Goal: Task Accomplishment & Management: Complete application form

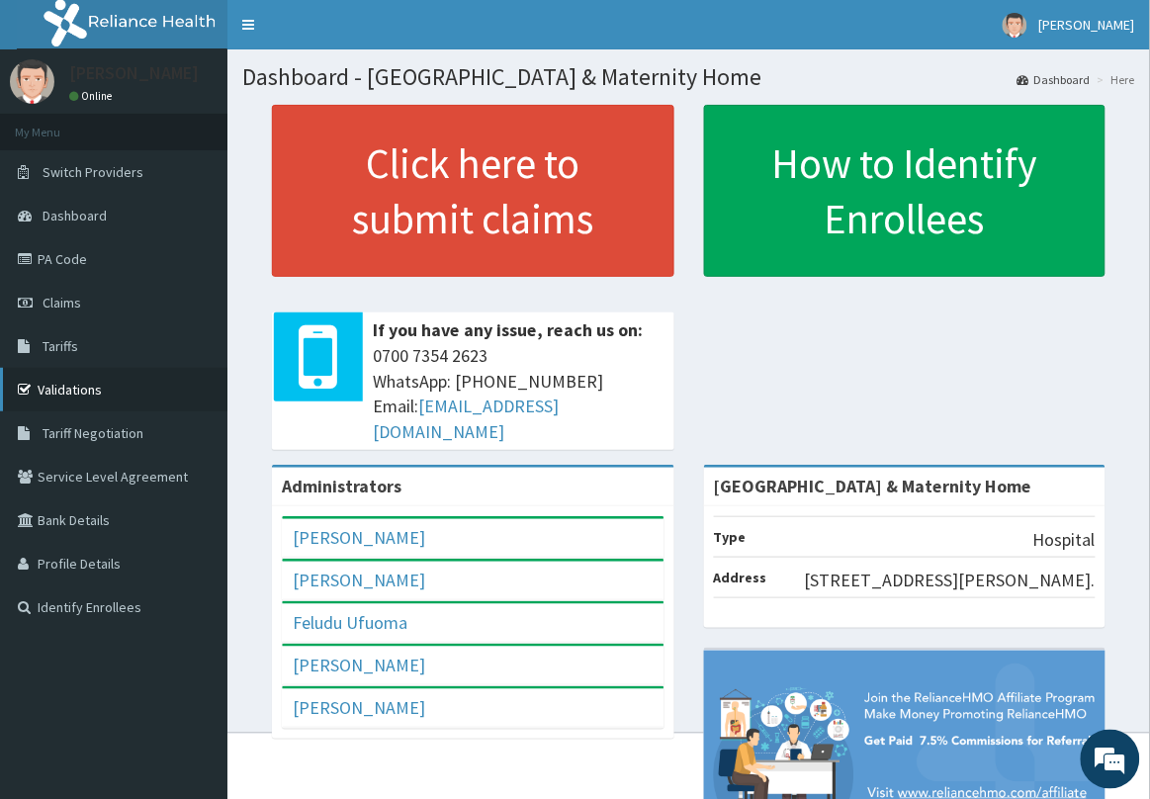
click at [67, 382] on link "Validations" at bounding box center [113, 390] width 227 height 44
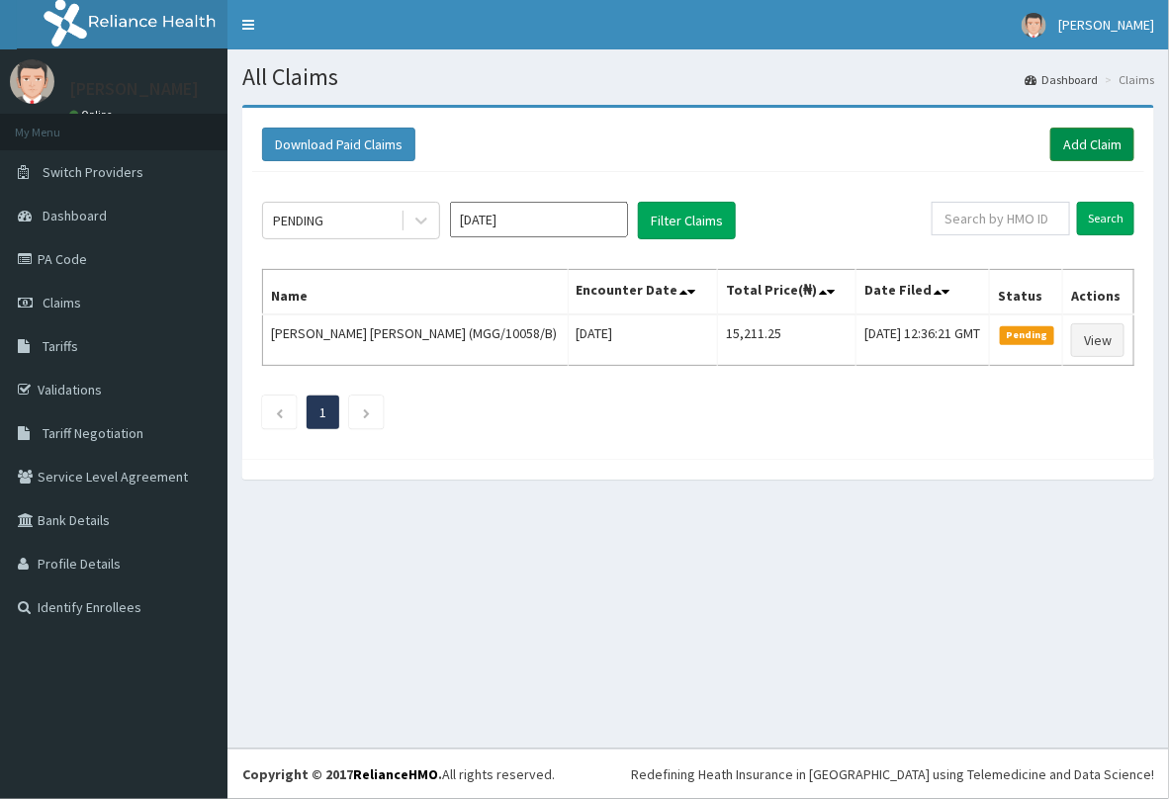
click at [1094, 144] on link "Add Claim" at bounding box center [1092, 145] width 84 height 34
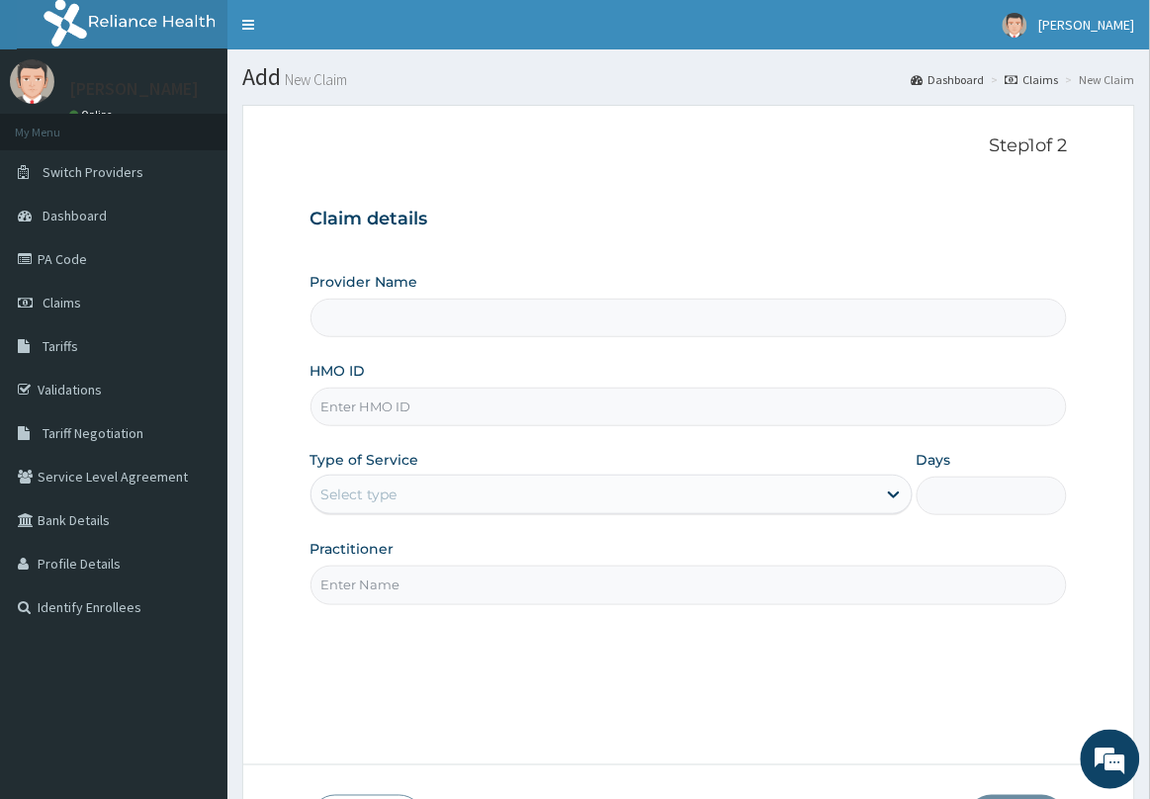
click at [468, 405] on input "HMO ID" at bounding box center [688, 407] width 757 height 39
paste input "Oaa/10003/a"
type input "Oaa/10003/a"
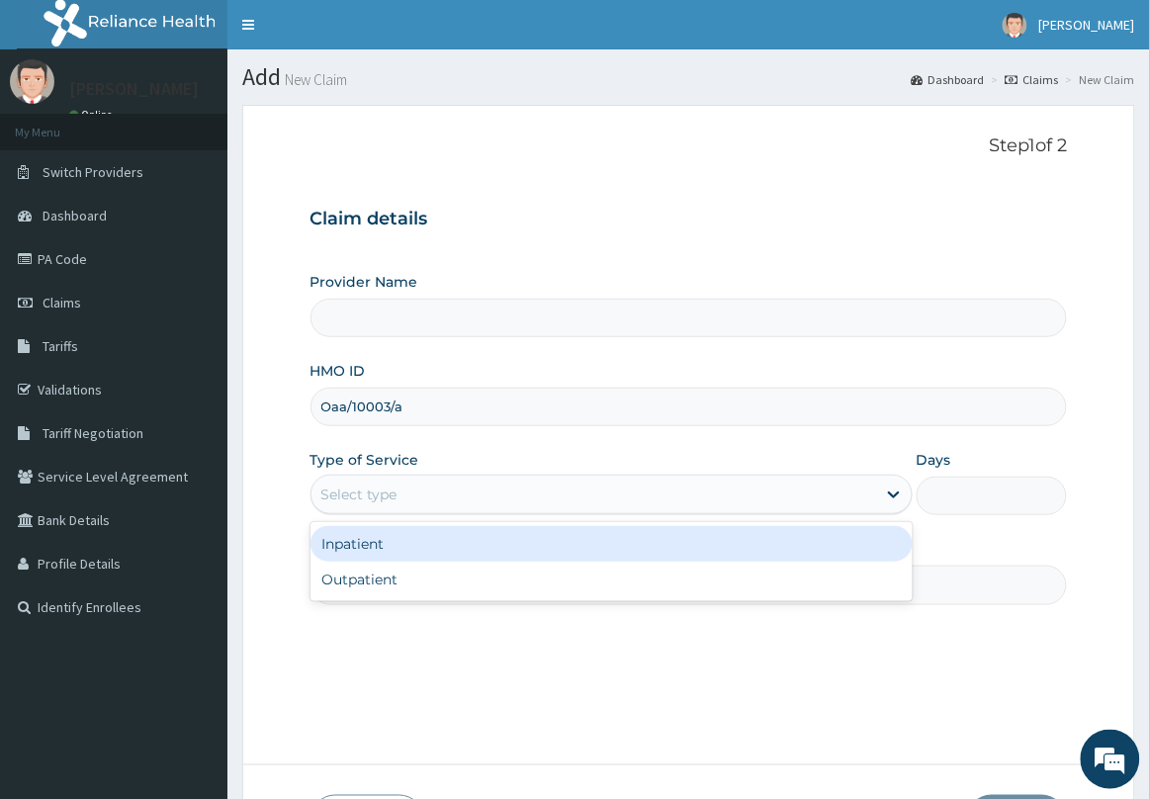
click at [468, 502] on div "Select type" at bounding box center [593, 495] width 565 height 32
type input "[GEOGRAPHIC_DATA] & Maternity Home"
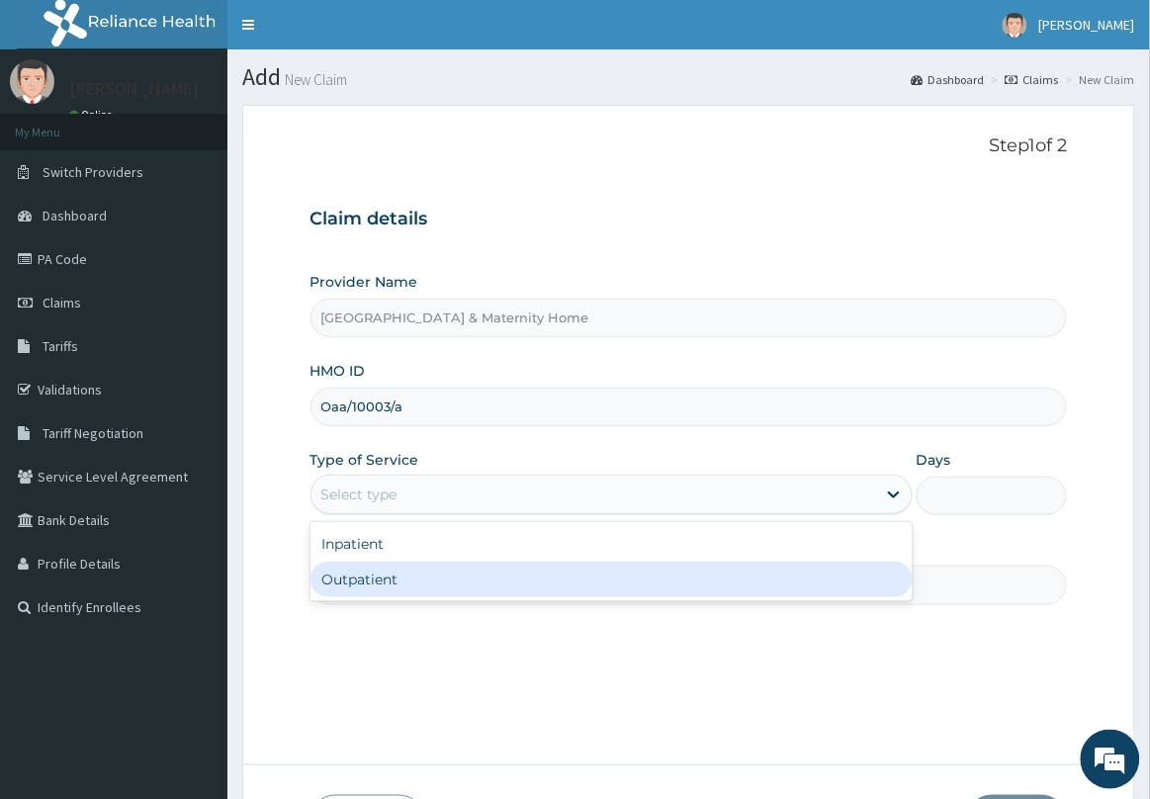
click at [443, 588] on div "Outpatient" at bounding box center [611, 580] width 602 height 36
type input "1"
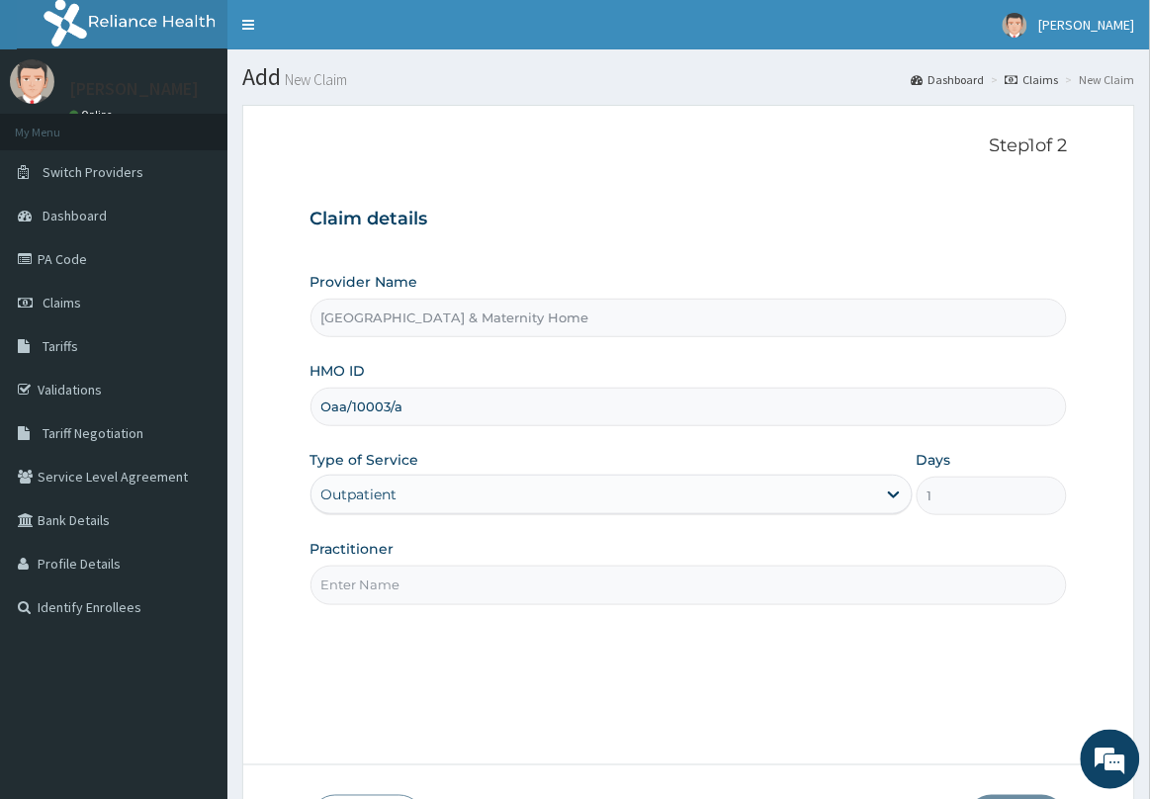
click at [446, 595] on input "Practitioner" at bounding box center [688, 585] width 757 height 39
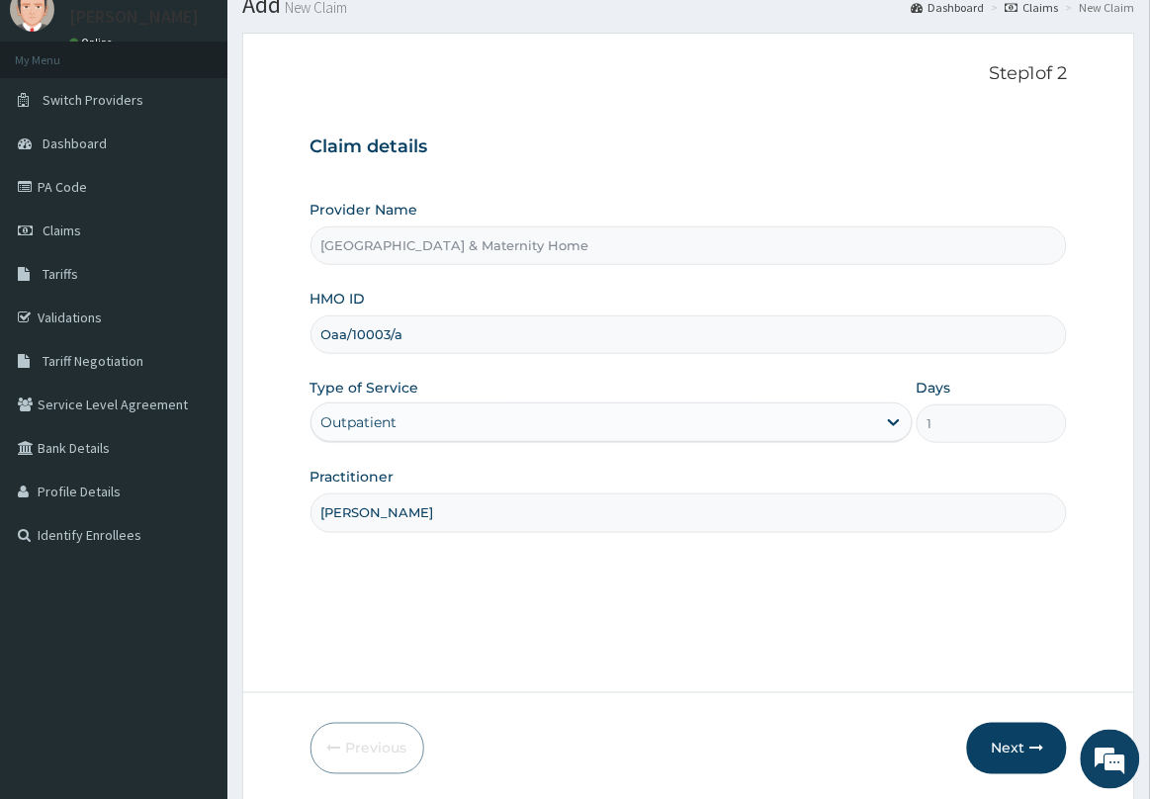
scroll to position [144, 0]
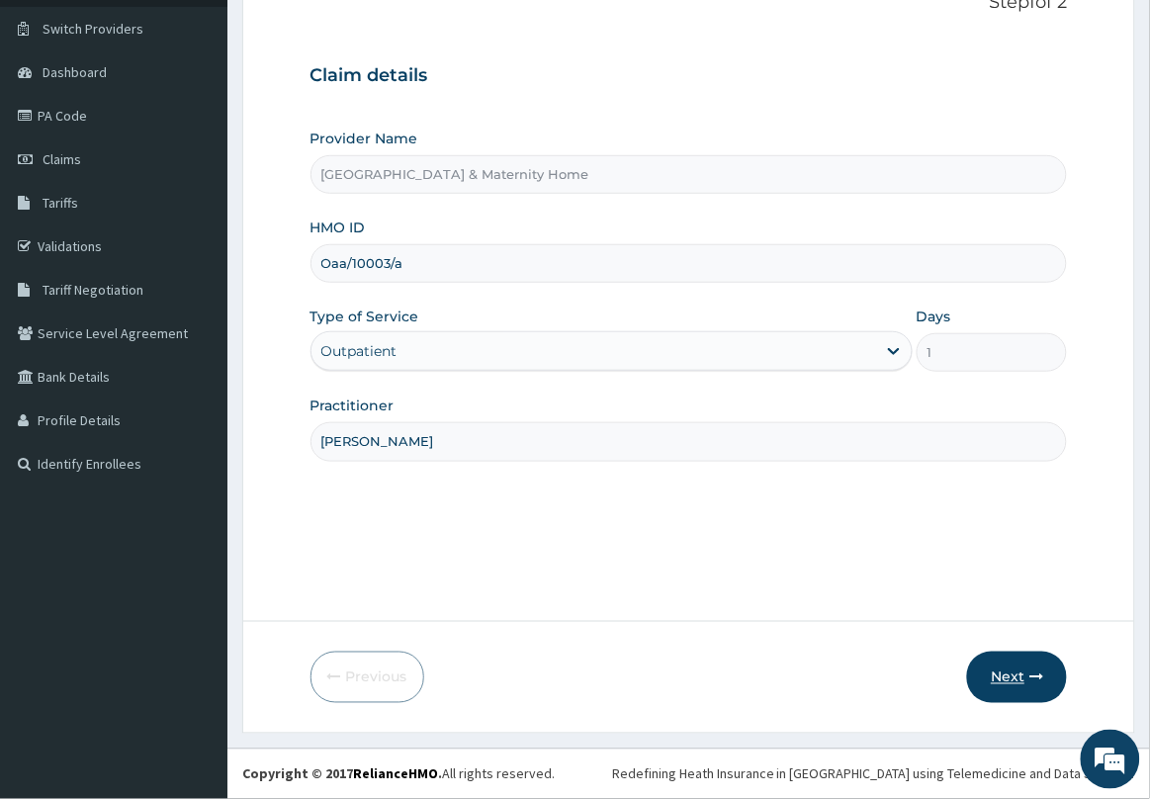
type input "DR BOLAJI"
click at [1009, 658] on button "Next" at bounding box center [1017, 677] width 100 height 51
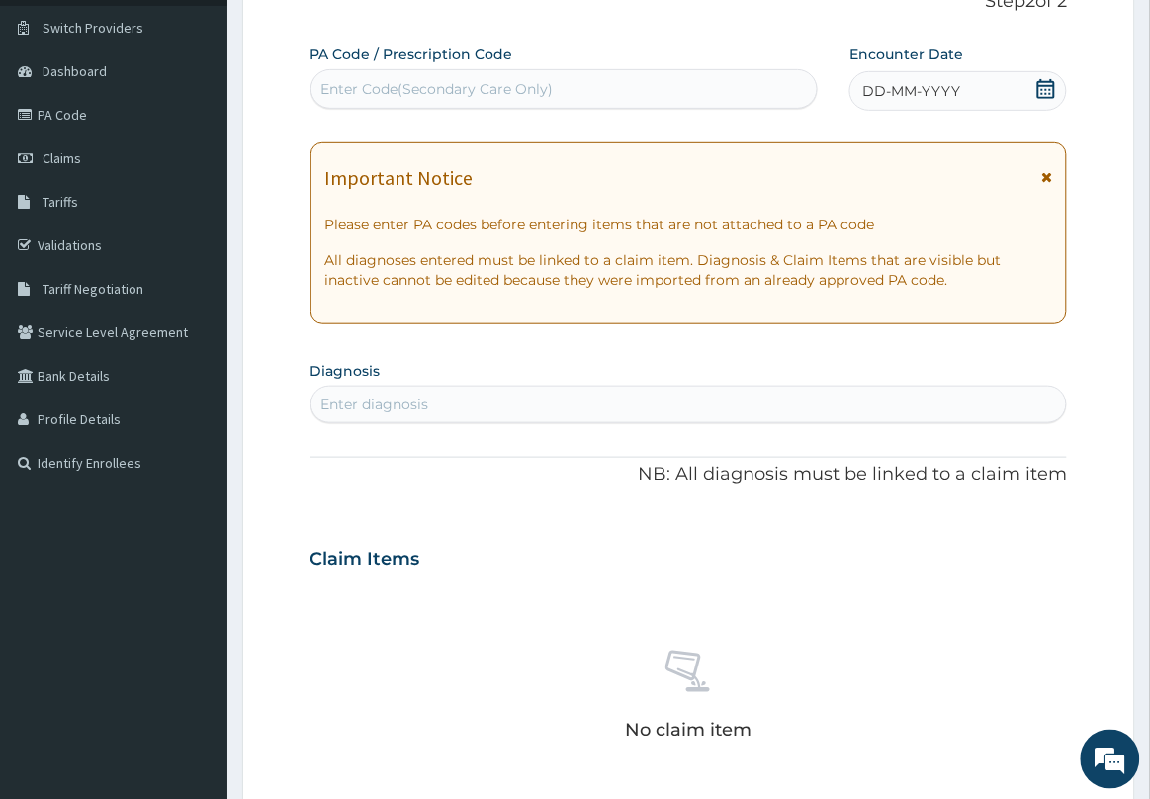
click at [1049, 175] on icon at bounding box center [1046, 177] width 11 height 14
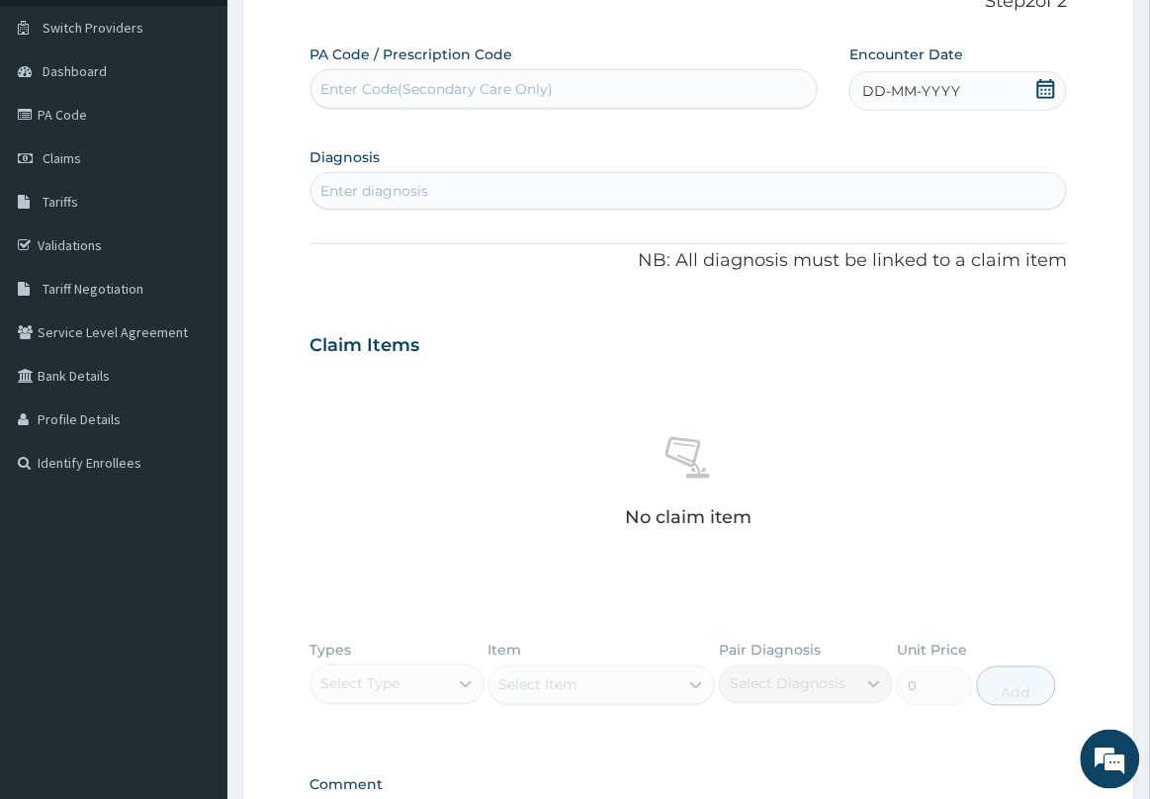
click at [1048, 91] on icon at bounding box center [1046, 89] width 20 height 20
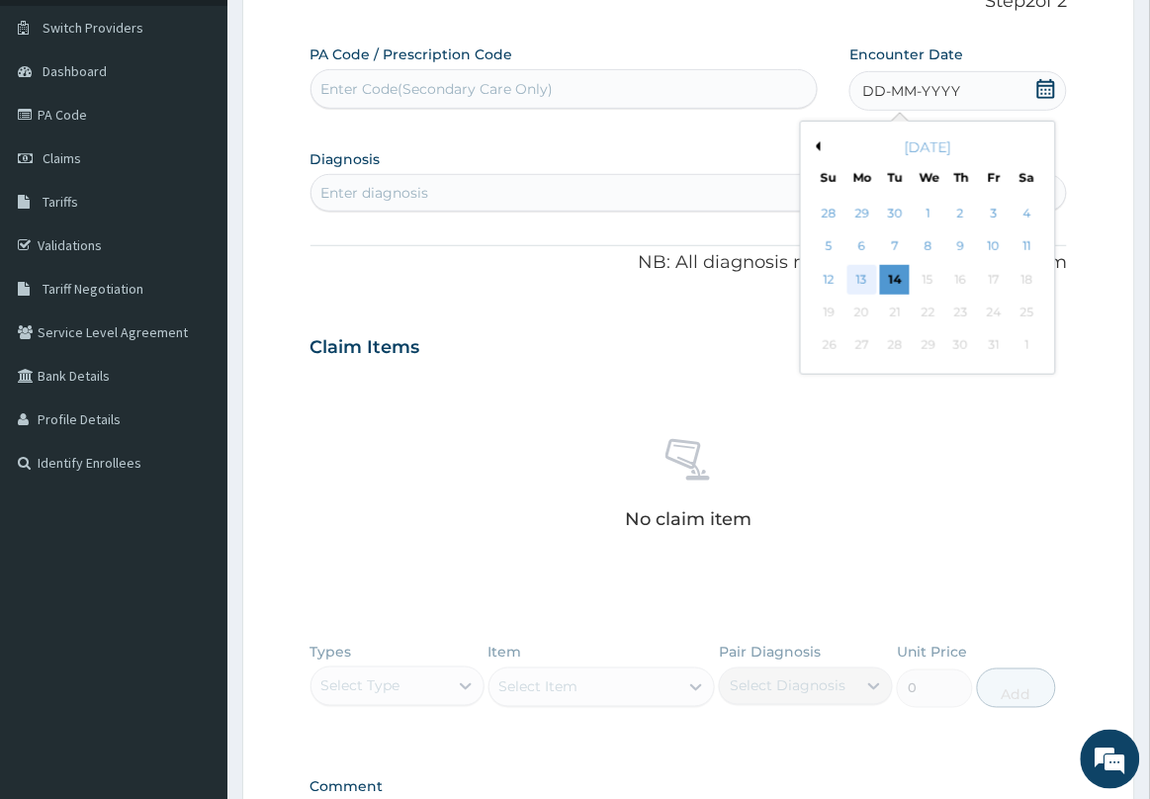
click at [871, 279] on div "13" at bounding box center [862, 280] width 30 height 30
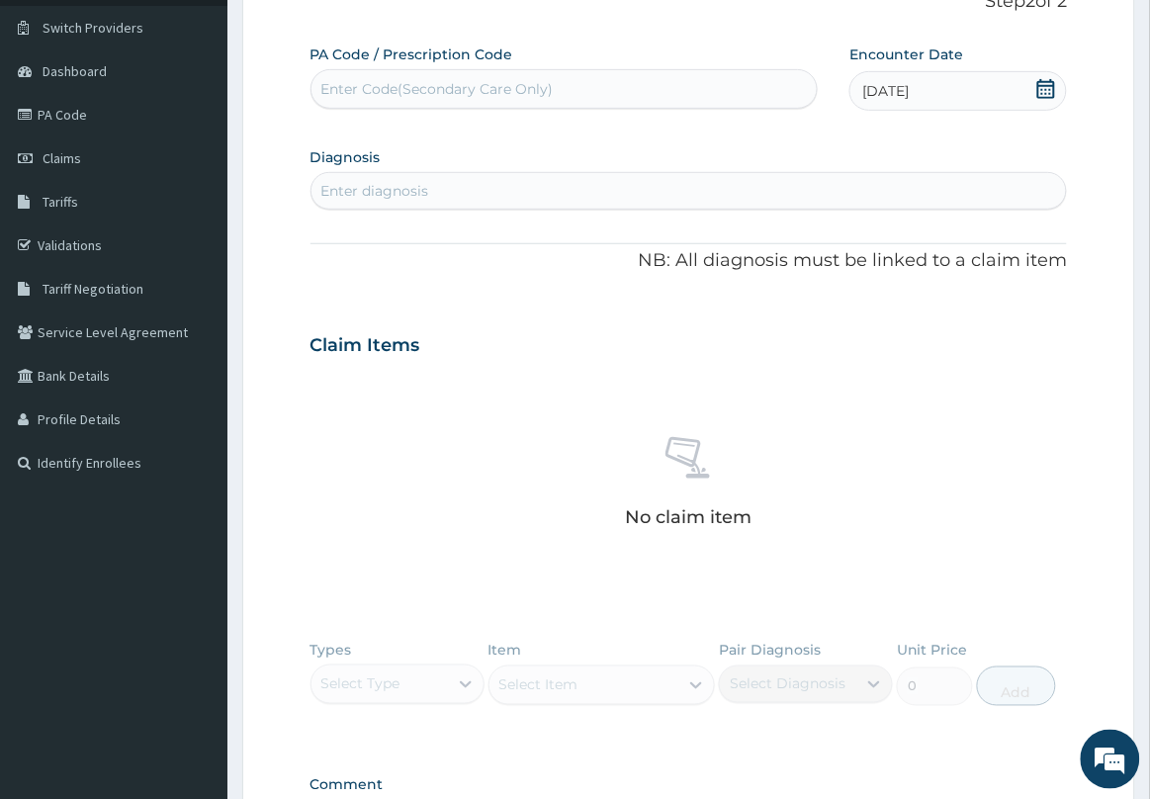
click at [783, 173] on div "Enter diagnosis" at bounding box center [688, 191] width 757 height 38
type input "MALARIA"
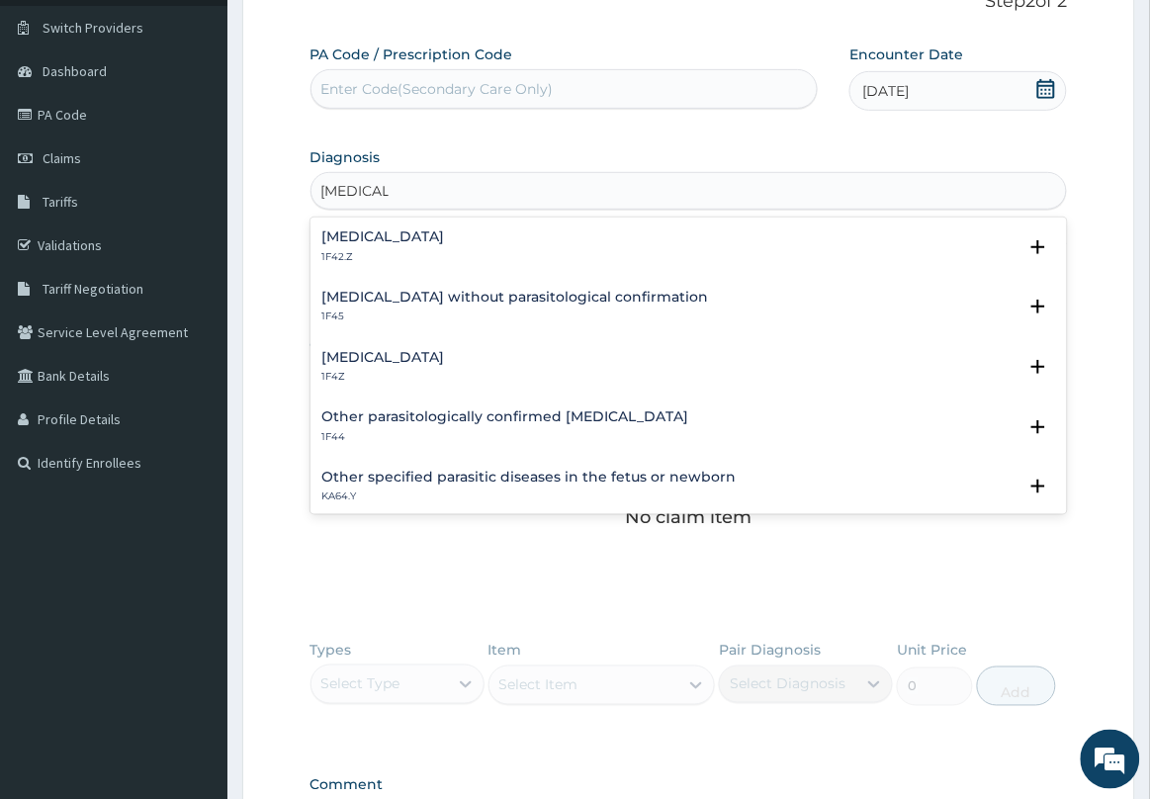
click at [406, 239] on h4 "Plasmodium malariae malaria without complication" at bounding box center [383, 236] width 123 height 15
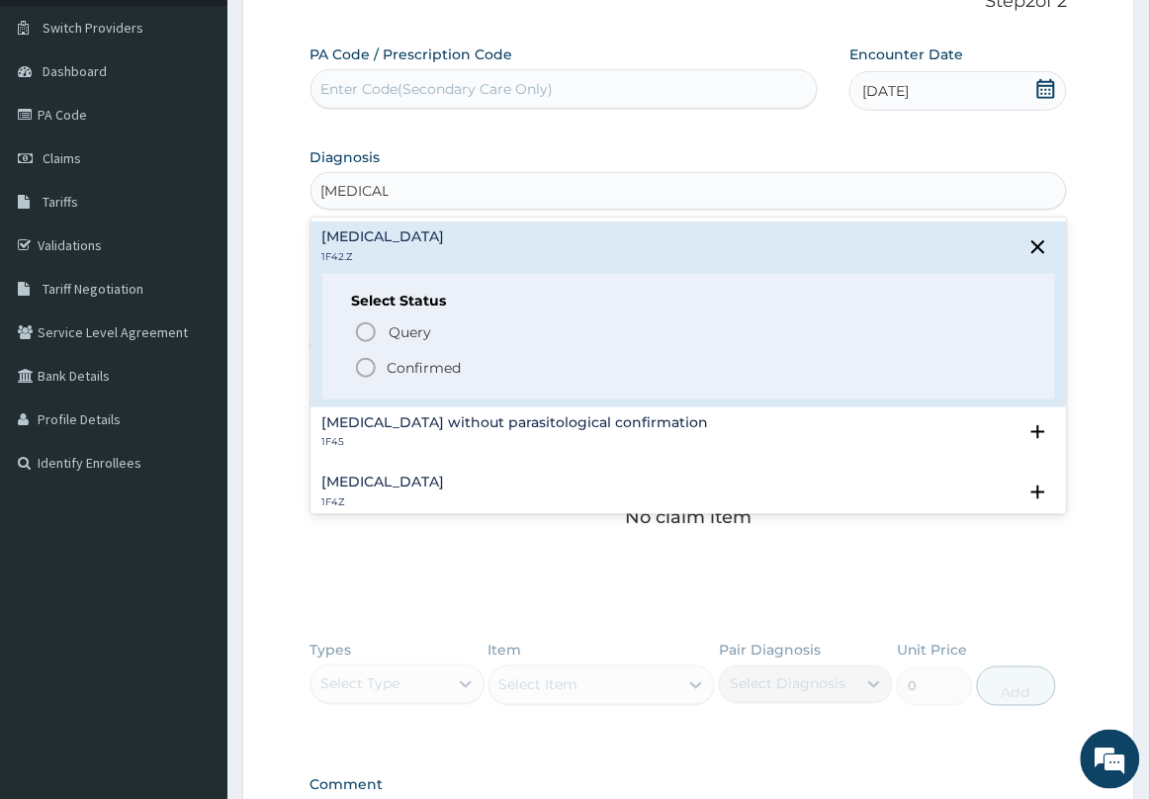
click at [398, 363] on p "Confirmed" at bounding box center [425, 368] width 74 height 20
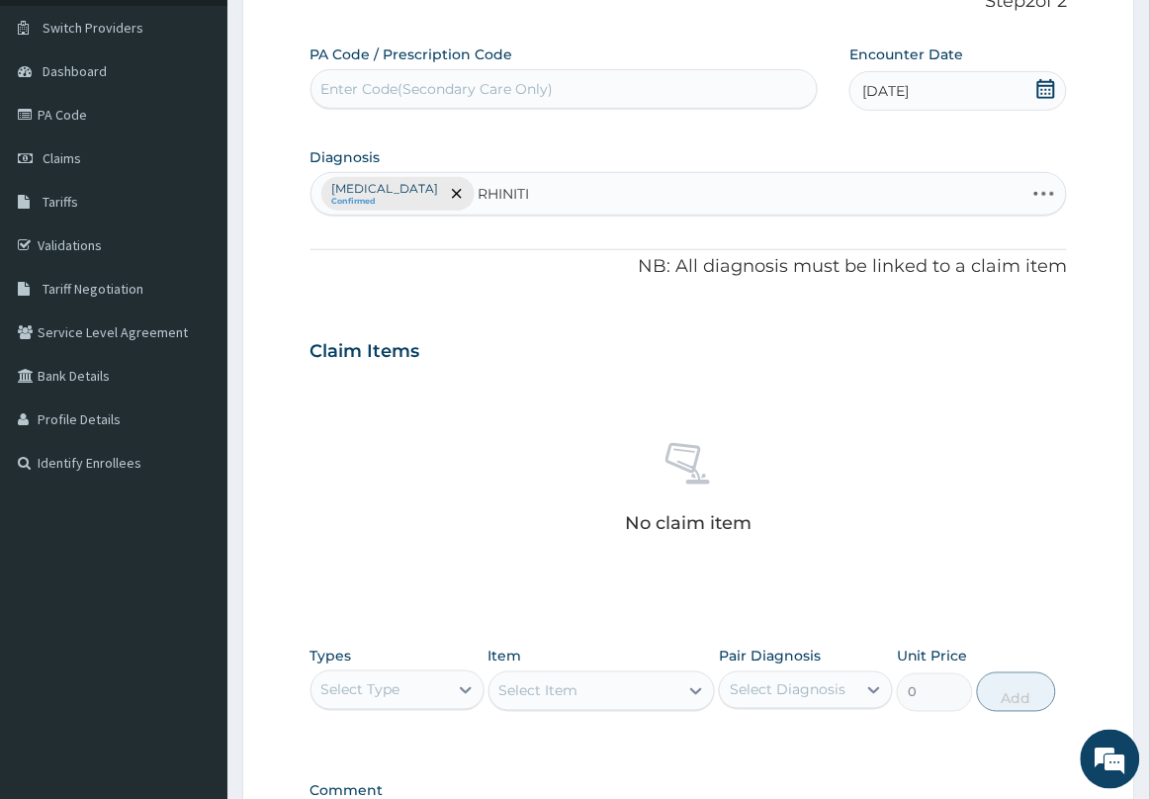
type input "RHINITIS"
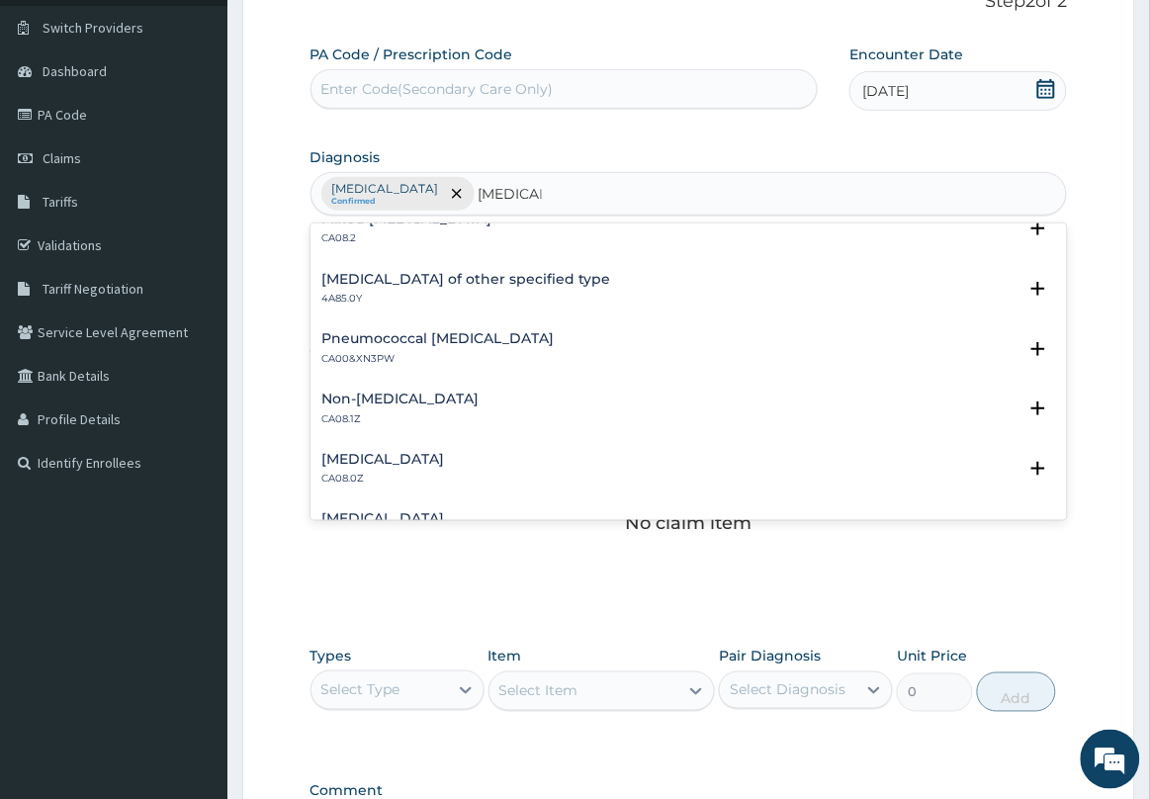
scroll to position [247, 0]
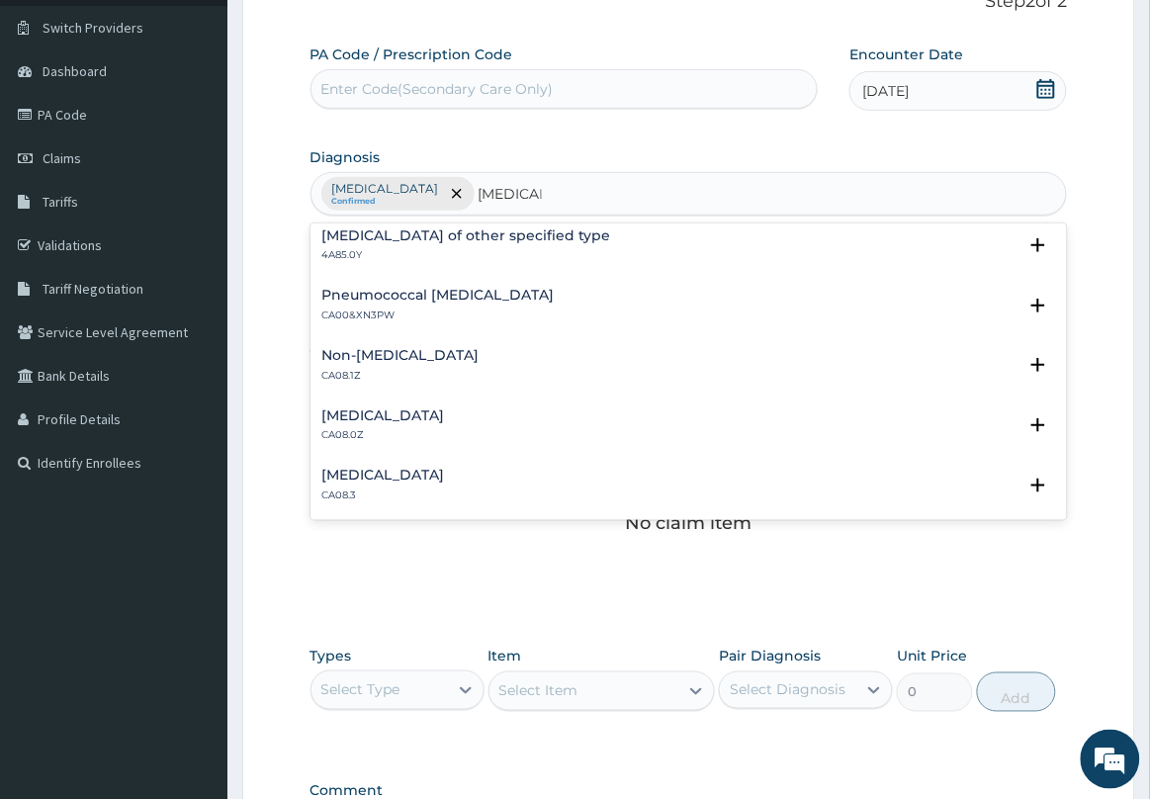
click at [445, 415] on h4 "Allergic rhinitis, unspecified" at bounding box center [383, 415] width 123 height 15
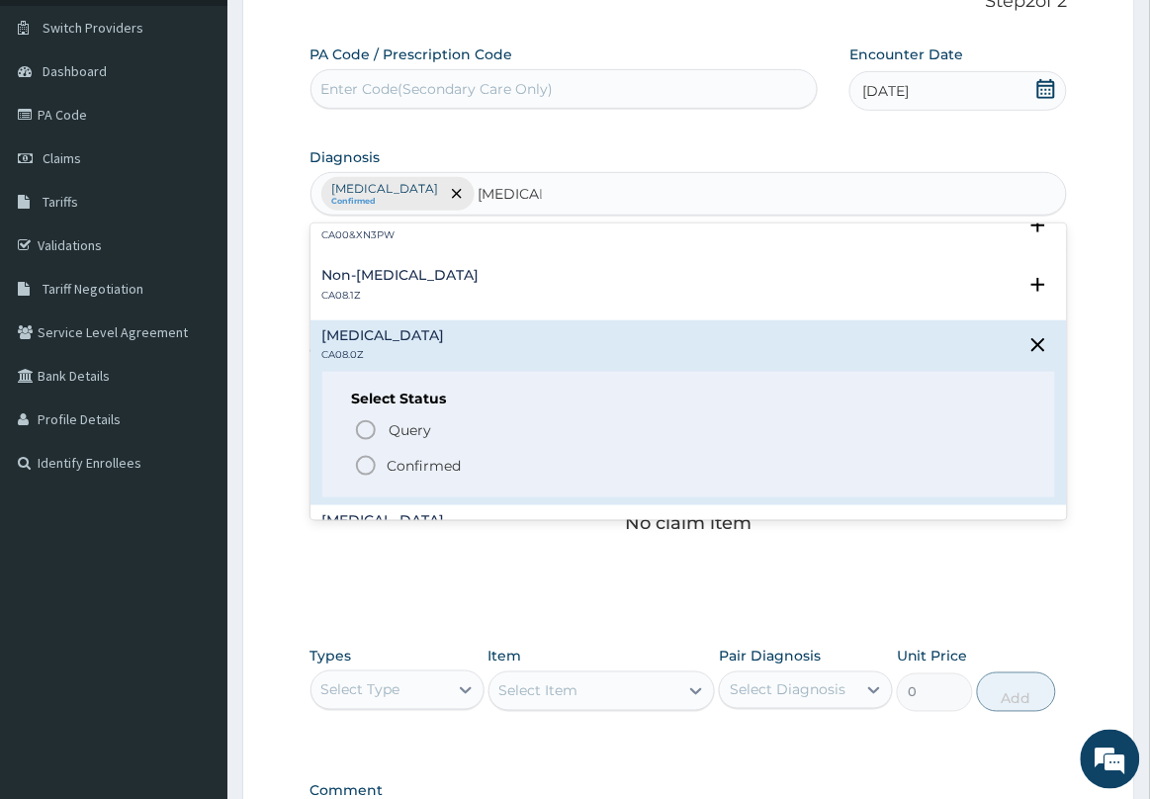
scroll to position [371, 0]
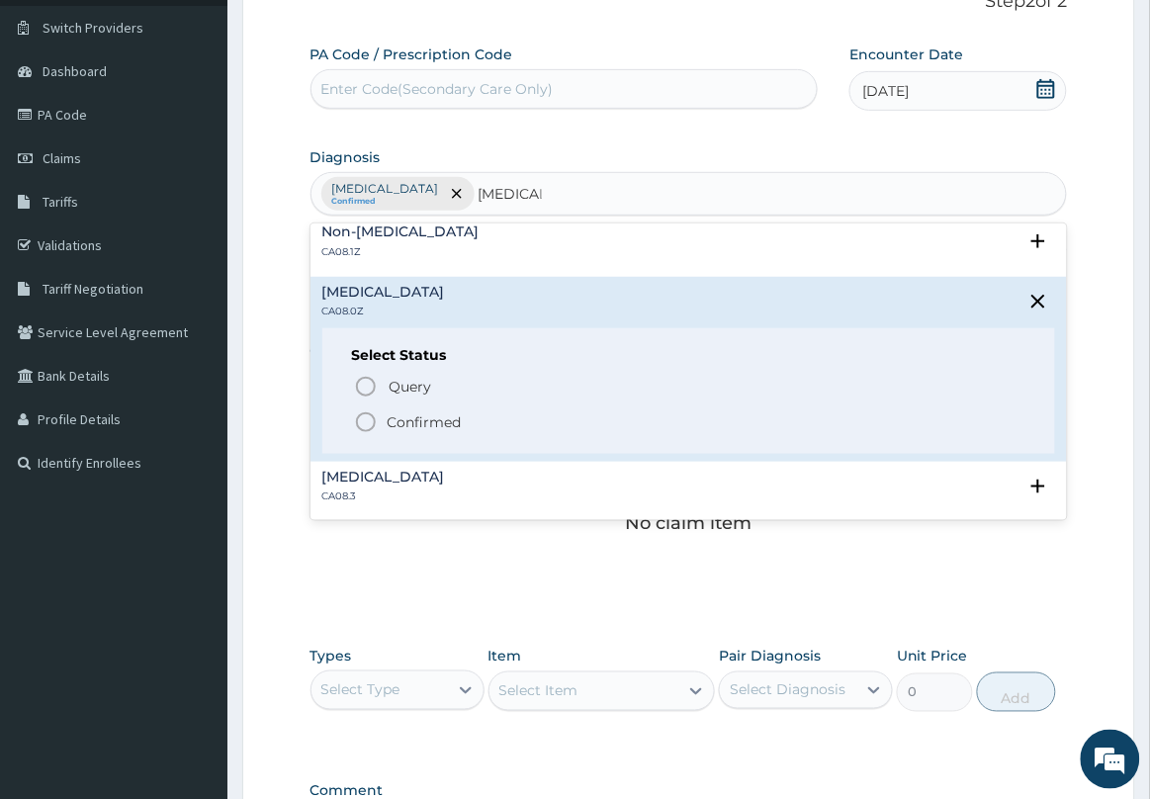
click at [369, 421] on icon "status option filled" at bounding box center [366, 422] width 24 height 24
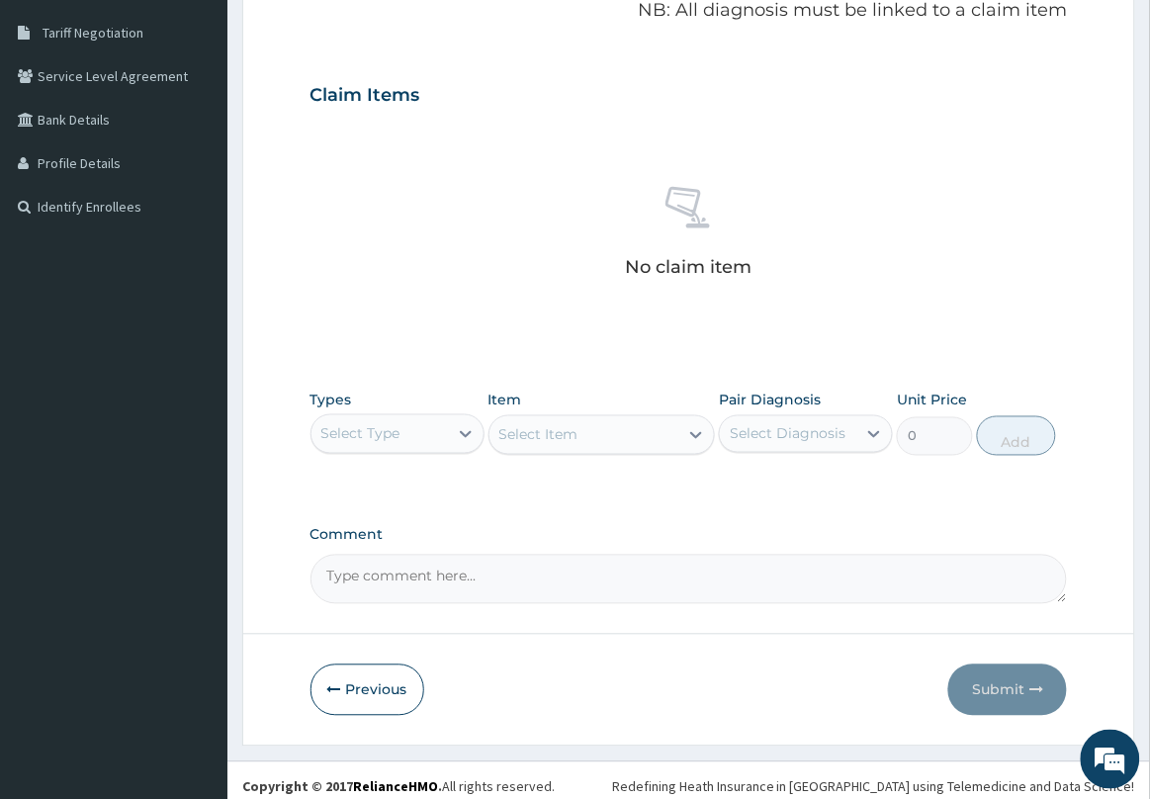
scroll to position [413, 0]
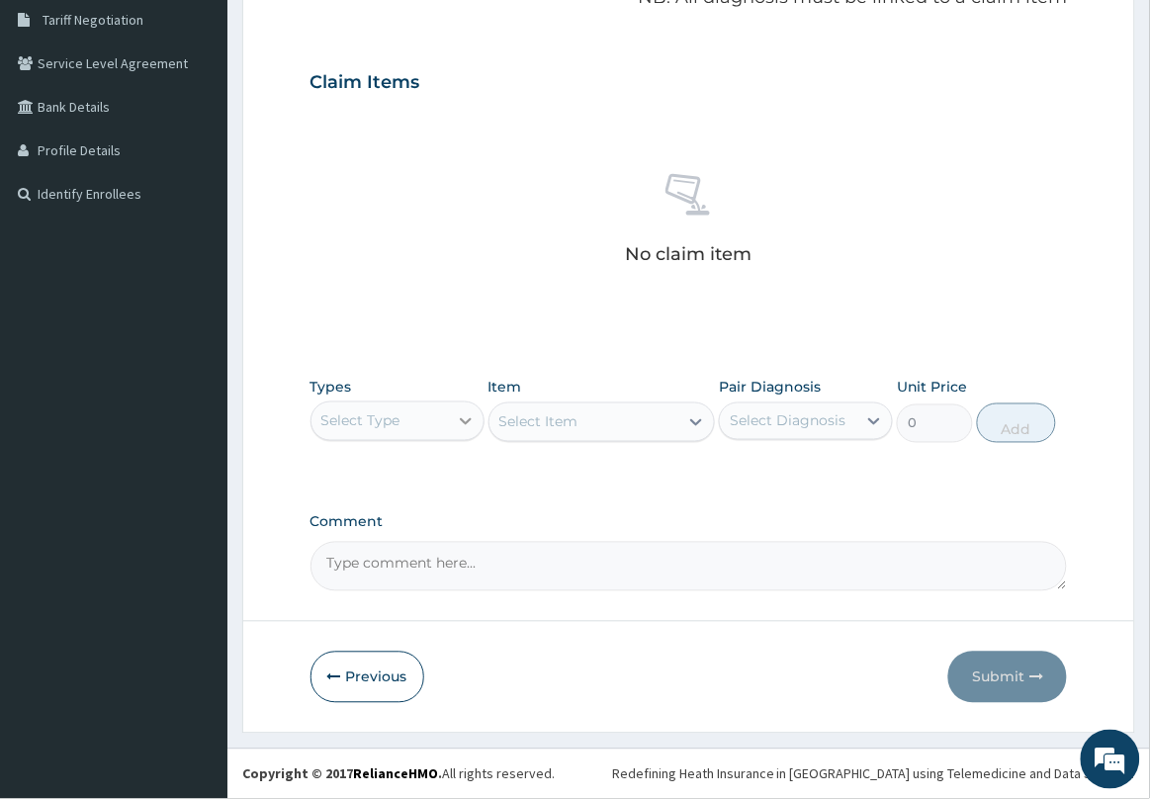
click at [450, 418] on div at bounding box center [466, 421] width 36 height 36
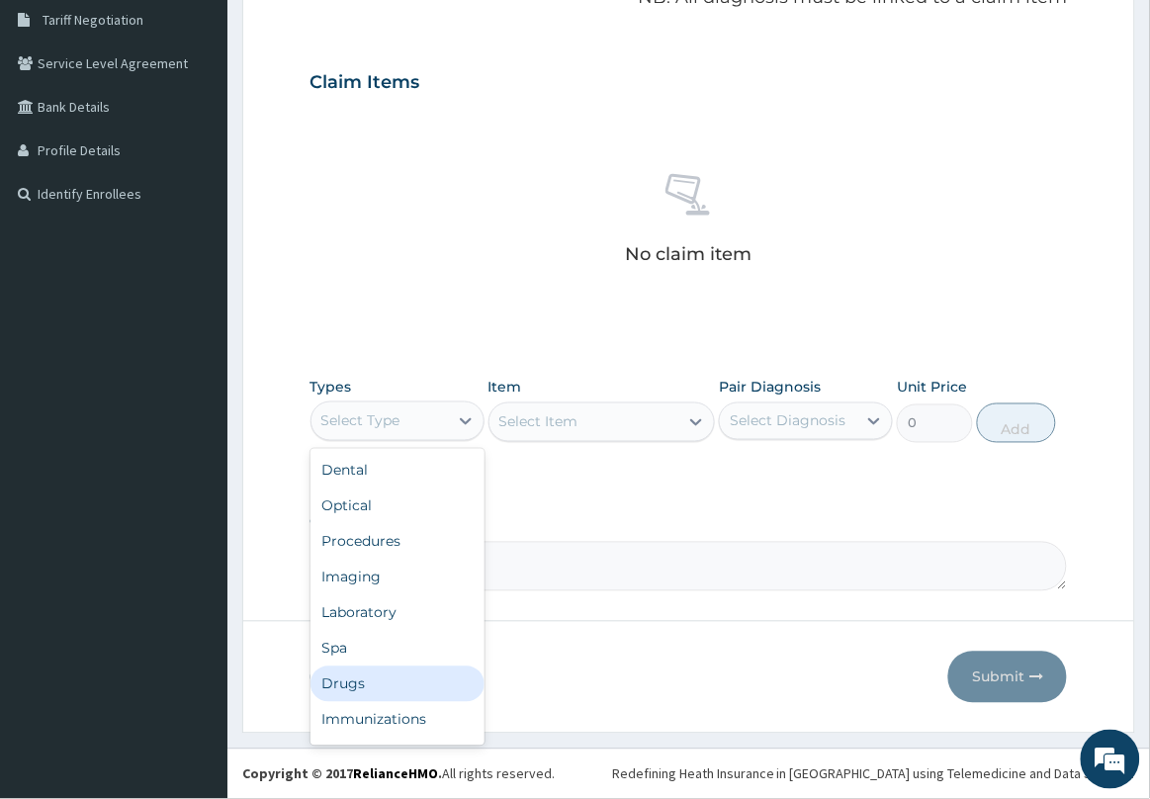
click at [406, 694] on div "Drugs" at bounding box center [397, 684] width 174 height 36
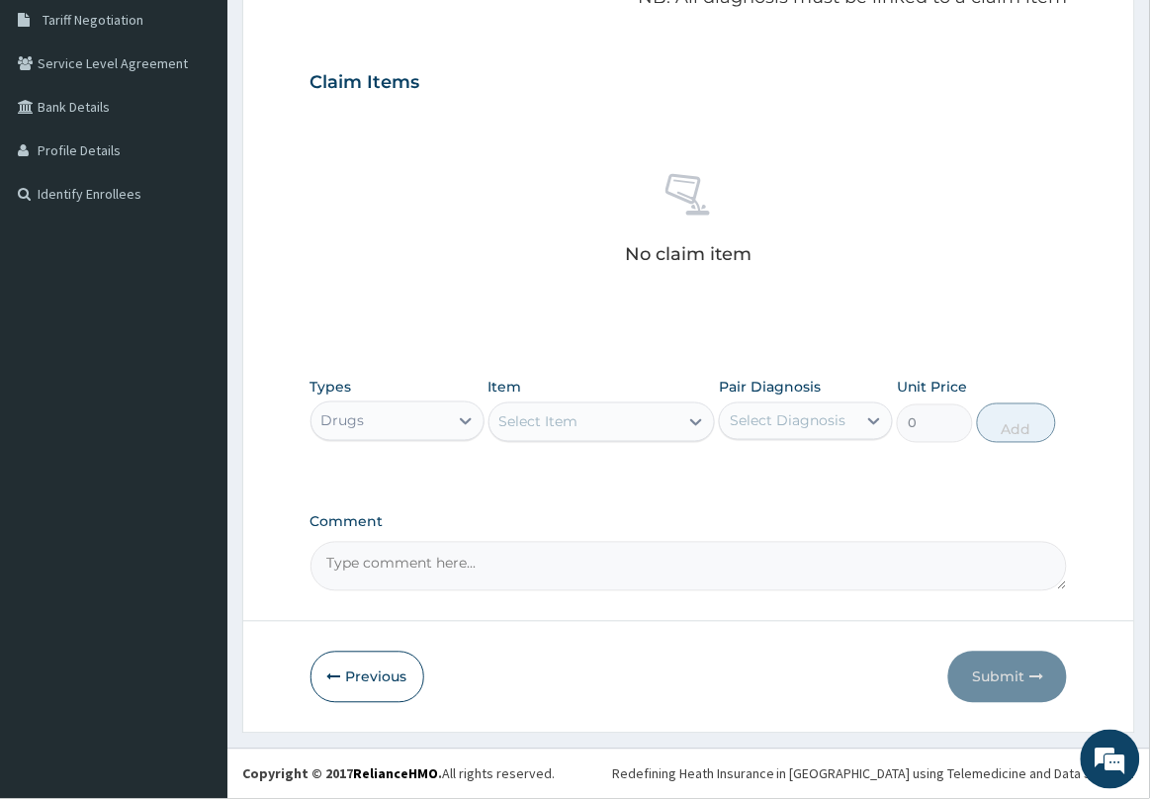
click at [591, 435] on div "Select Item" at bounding box center [584, 422] width 190 height 32
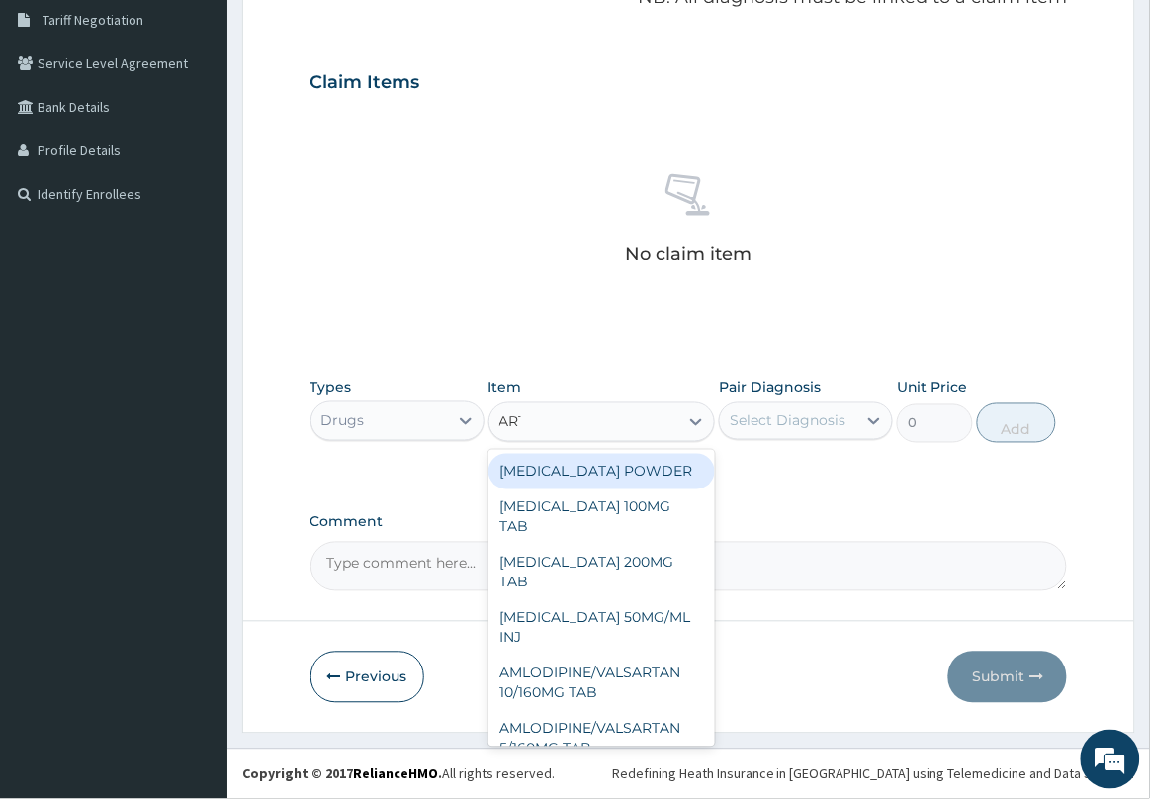
type input "ARTE"
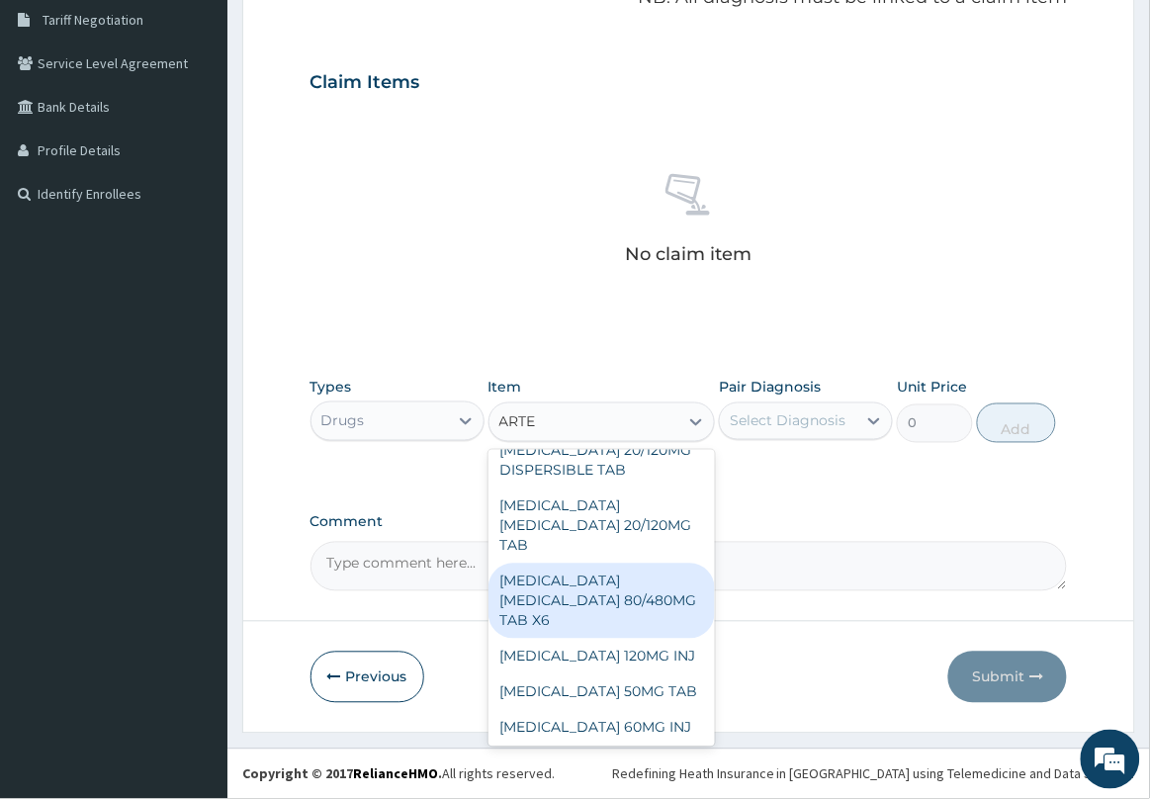
scroll to position [124, 0]
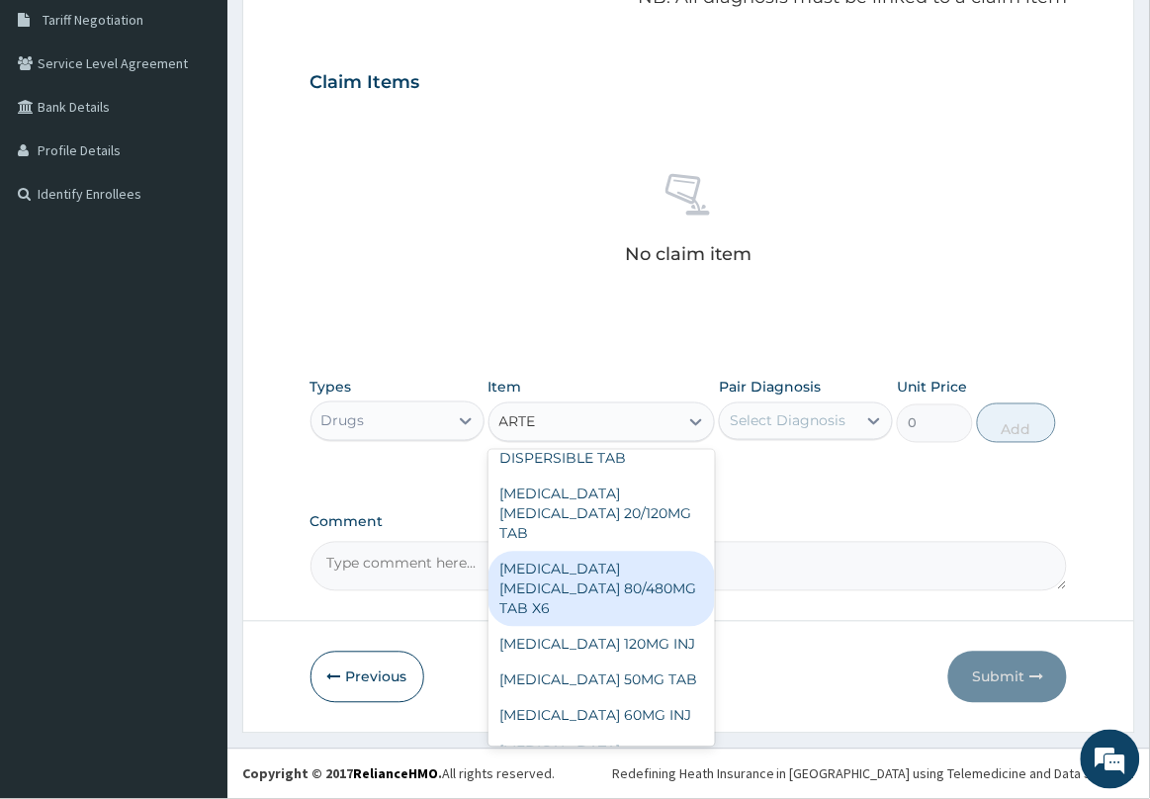
click at [606, 598] on div "ARTEMETHER LUMEFANTRINE 80/480MG TAB X6" at bounding box center [601, 589] width 227 height 75
type input "262.5"
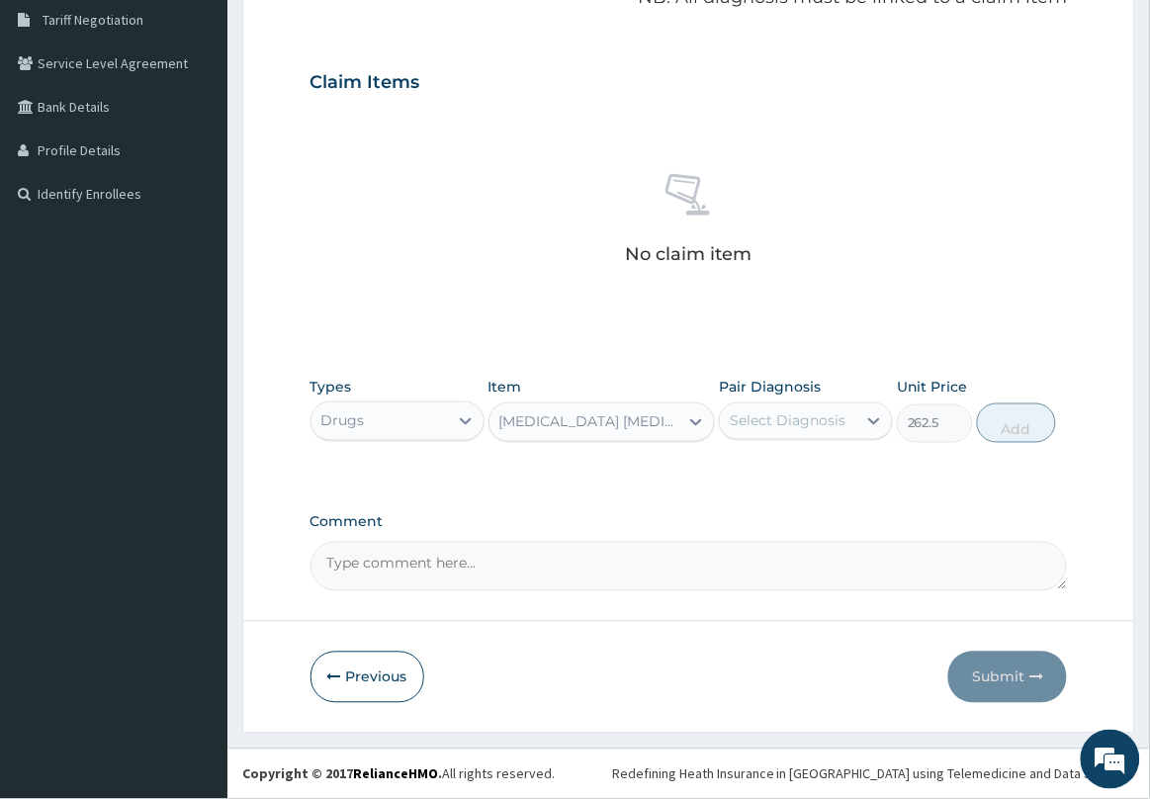
click at [783, 420] on div "Select Diagnosis" at bounding box center [788, 421] width 116 height 20
drag, startPoint x: 782, startPoint y: 490, endPoint x: 791, endPoint y: 485, distance: 10.2
click at [783, 480] on label "Plasmodium malariae malaria without complication" at bounding box center [812, 470] width 123 height 20
checkbox input "true"
click at [1025, 426] on button "Add" at bounding box center [1016, 423] width 79 height 40
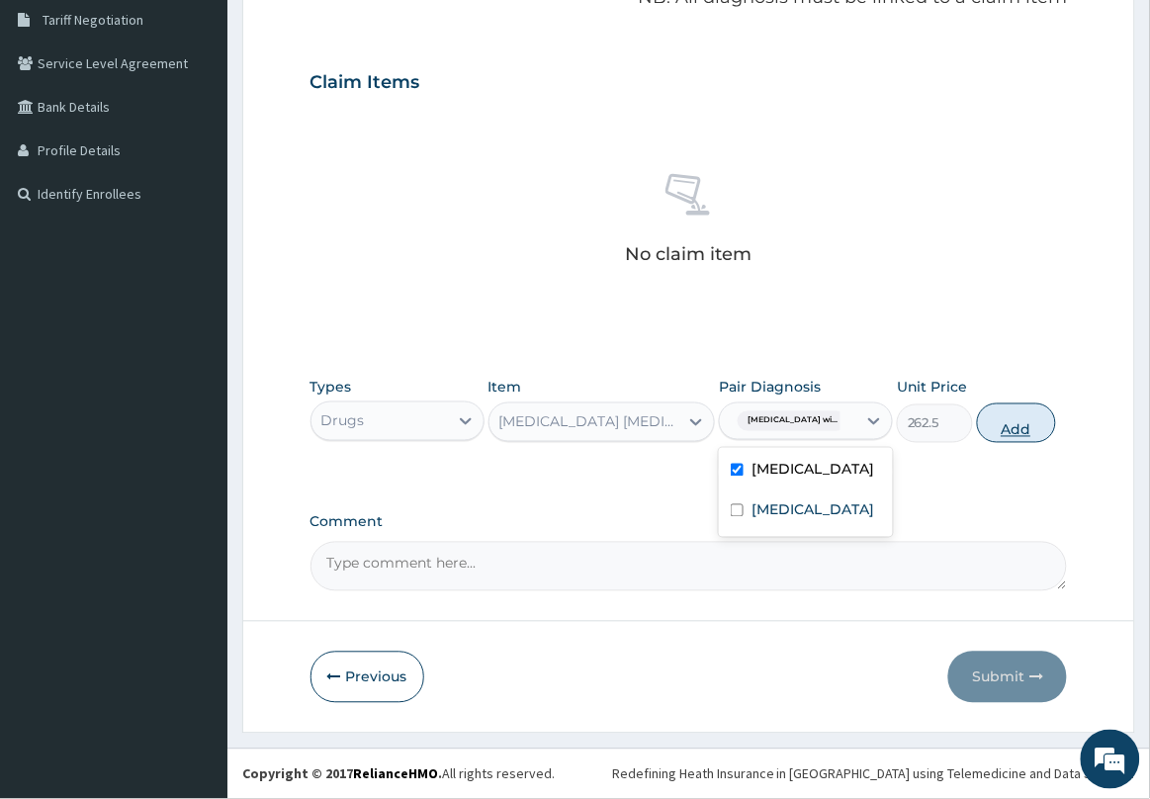
type input "0"
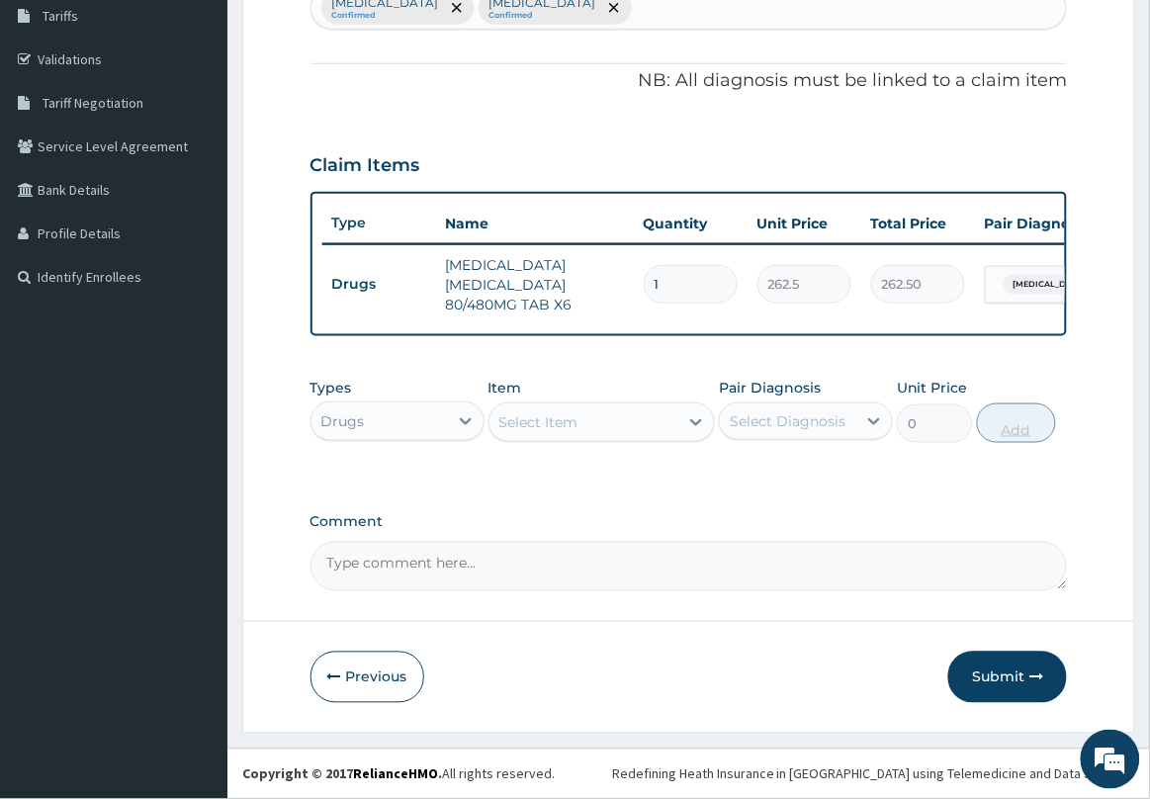
scroll to position [347, 0]
type input "0.00"
type input "6"
type input "1575.00"
type input "6"
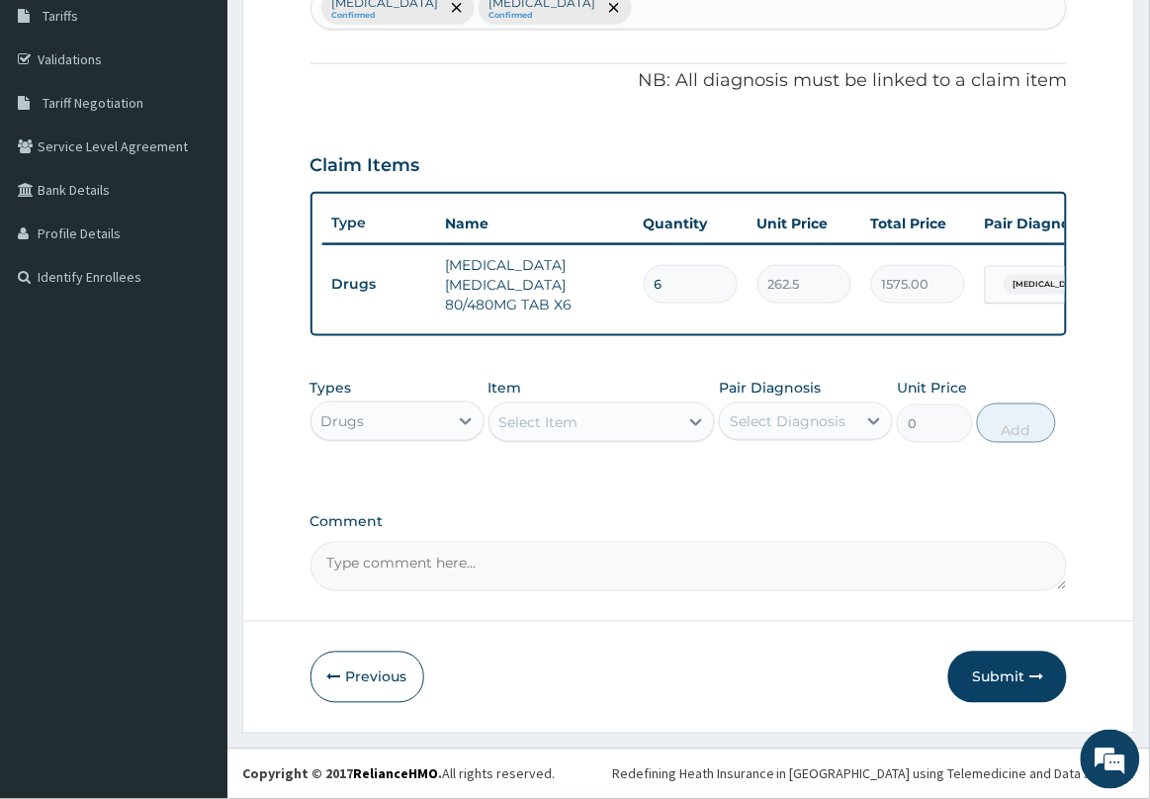
click at [539, 425] on div "Select Item" at bounding box center [538, 422] width 79 height 20
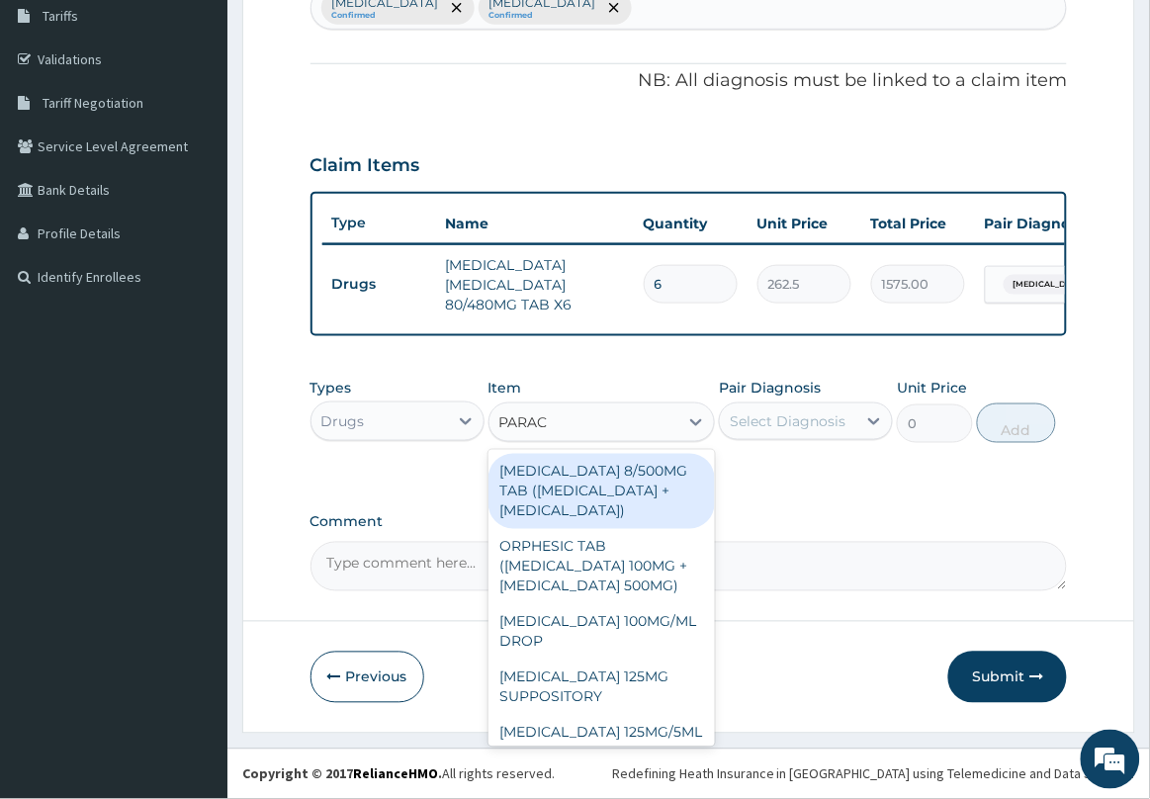
type input "PARACE"
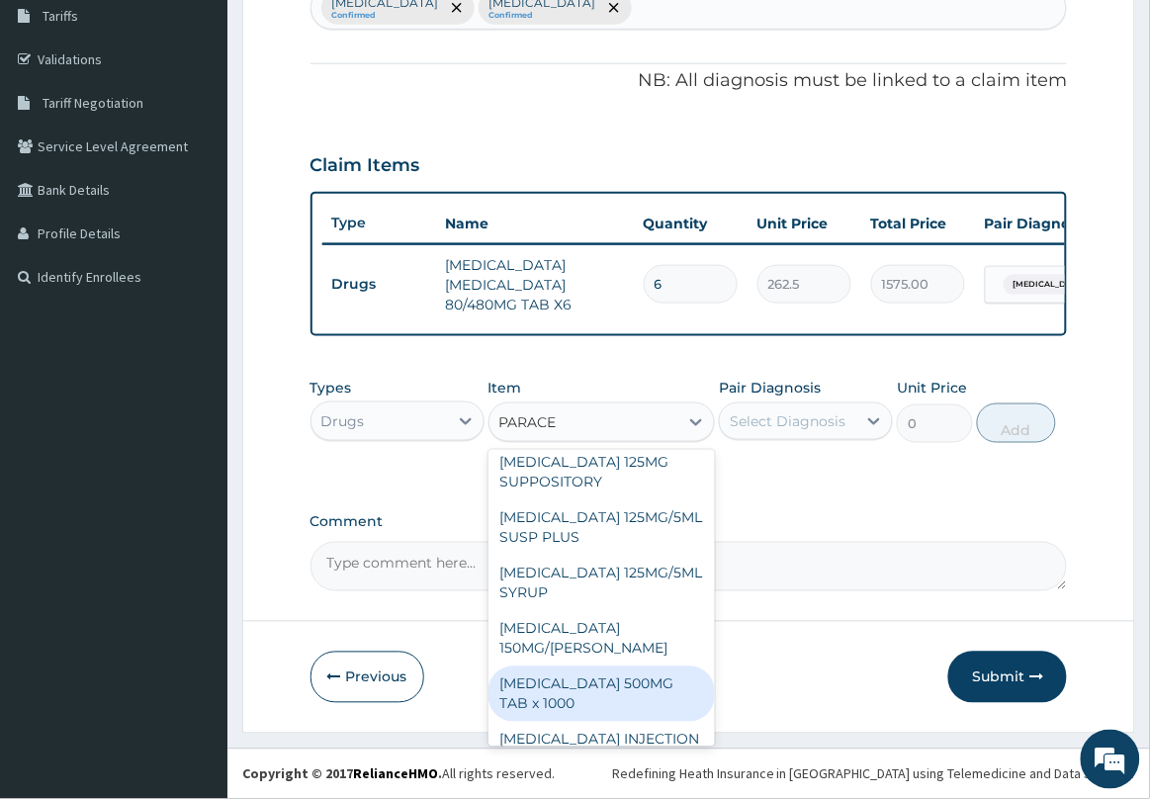
scroll to position [247, 0]
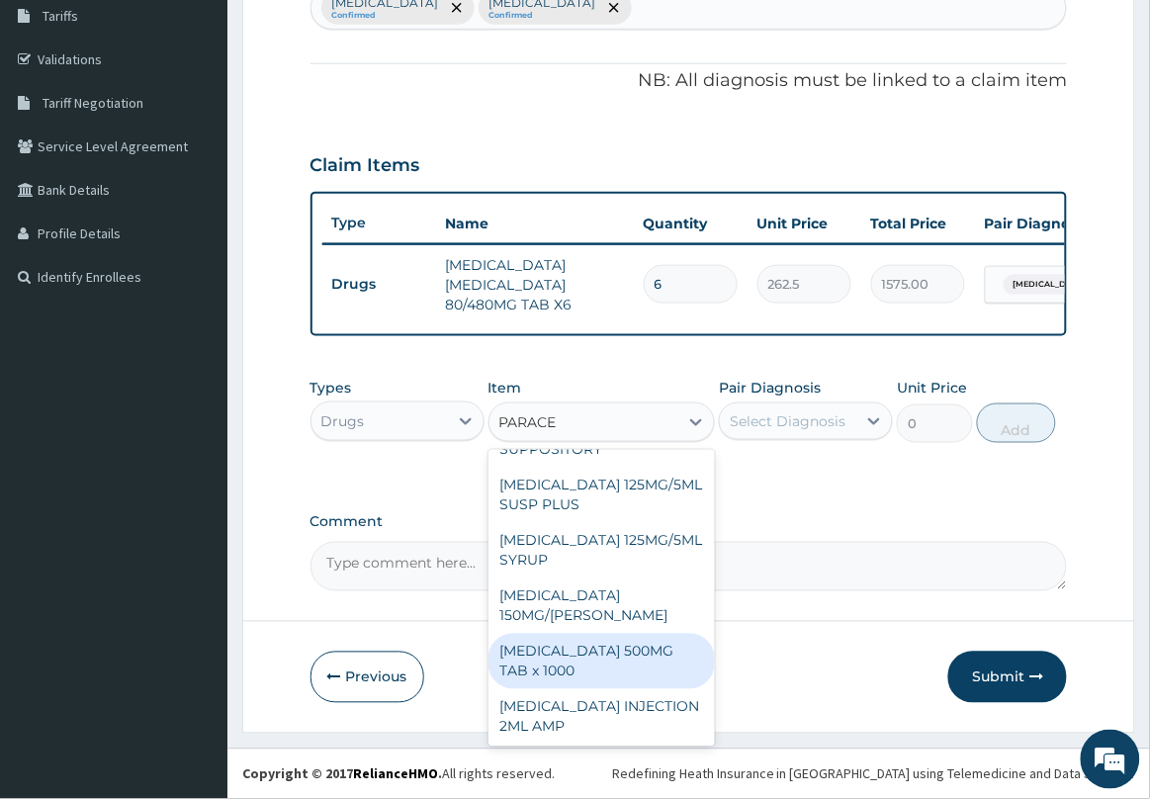
click at [653, 677] on div "PARACETAMOL 500MG TAB x 1000" at bounding box center [601, 661] width 227 height 55
type input "11.025"
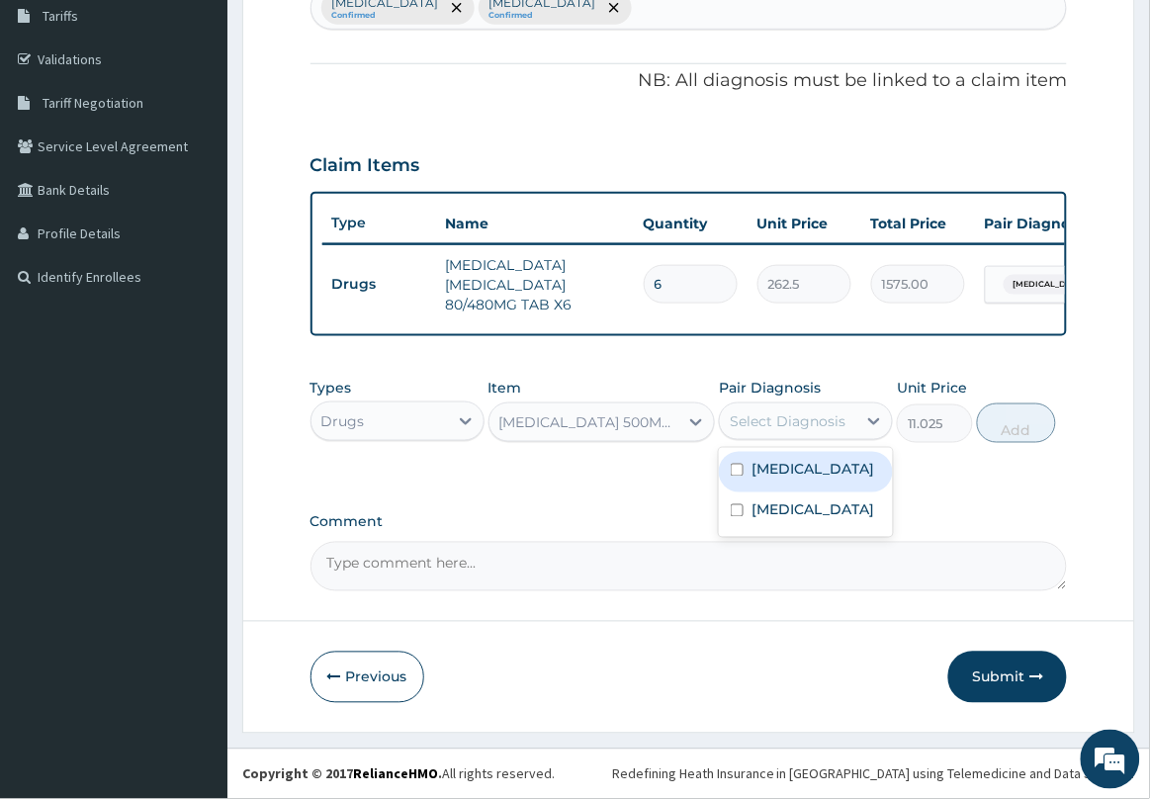
click at [808, 426] on div "Select Diagnosis" at bounding box center [788, 421] width 116 height 20
click at [782, 480] on label "Plasmodium malariae malaria without complication" at bounding box center [812, 470] width 123 height 20
checkbox input "true"
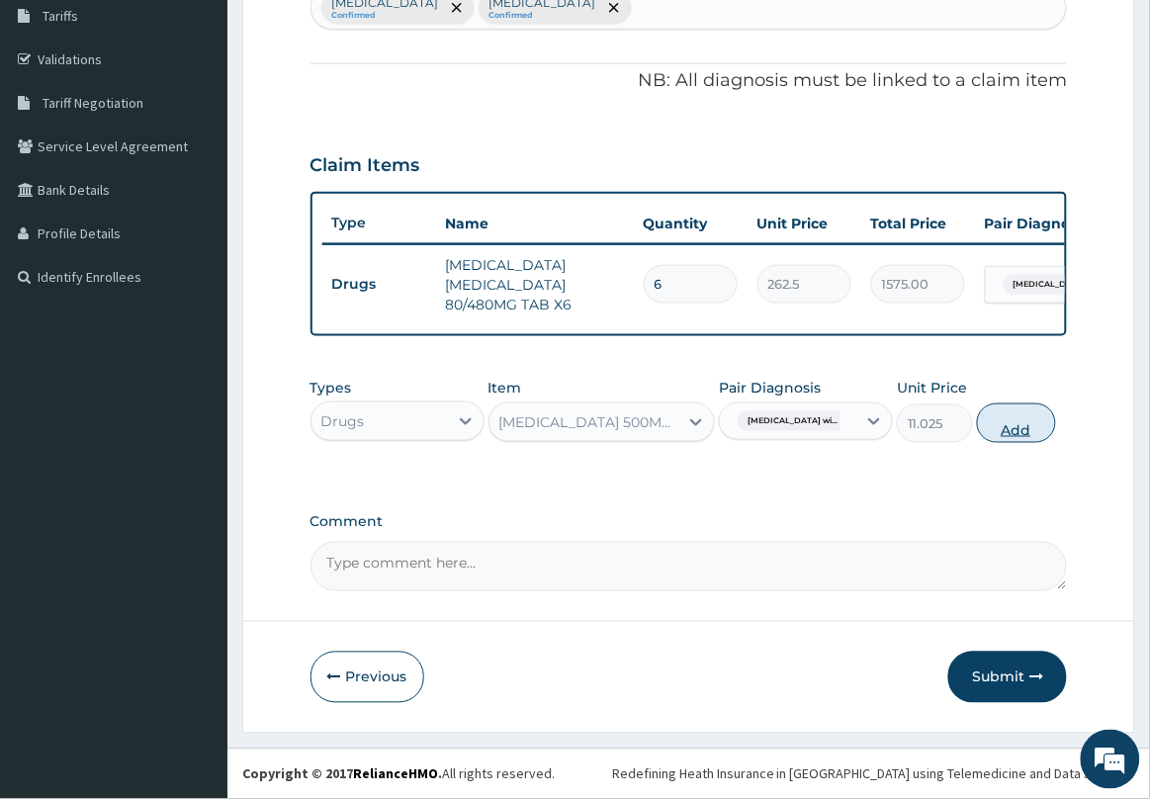
click at [1035, 432] on button "Add" at bounding box center [1016, 423] width 79 height 40
type input "0"
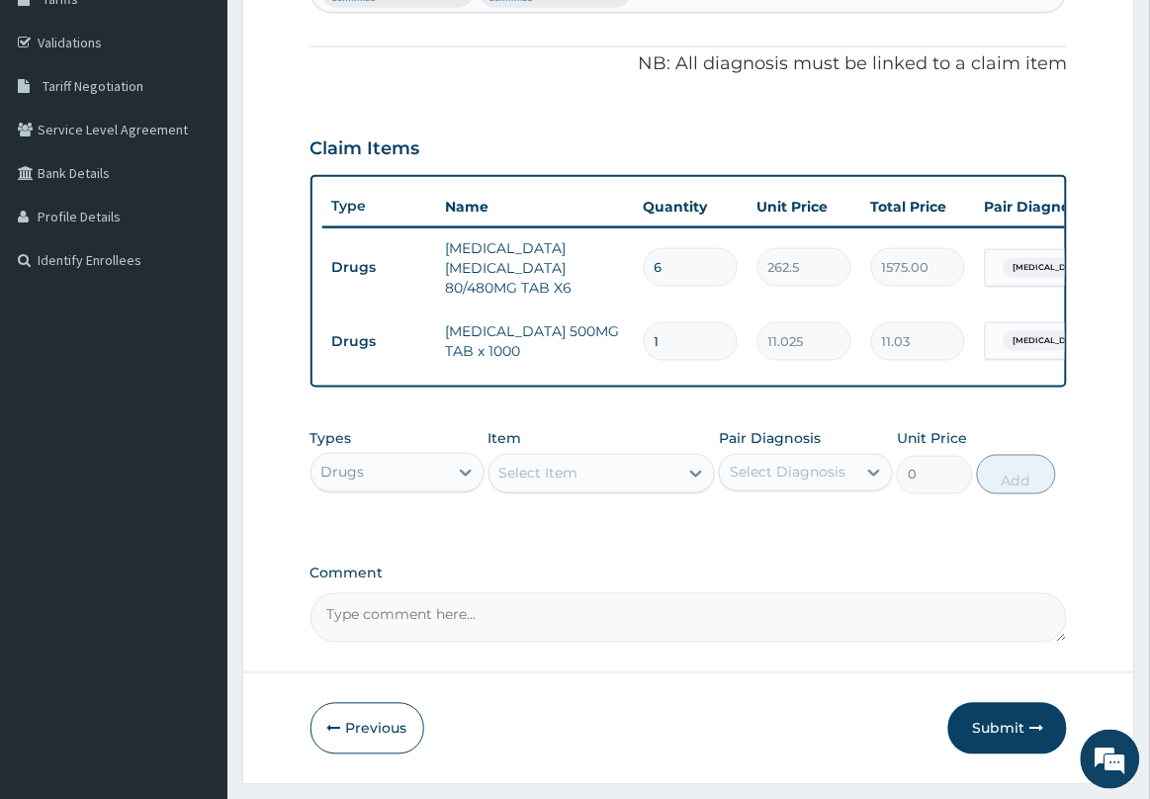
type input "18"
type input "198.45"
type input "18"
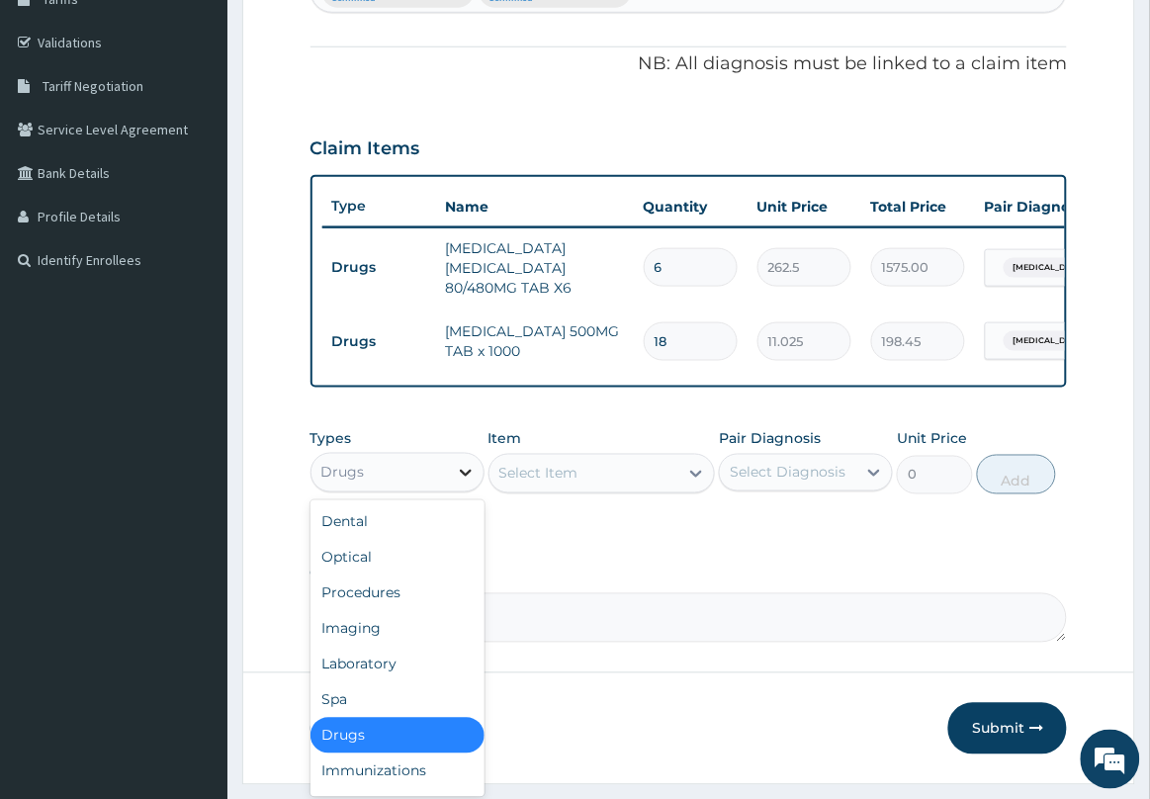
click at [455, 490] on div at bounding box center [466, 473] width 36 height 36
click at [425, 611] on div "Procedures" at bounding box center [397, 593] width 174 height 36
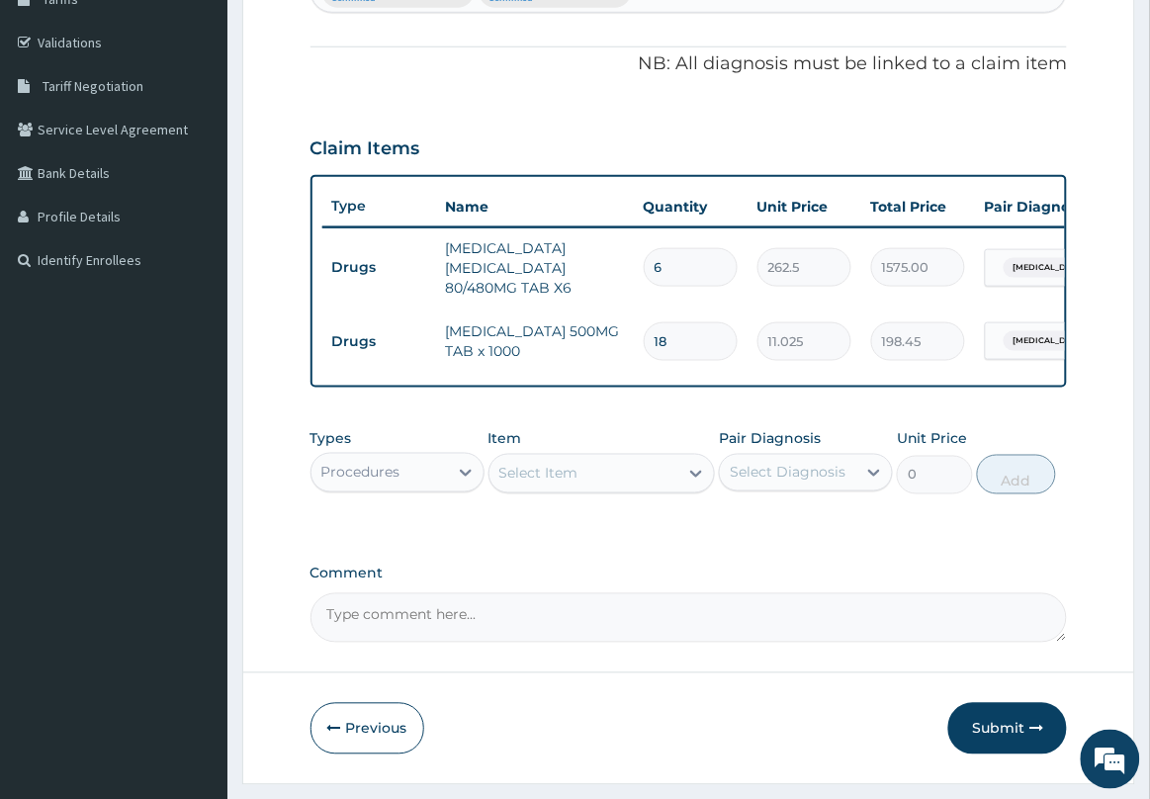
click at [611, 489] on div "Select Item" at bounding box center [584, 474] width 190 height 32
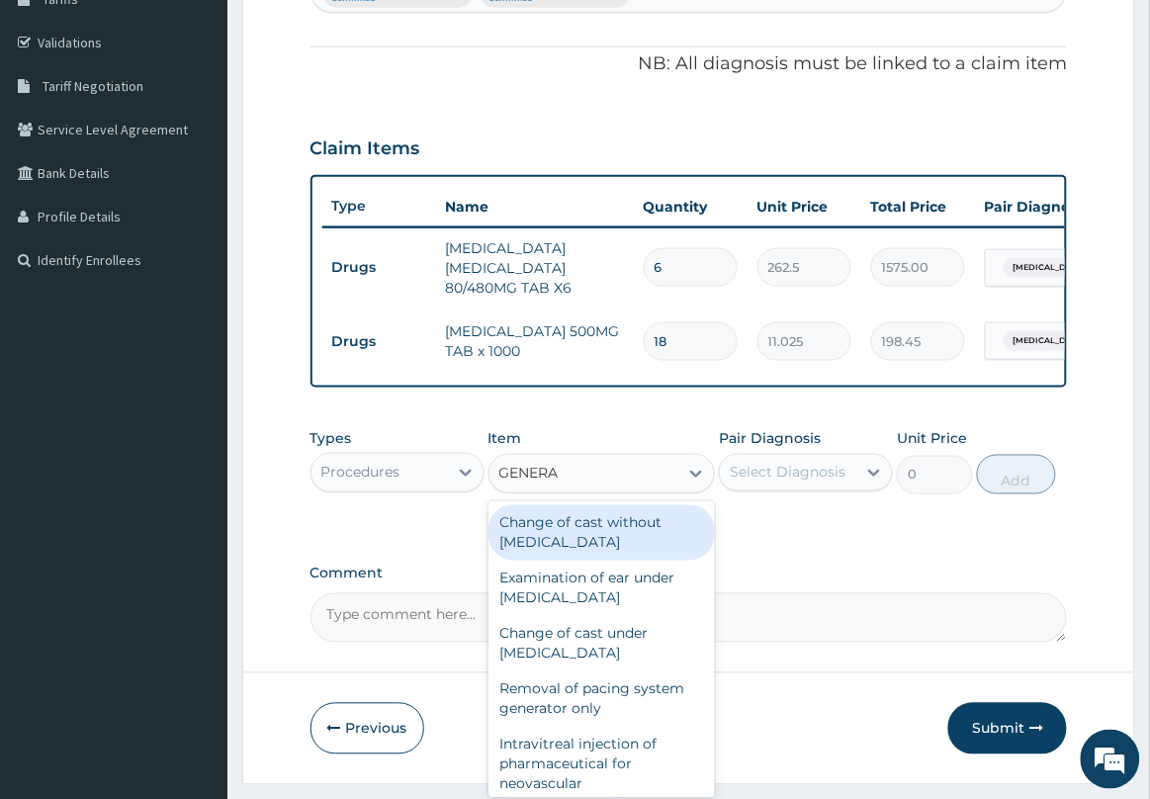
type input "GENERAL"
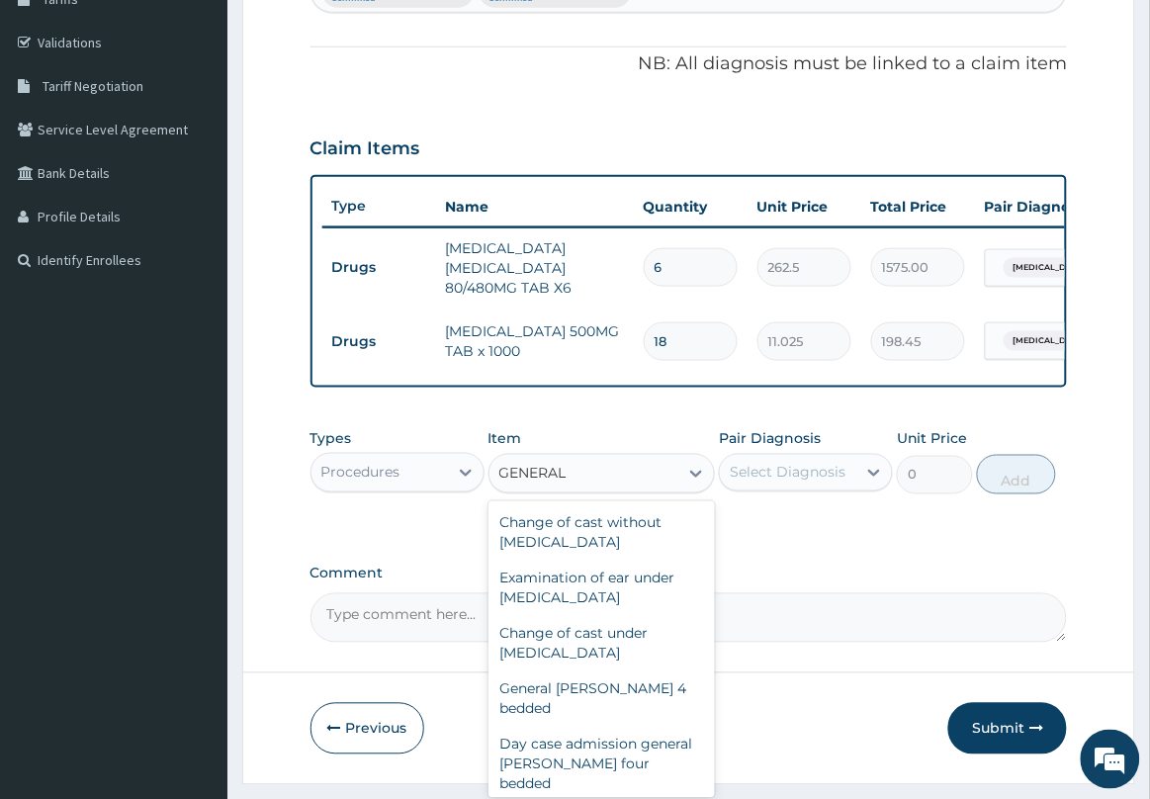
type input "2500"
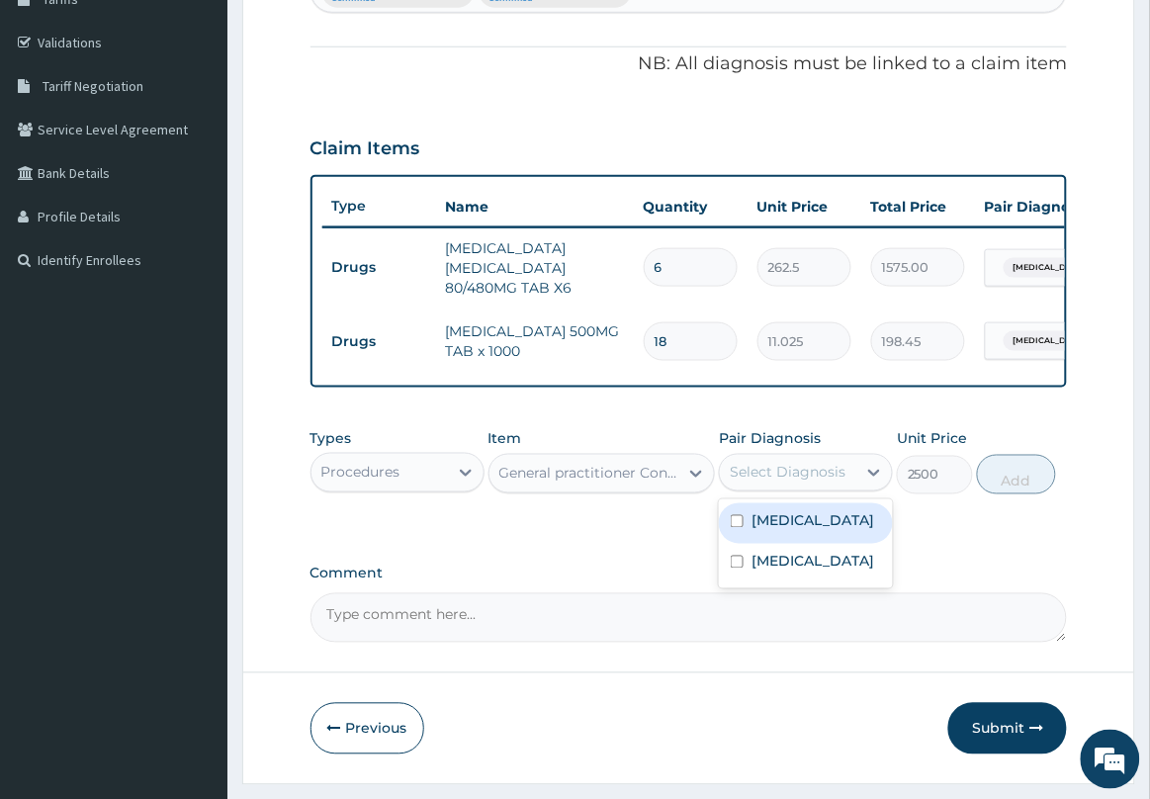
click at [828, 488] on div "Select Diagnosis" at bounding box center [788, 473] width 136 height 32
click at [807, 531] on label "Plasmodium malariae malaria without complication" at bounding box center [812, 521] width 123 height 20
checkbox input "true"
click at [1011, 494] on button "Add" at bounding box center [1016, 475] width 79 height 40
type input "0"
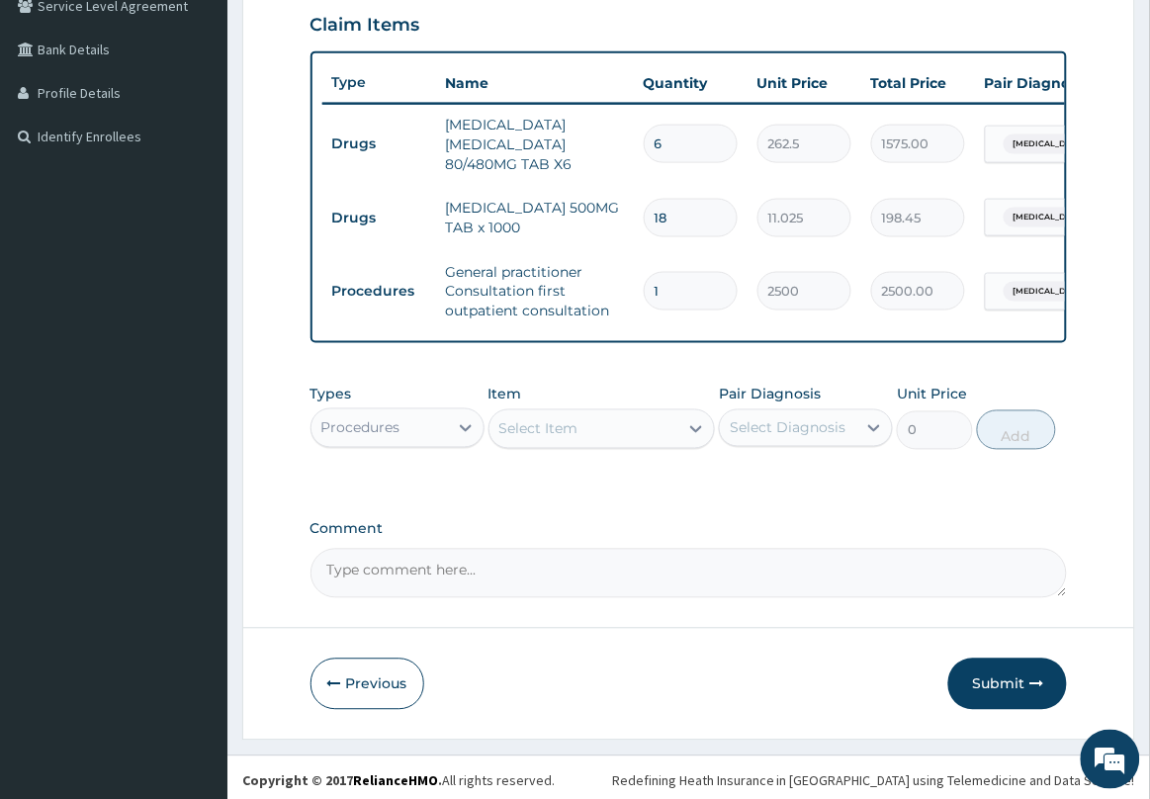
scroll to position [494, 0]
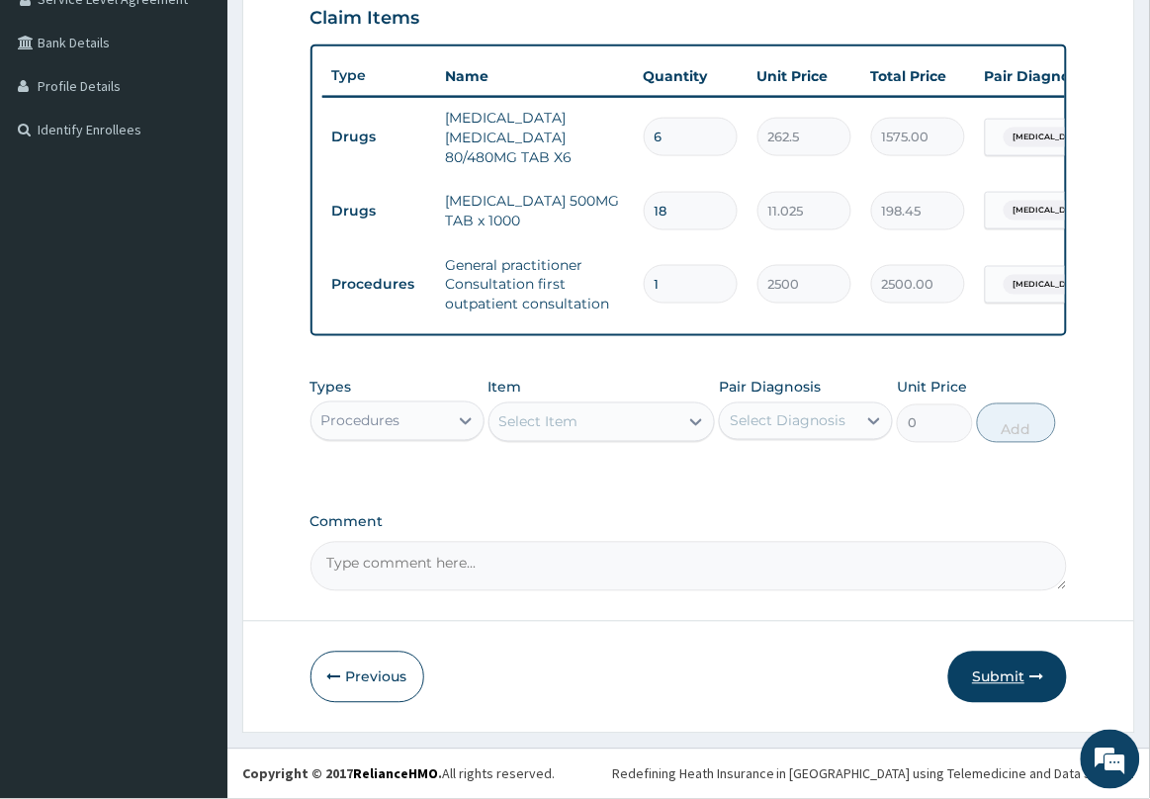
click at [995, 688] on button "Submit" at bounding box center [1007, 677] width 119 height 51
click at [994, 673] on button "Submit" at bounding box center [1007, 677] width 119 height 51
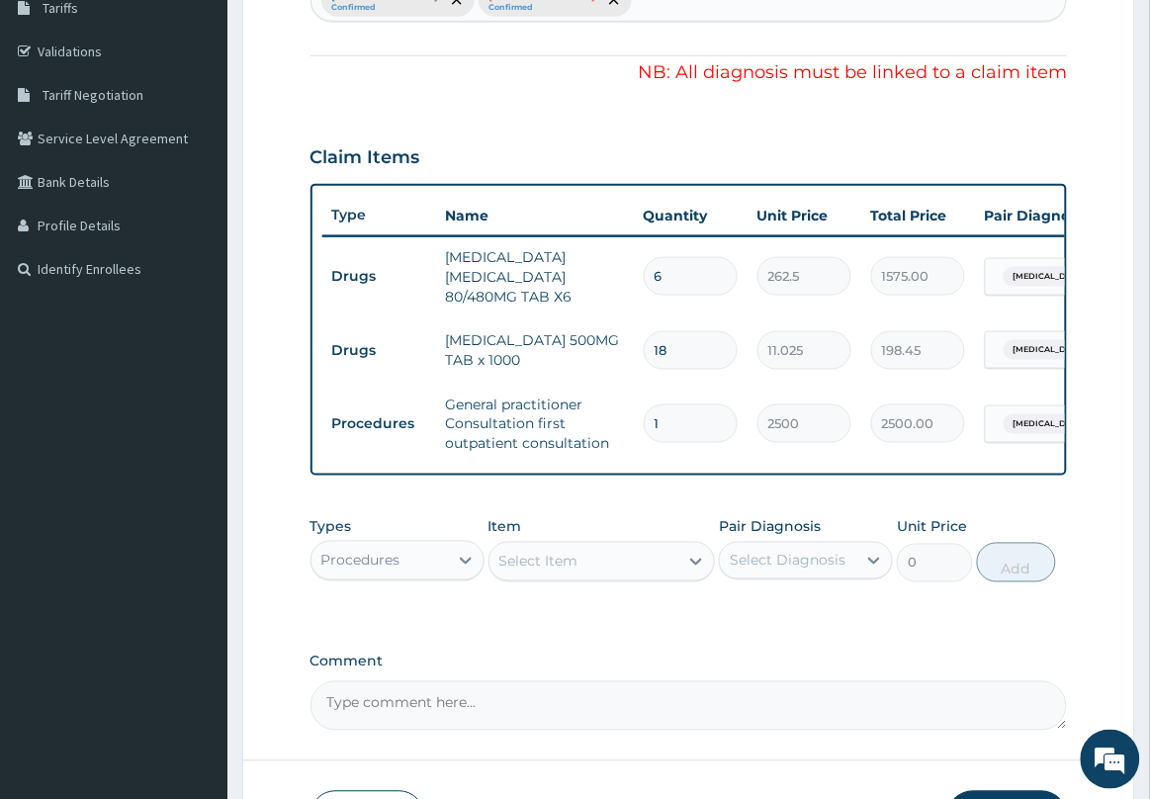
scroll to position [0, 0]
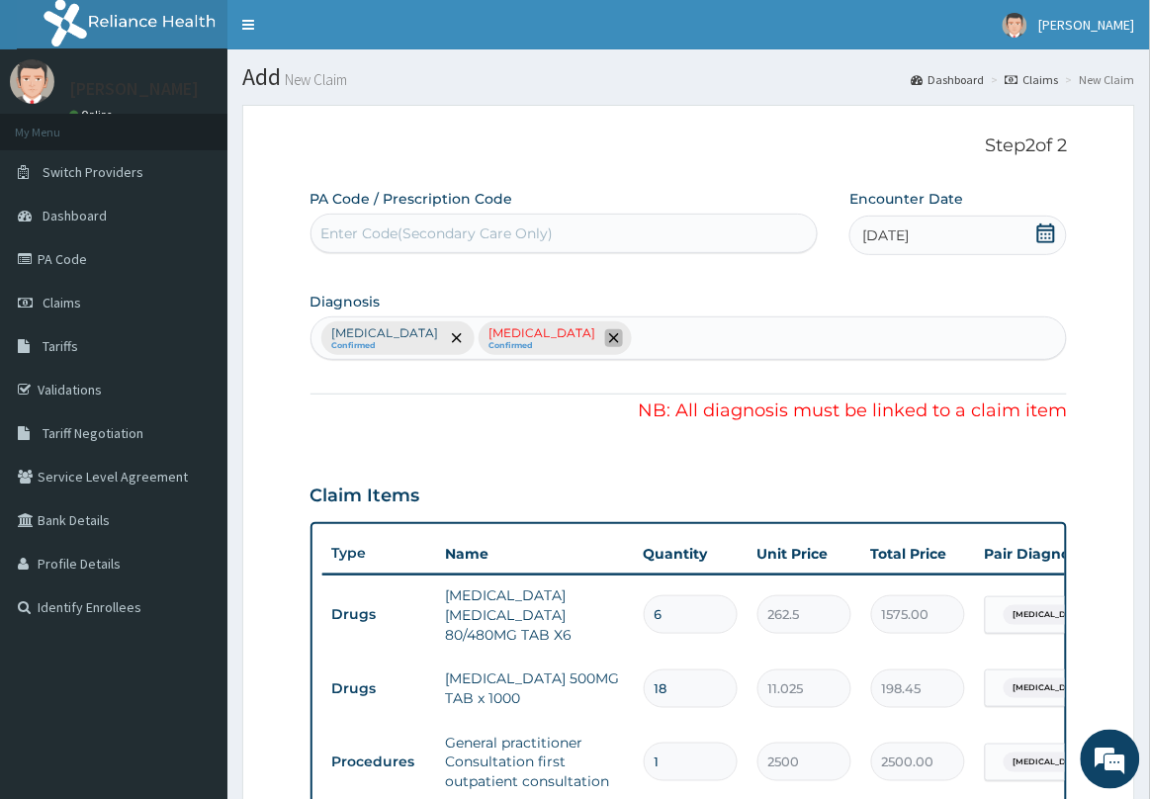
click at [619, 337] on icon "remove selection option" at bounding box center [614, 338] width 10 height 10
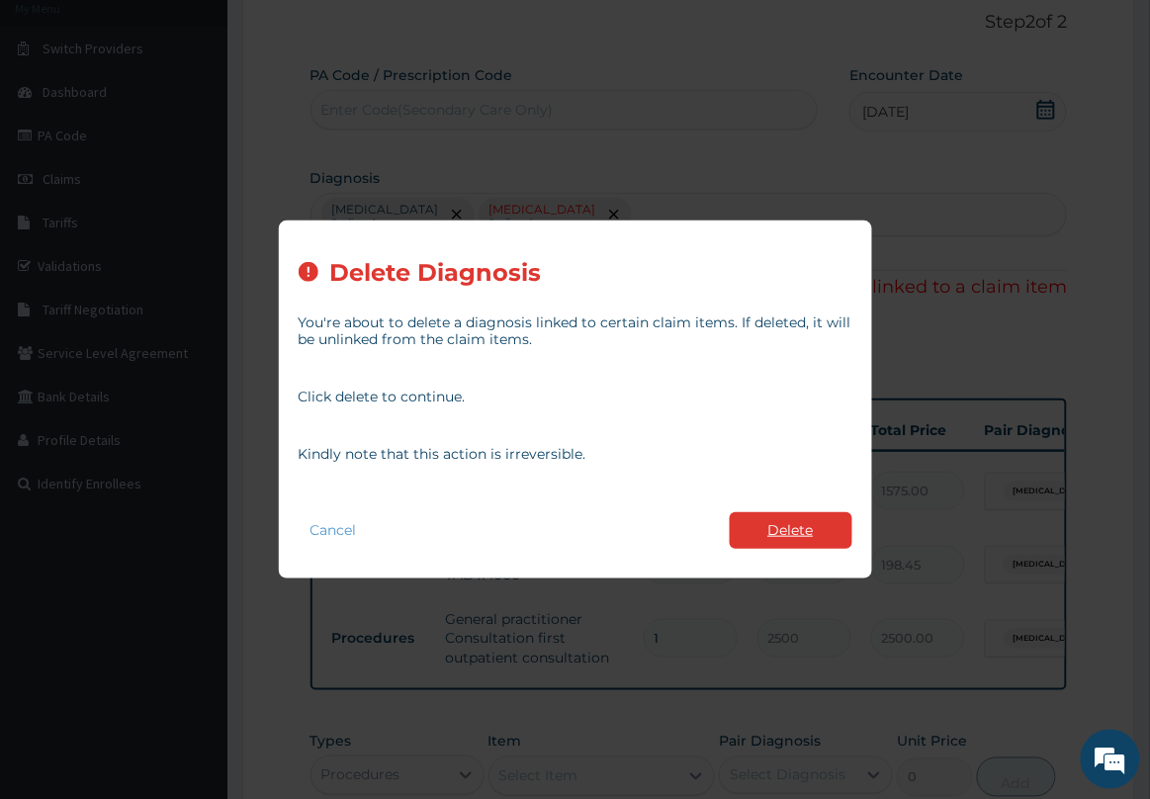
click at [778, 526] on button "Delete" at bounding box center [791, 530] width 123 height 37
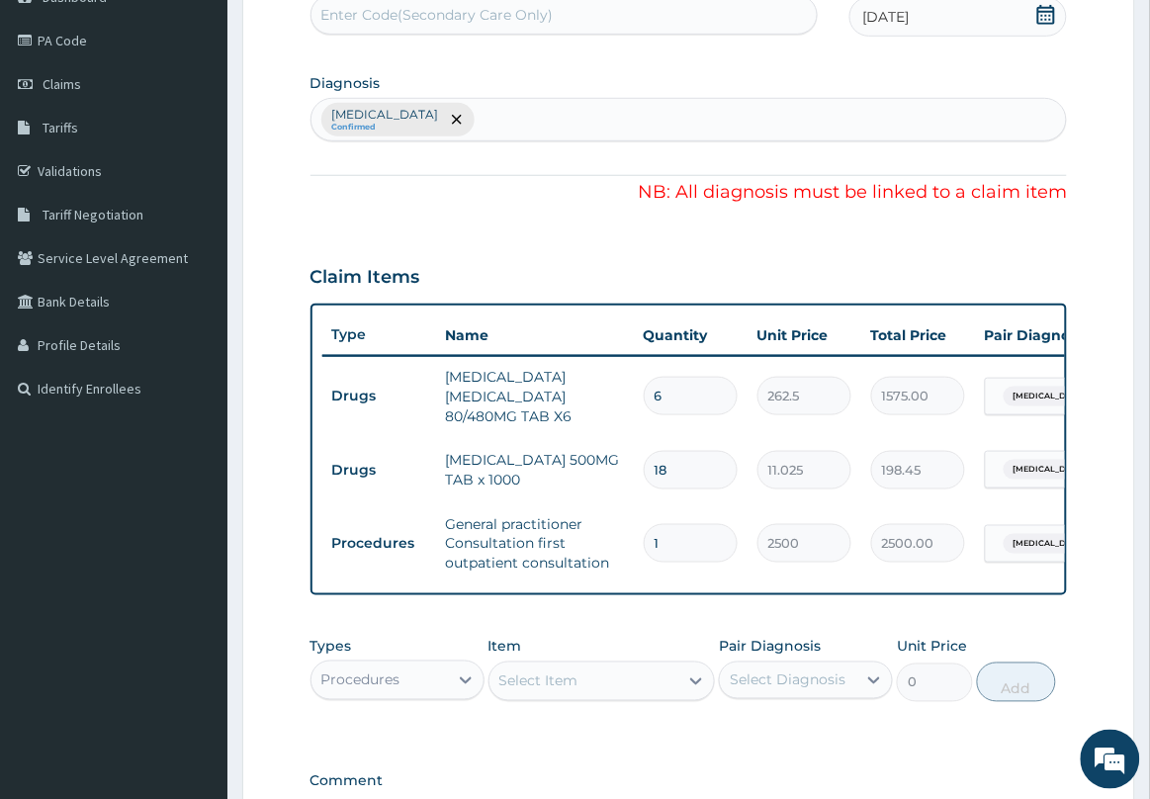
scroll to position [494, 0]
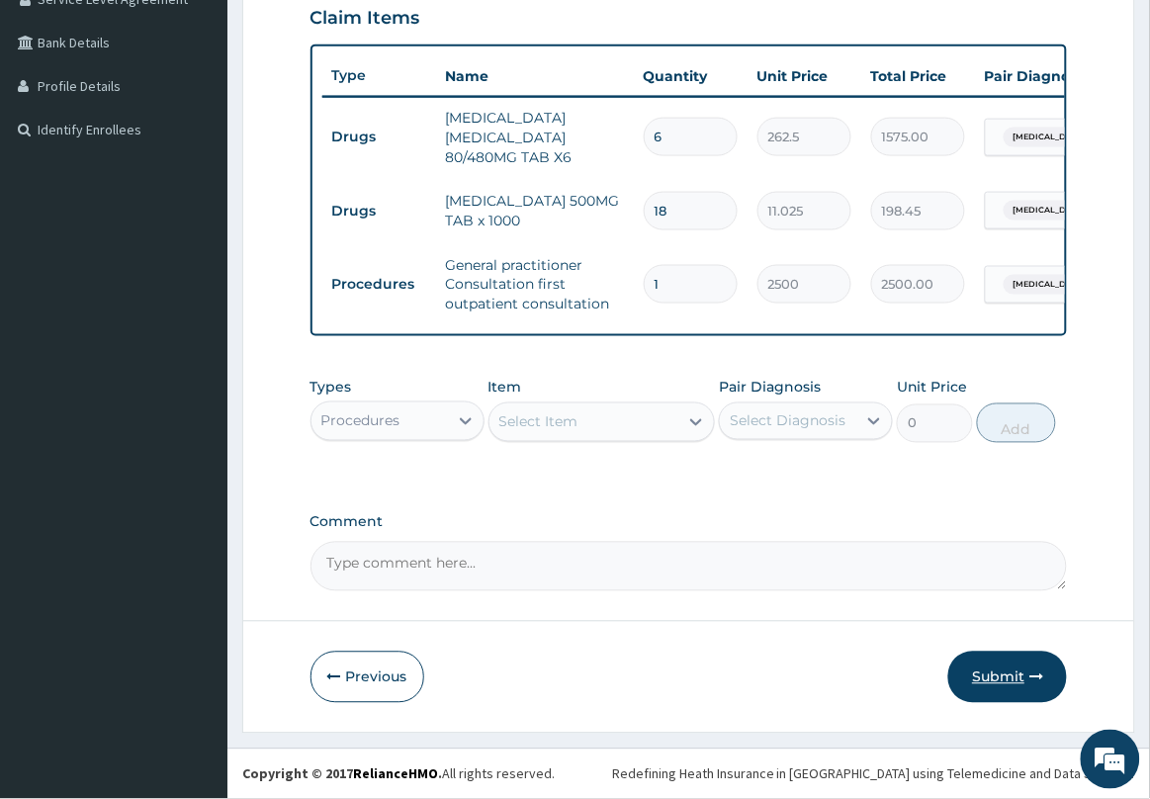
click at [975, 658] on button "Submit" at bounding box center [1007, 677] width 119 height 51
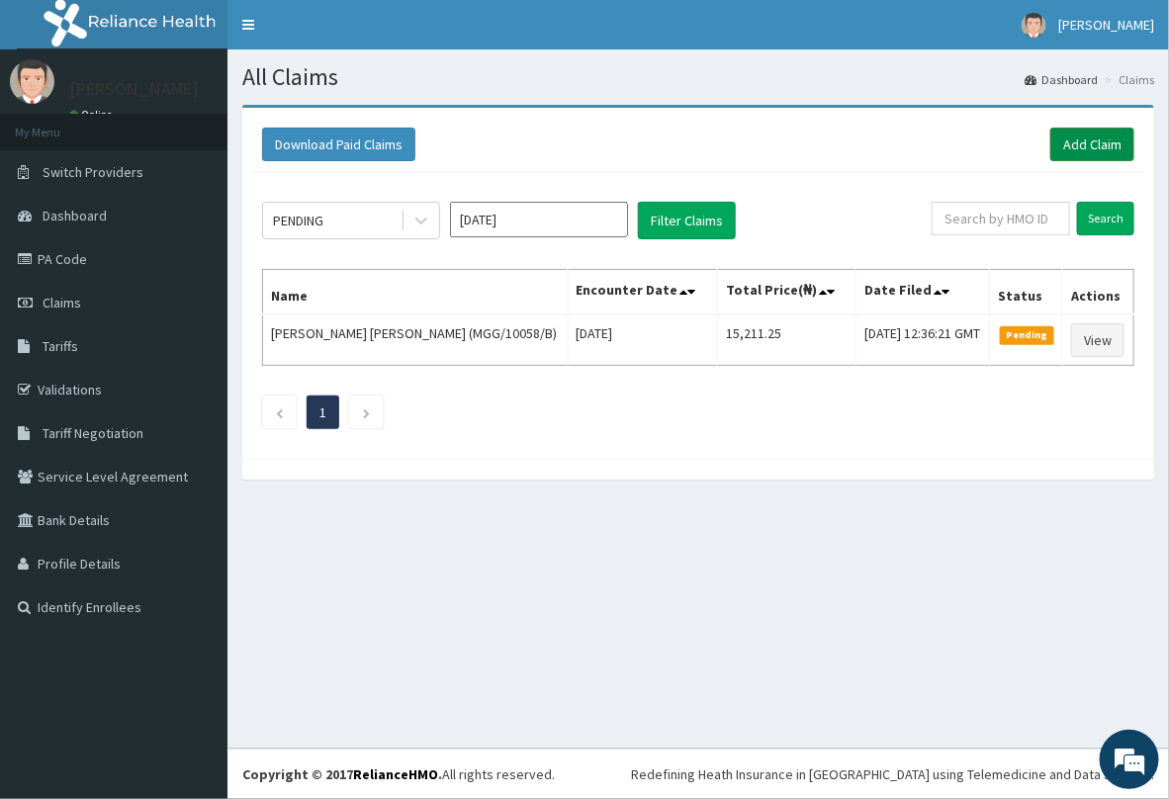
click at [1074, 143] on link "Add Claim" at bounding box center [1092, 145] width 84 height 34
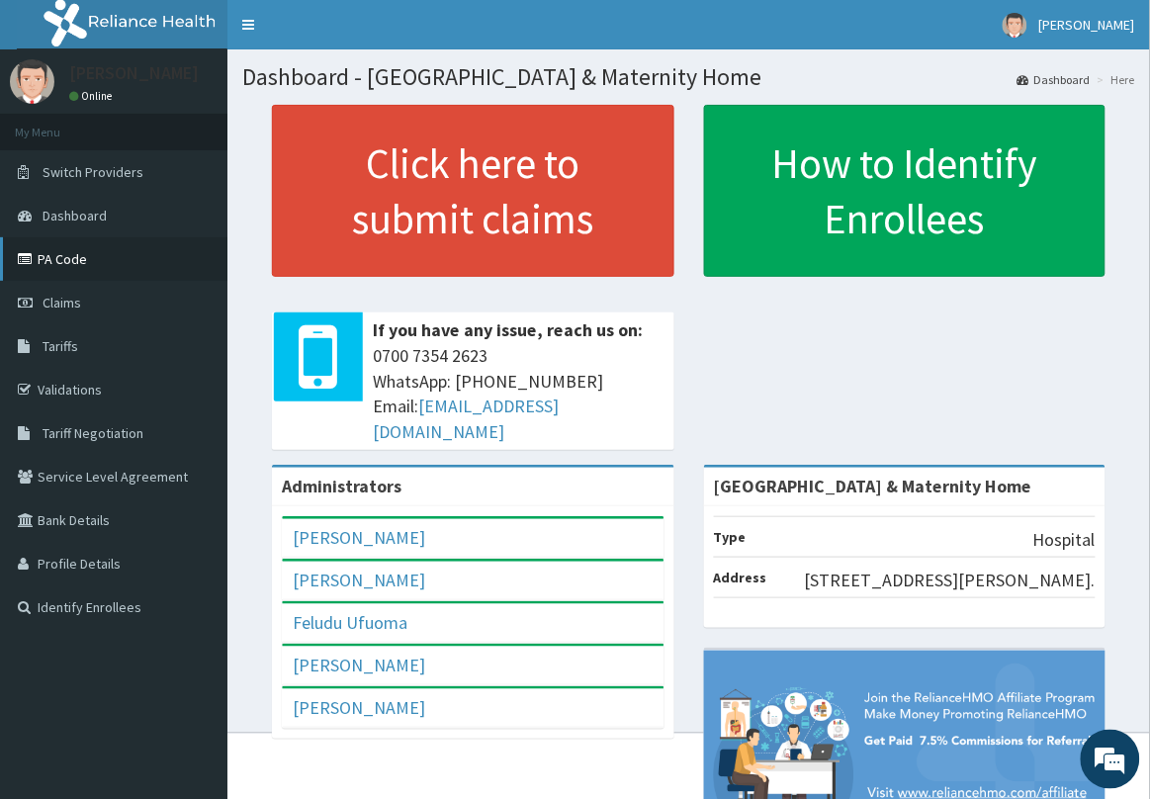
click at [79, 259] on link "PA Code" at bounding box center [113, 259] width 227 height 44
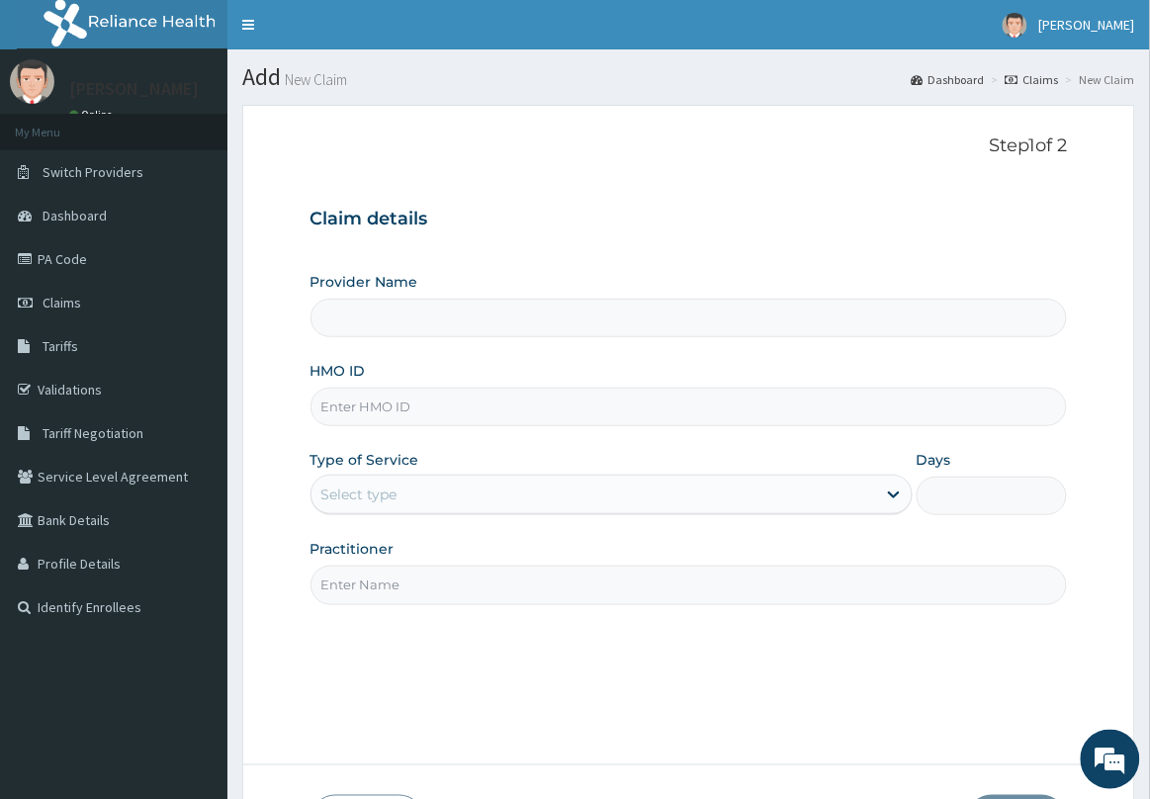
paste input "BWI/10230/a"
type input "BWI/10230/a"
click at [473, 510] on div "Select type" at bounding box center [593, 495] width 565 height 32
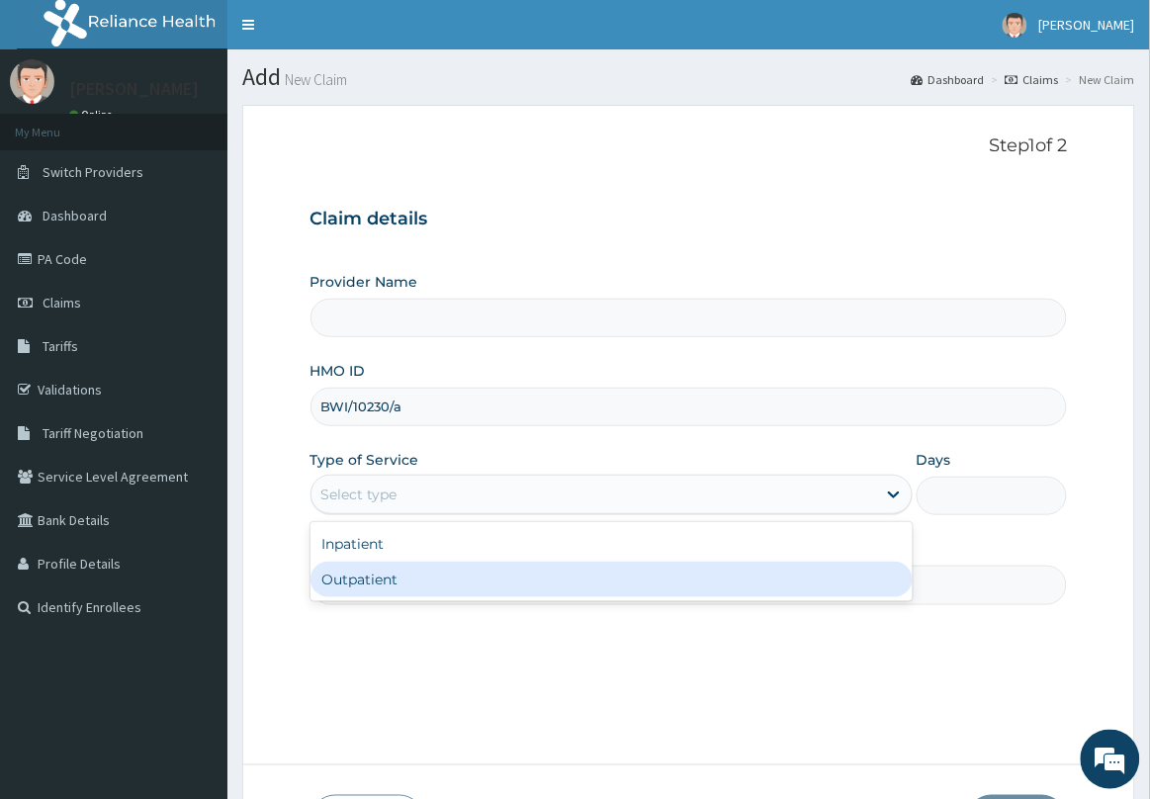
click at [432, 578] on div "Outpatient" at bounding box center [611, 580] width 602 height 36
type input "1"
type input "Delta Crown Hospital & Maternity Home"
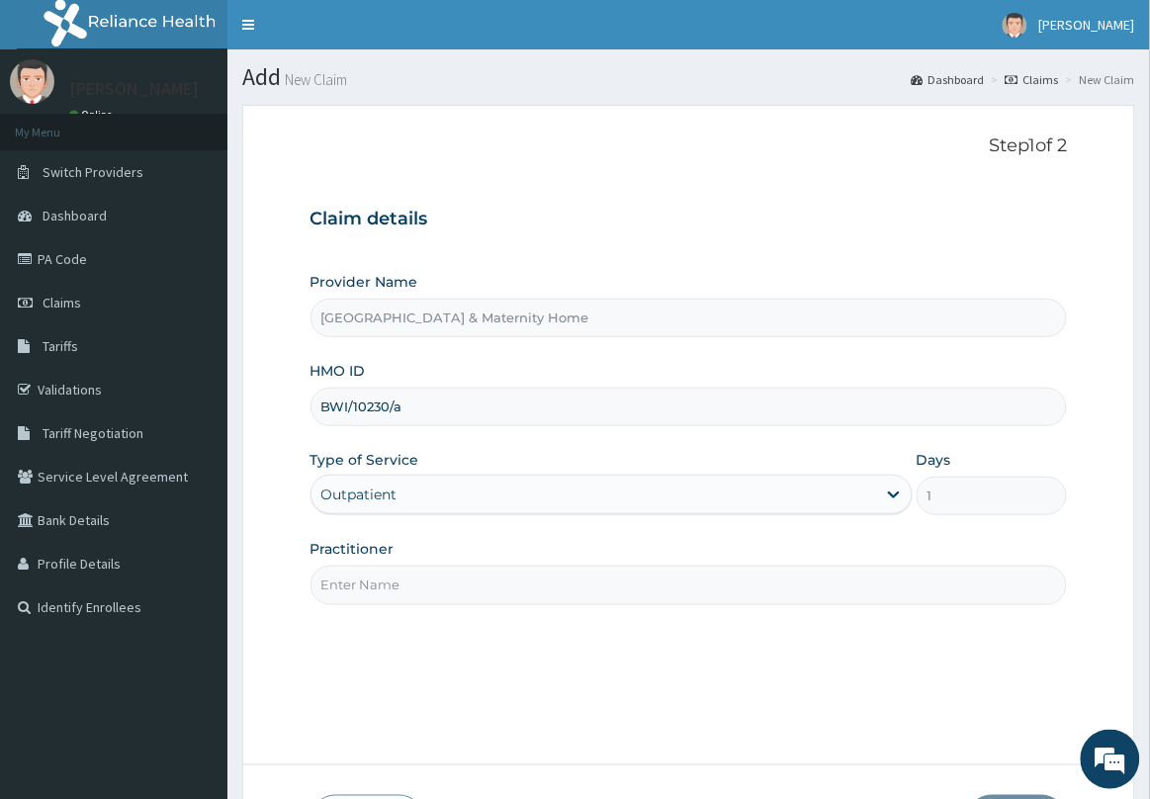
click at [450, 573] on input "Practitioner" at bounding box center [688, 585] width 757 height 39
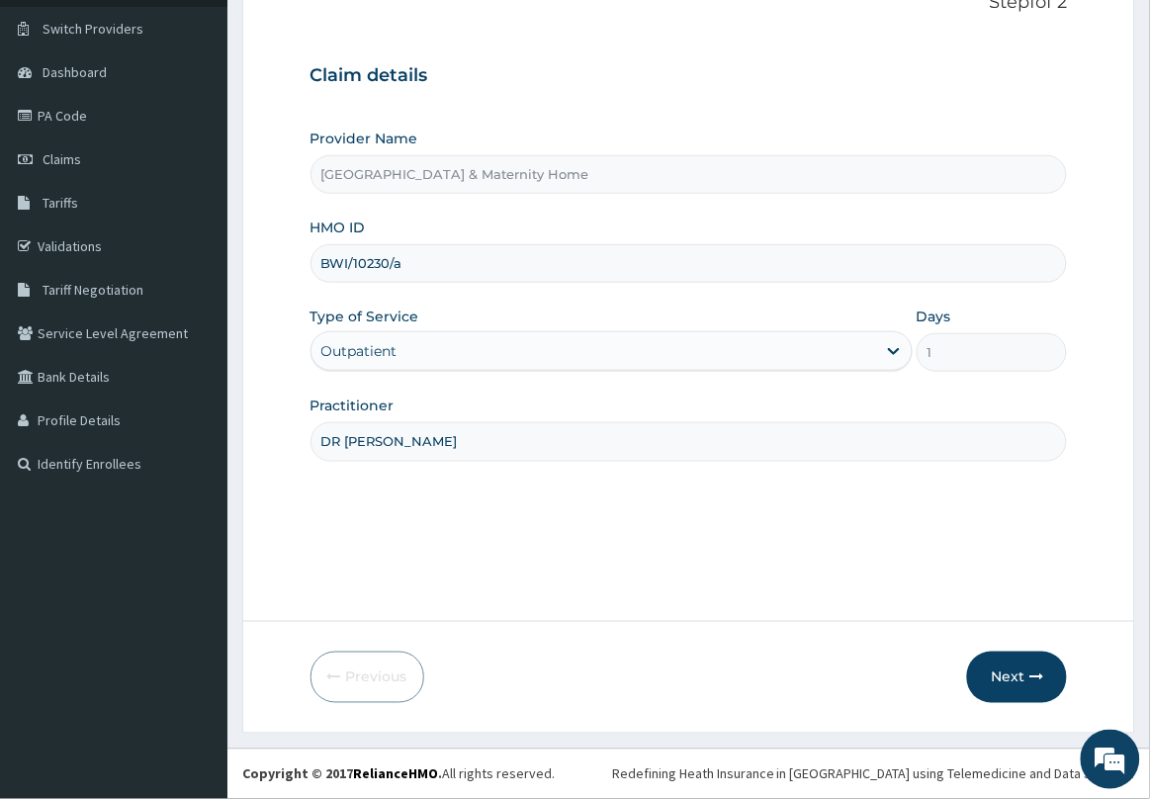
scroll to position [144, 0]
type input "DR MAMA"
click at [1011, 682] on button "Next" at bounding box center [1017, 677] width 100 height 51
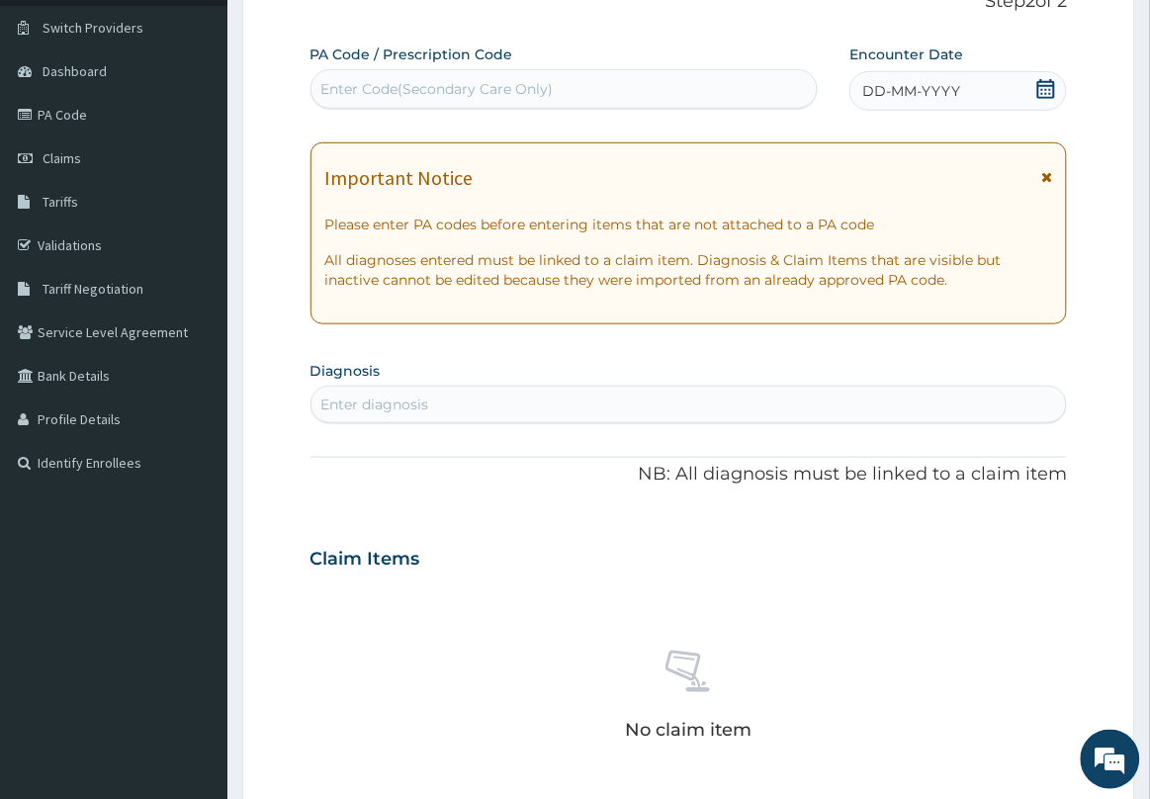
click at [1051, 176] on icon at bounding box center [1046, 177] width 11 height 14
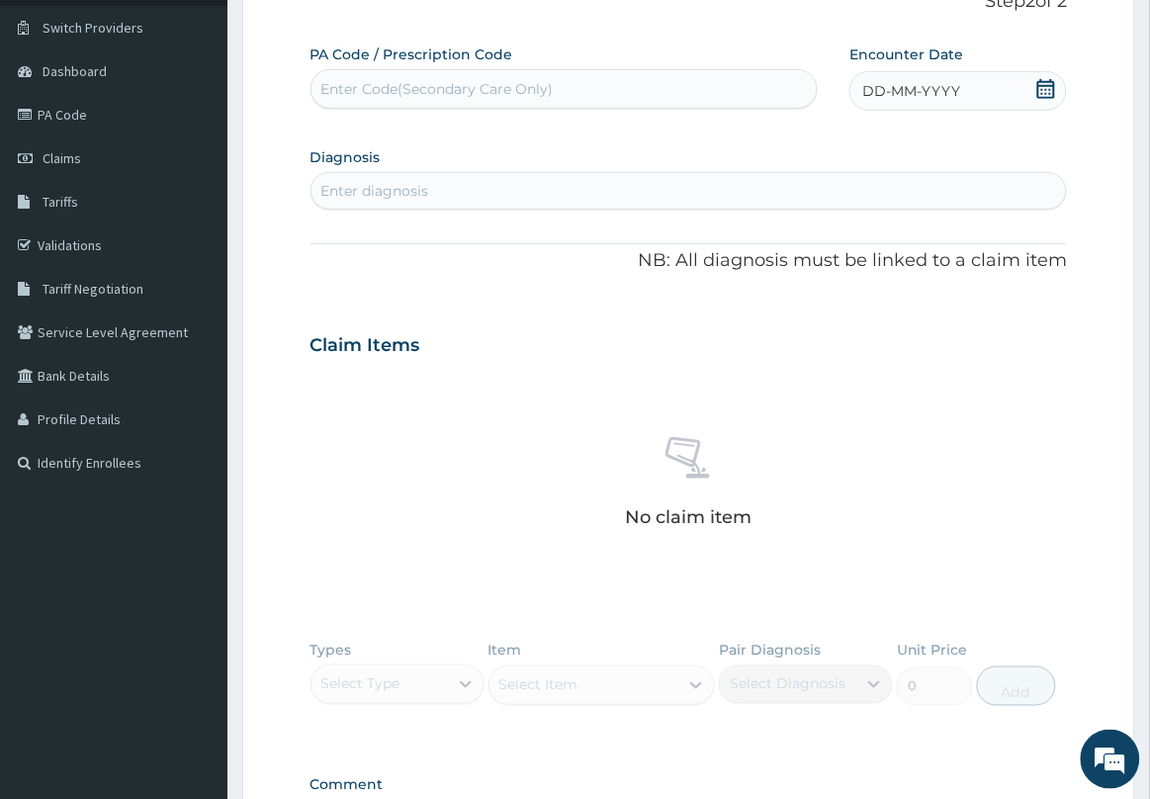
scroll to position [0, 0]
click at [1048, 94] on icon at bounding box center [1046, 89] width 20 height 20
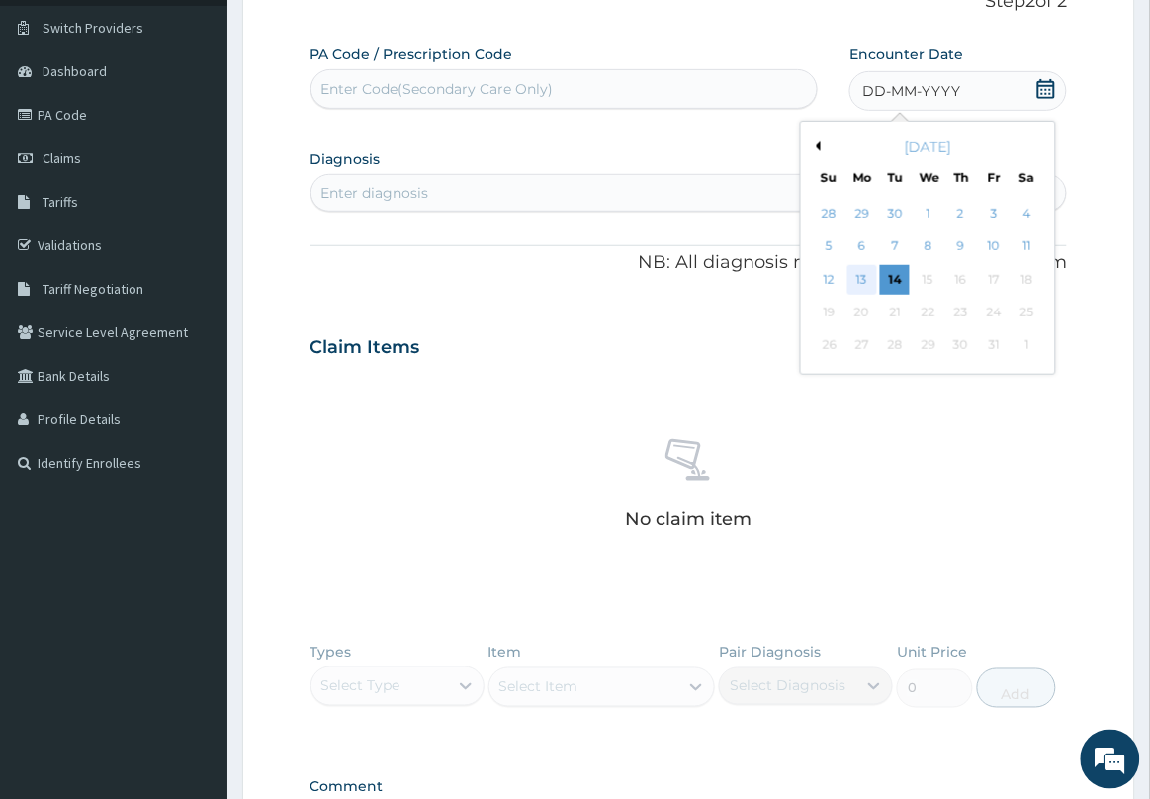
click at [873, 282] on div "13" at bounding box center [862, 280] width 30 height 30
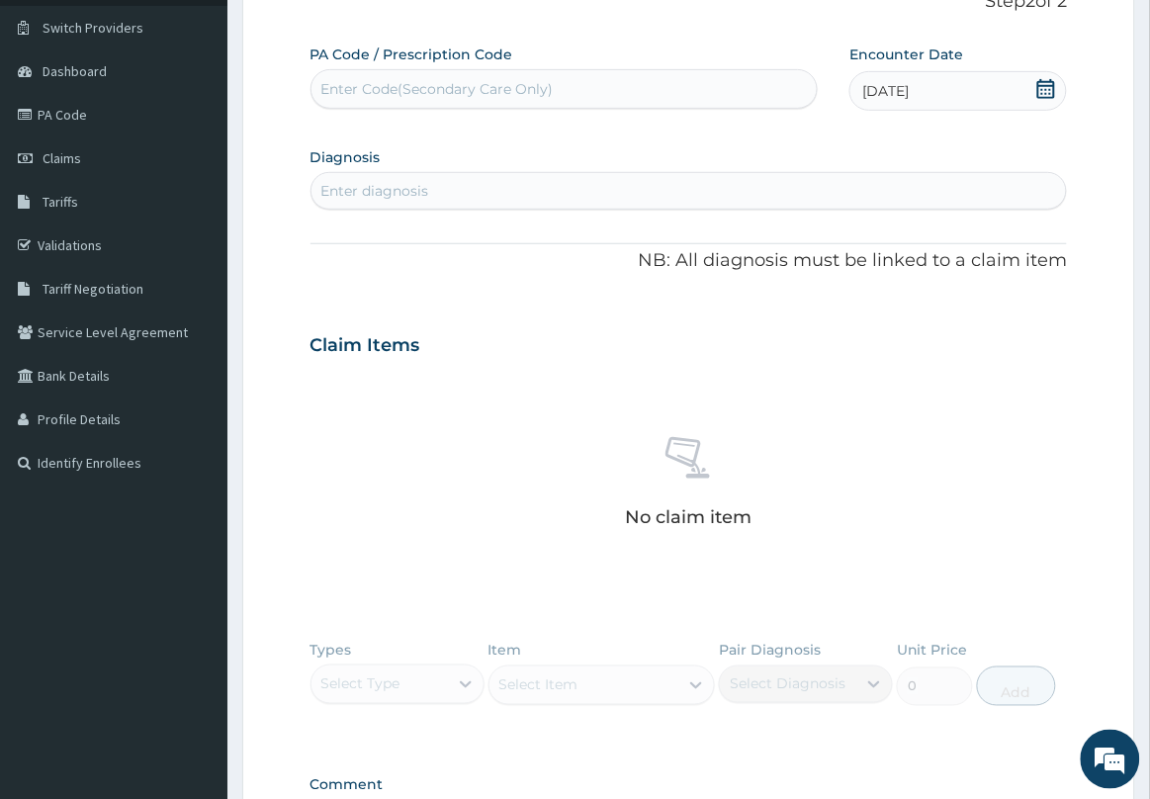
click at [591, 193] on div "Enter diagnosis" at bounding box center [688, 191] width 755 height 32
type input "FEMALE"
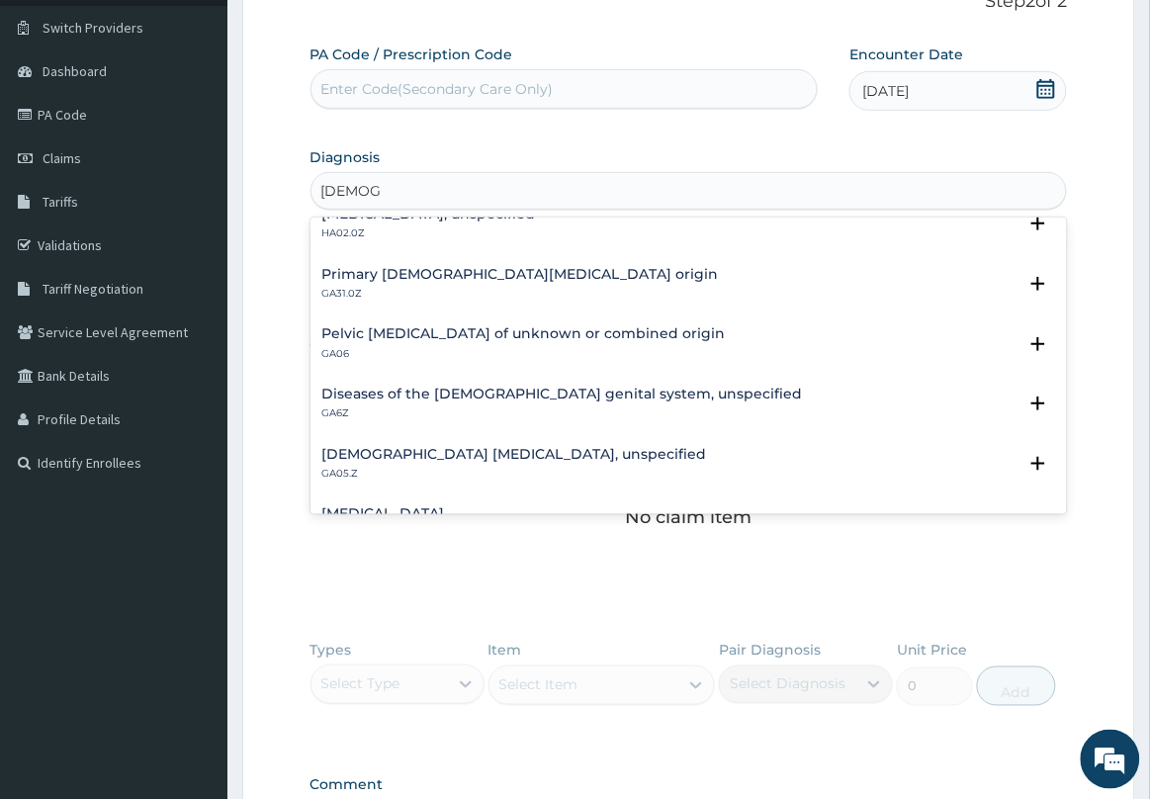
scroll to position [494, 0]
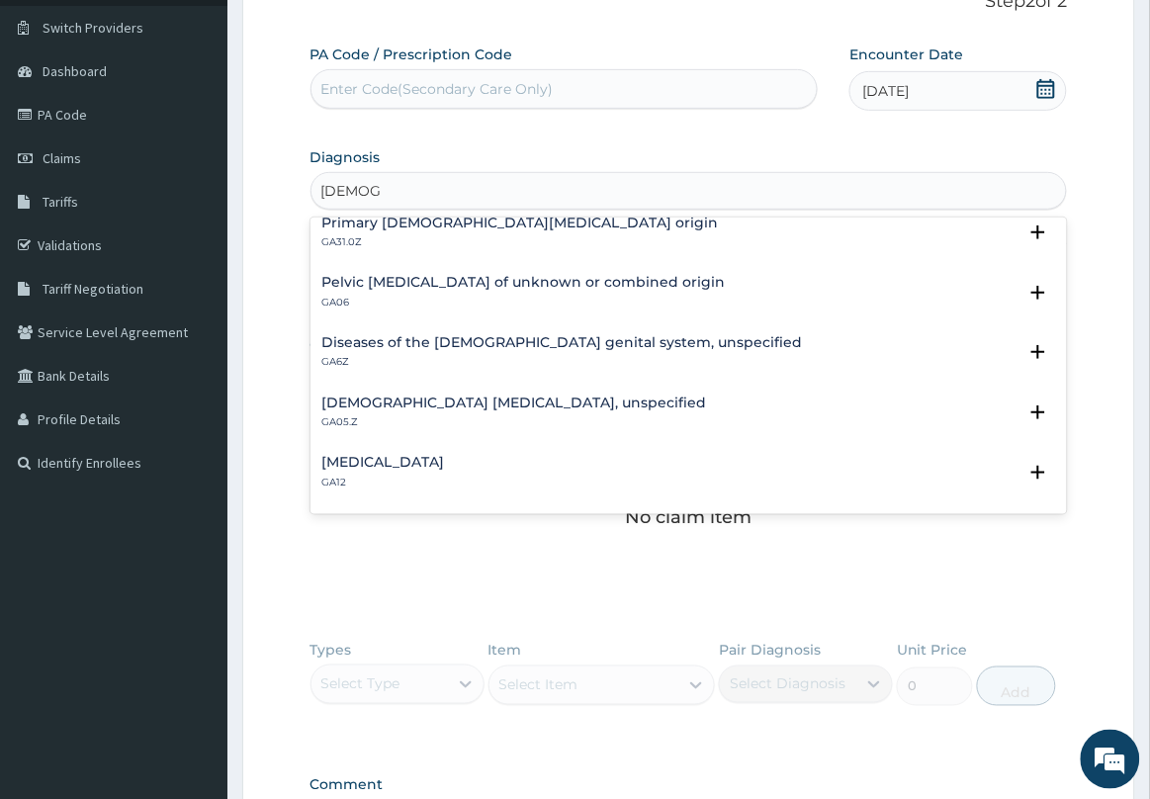
click at [478, 398] on h4 "Female pelvic inflammatory diseases, unspecified" at bounding box center [514, 402] width 385 height 15
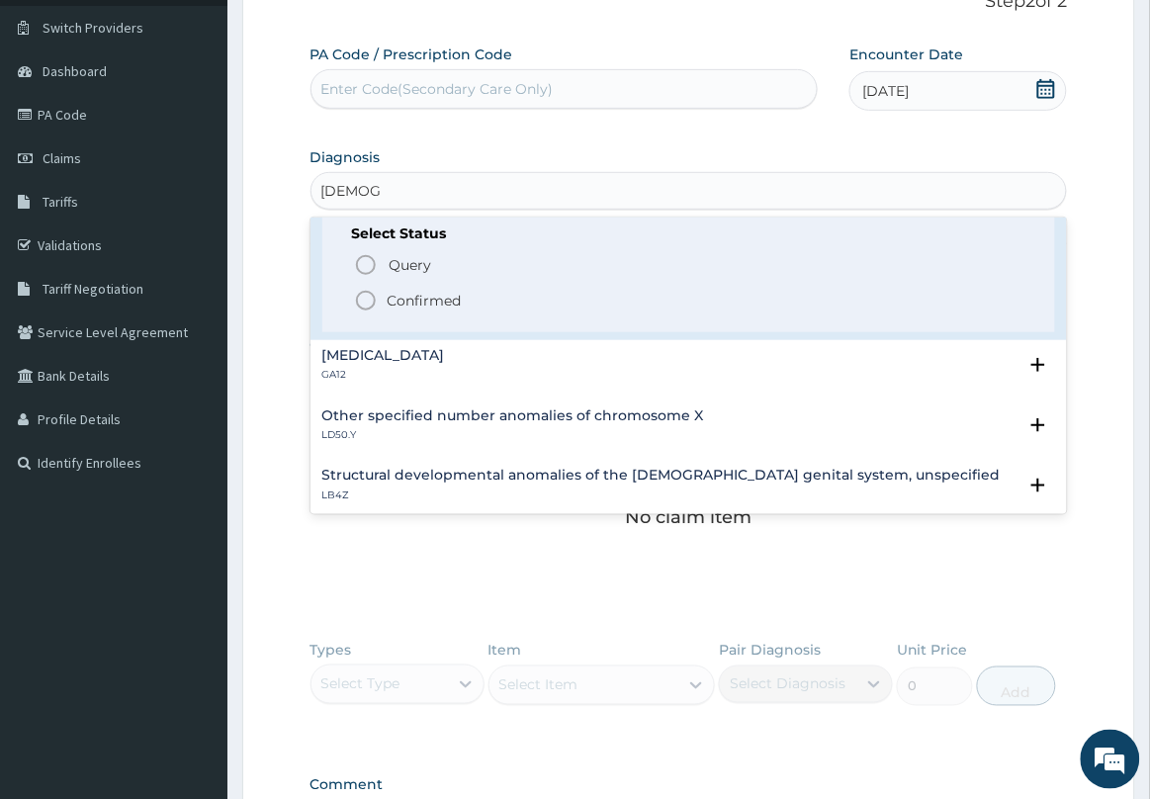
scroll to position [742, 0]
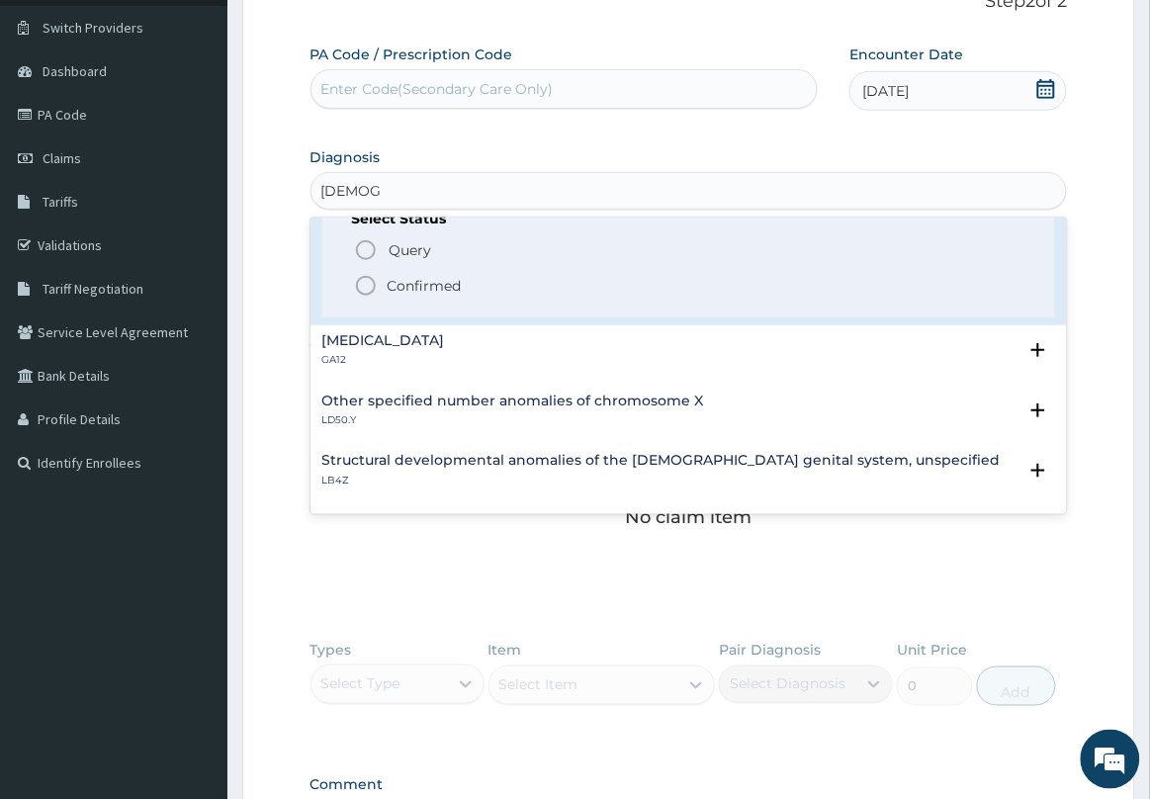
click at [358, 280] on circle "status option filled" at bounding box center [366, 286] width 18 height 18
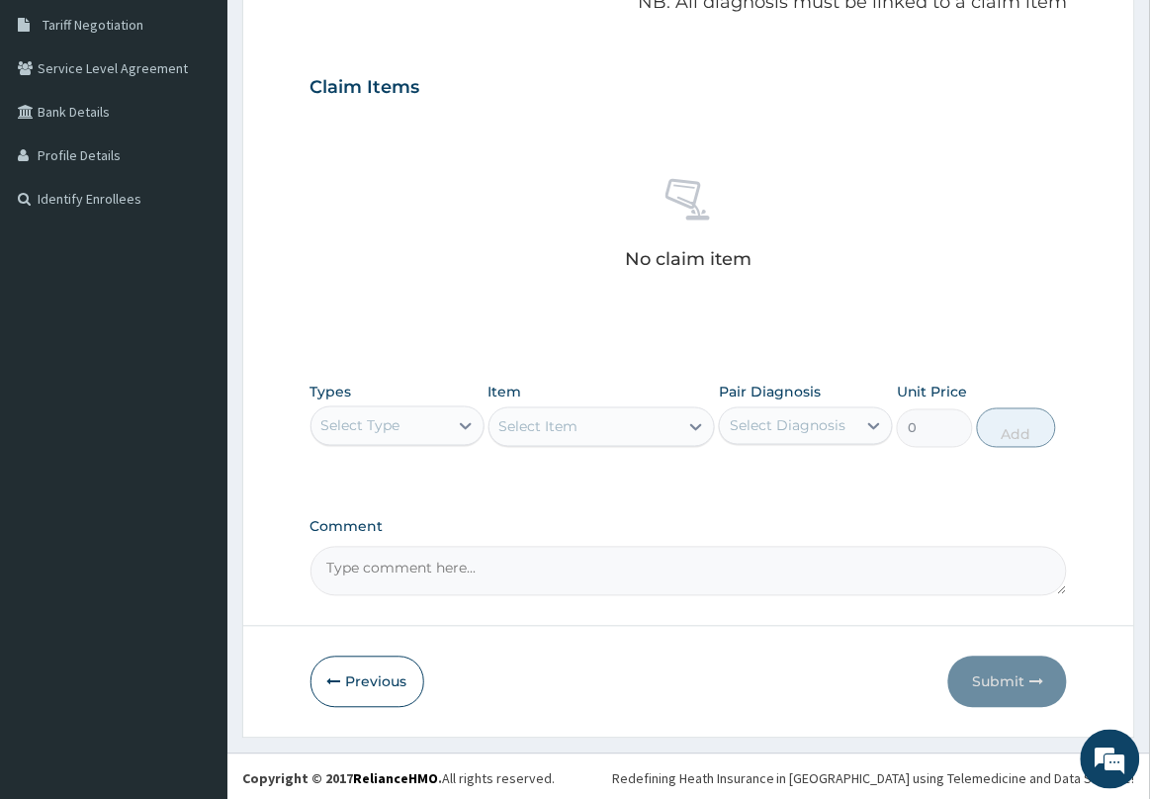
scroll to position [413, 0]
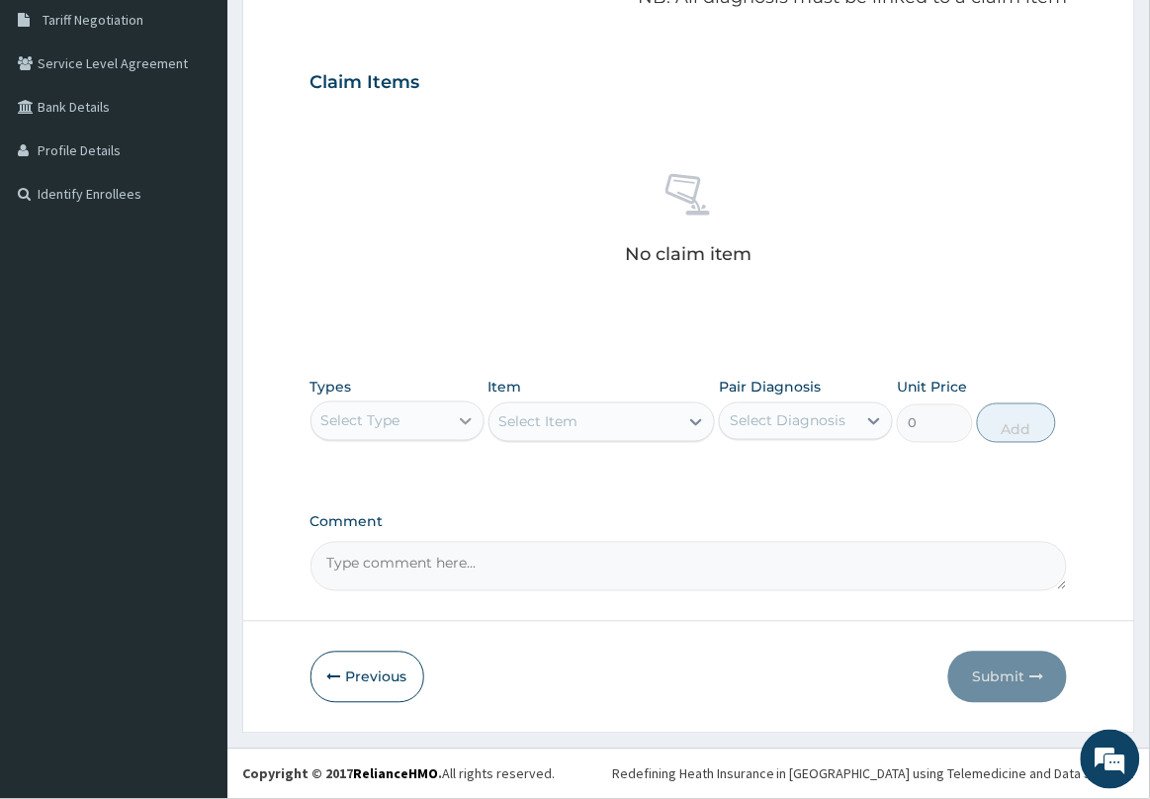
click at [456, 420] on icon at bounding box center [466, 421] width 20 height 20
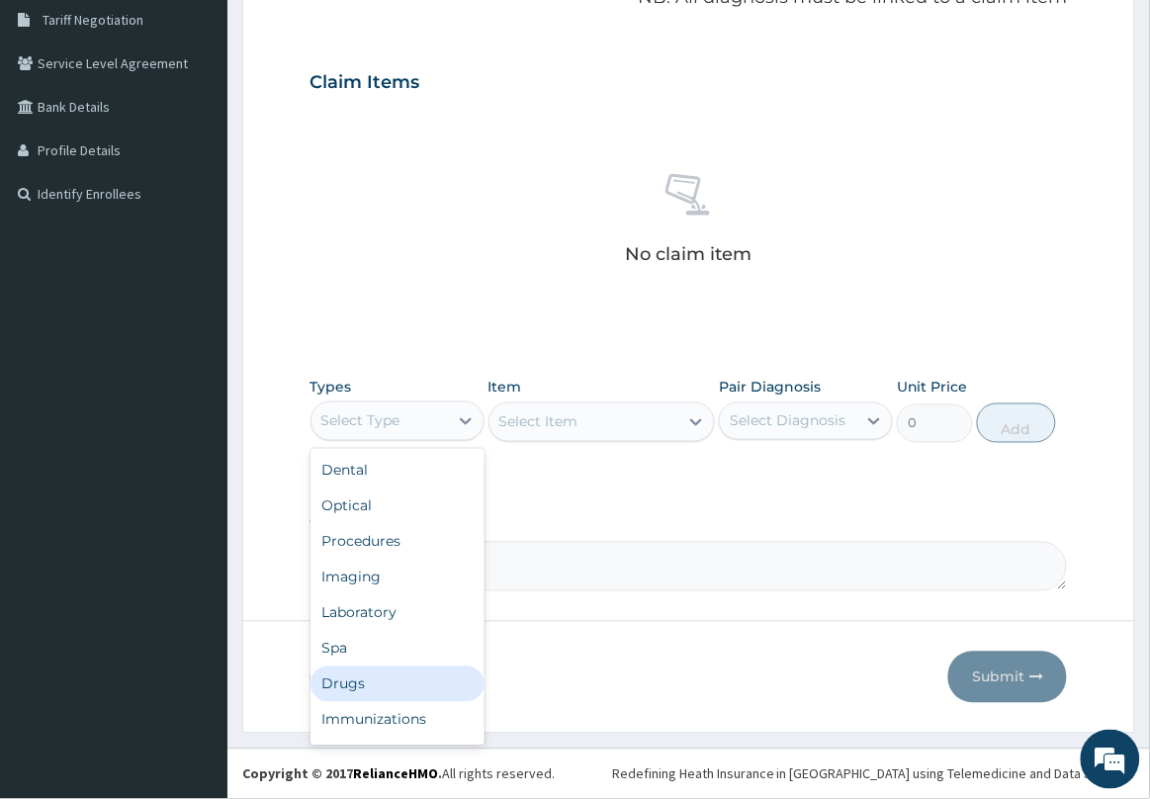
click at [384, 672] on div "Drugs" at bounding box center [397, 684] width 174 height 36
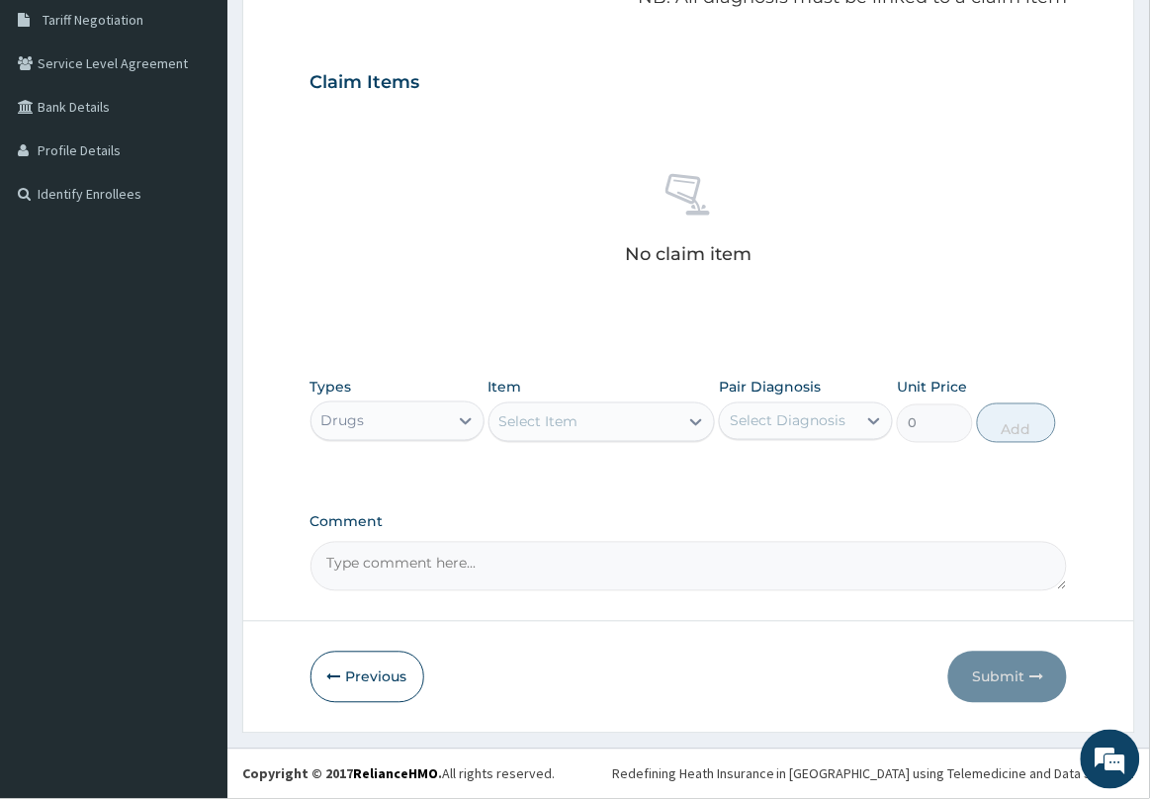
click at [611, 417] on div "Select Item" at bounding box center [584, 422] width 190 height 32
type input "DICL"
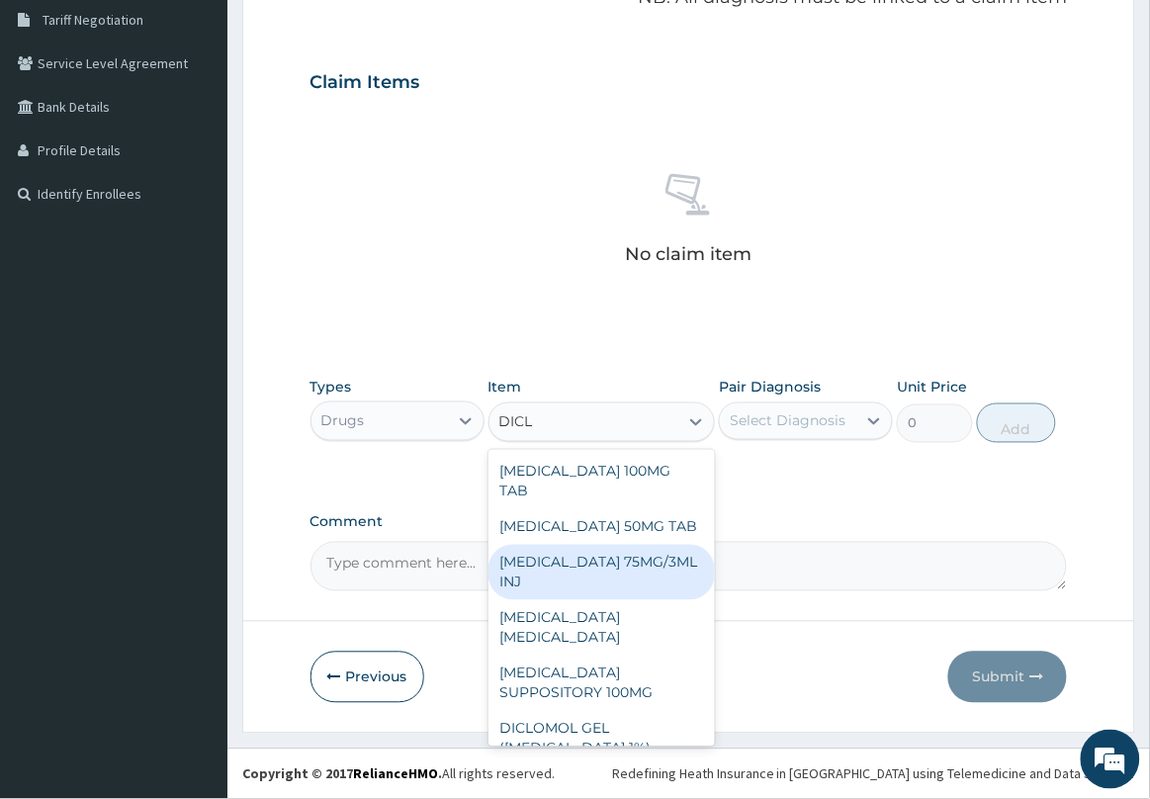
click at [654, 545] on div "DICLOFENAC 75MG/3ML INJ" at bounding box center [601, 572] width 227 height 55
type input "700"
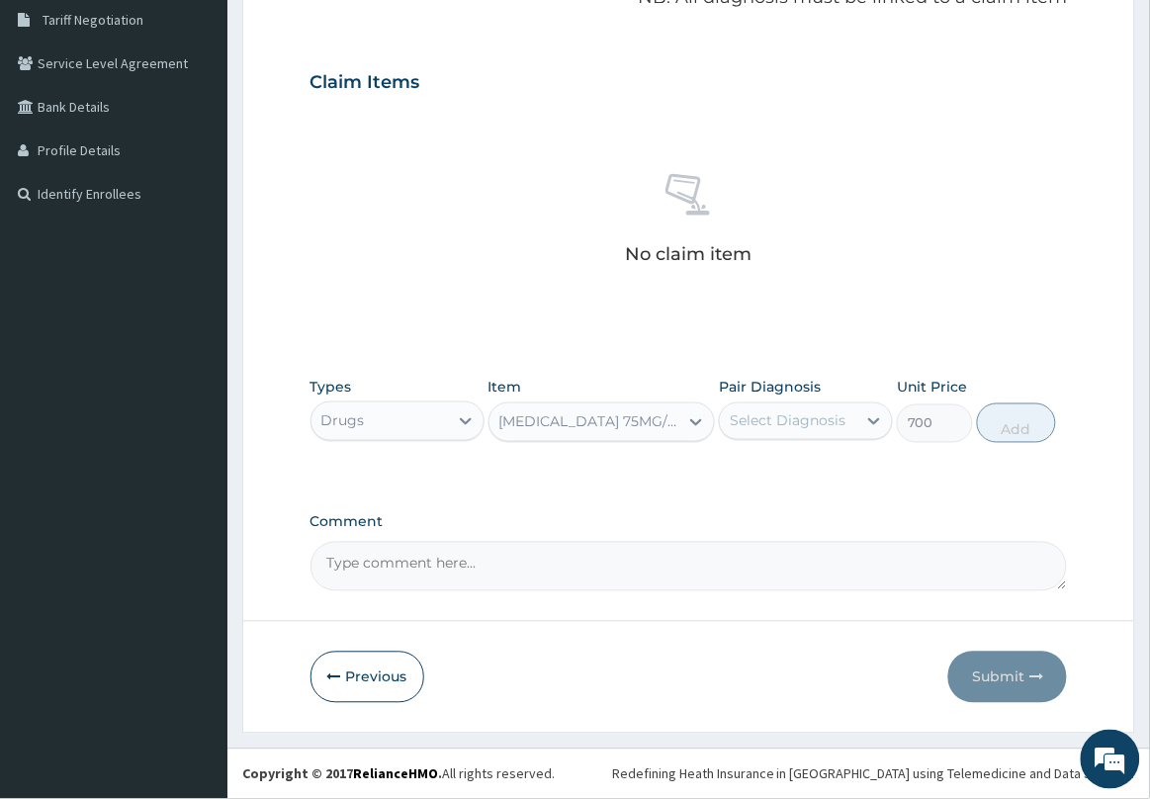
click at [811, 428] on div "Select Diagnosis" at bounding box center [788, 421] width 116 height 20
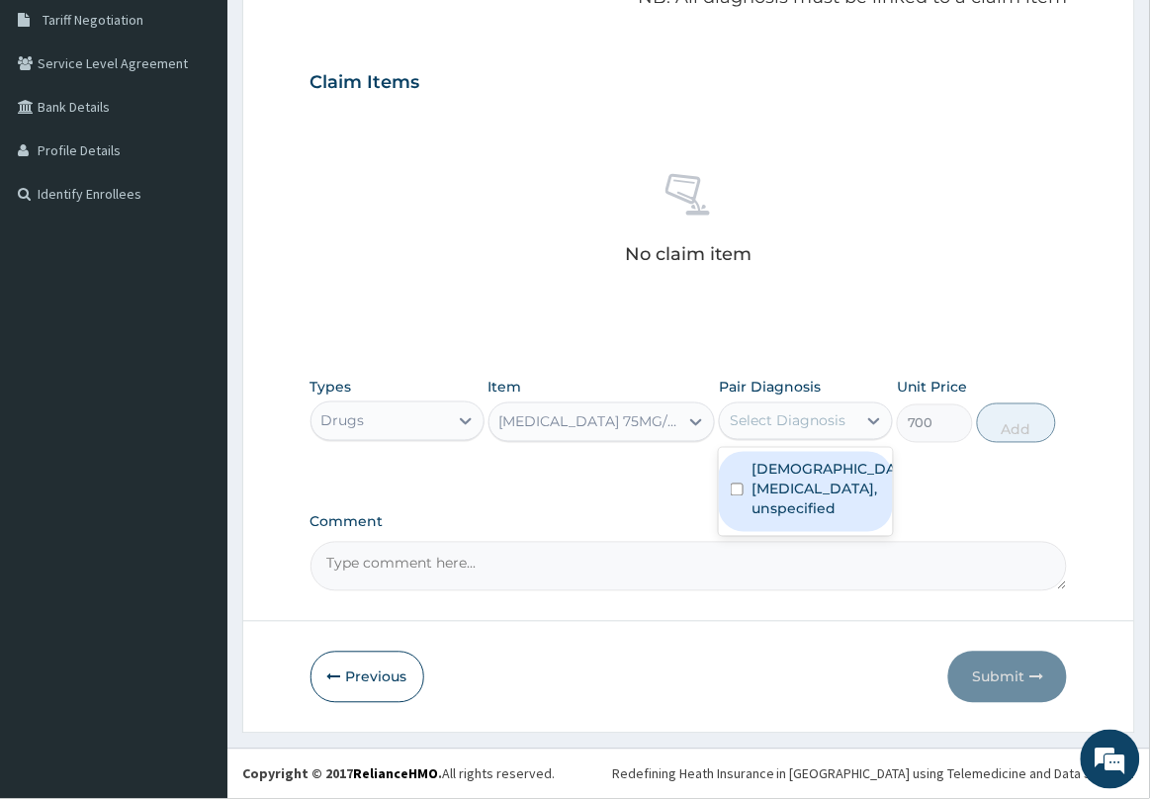
click at [801, 490] on label "Female pelvic inflammatory diseases, unspecified" at bounding box center [826, 489] width 150 height 59
checkbox input "true"
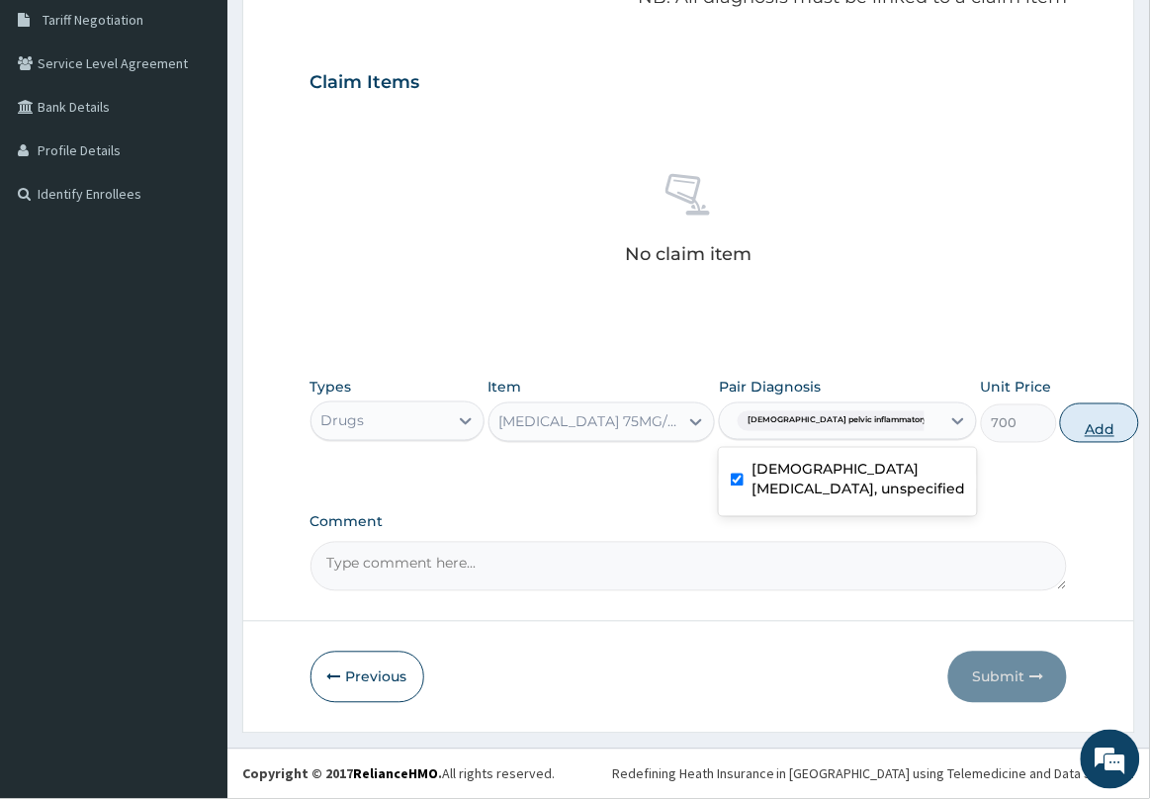
click at [1060, 422] on button "Add" at bounding box center [1099, 423] width 79 height 40
type input "0"
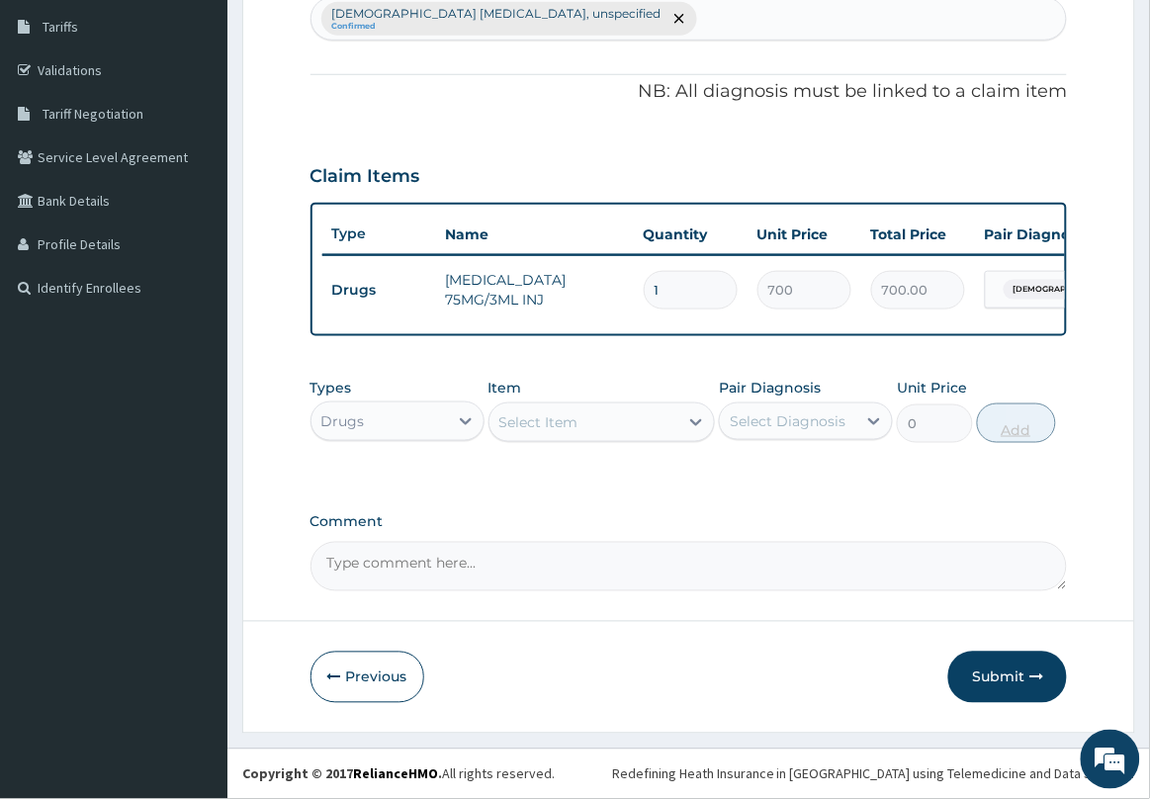
scroll to position [336, 0]
click at [625, 417] on div "Select Item" at bounding box center [584, 422] width 190 height 32
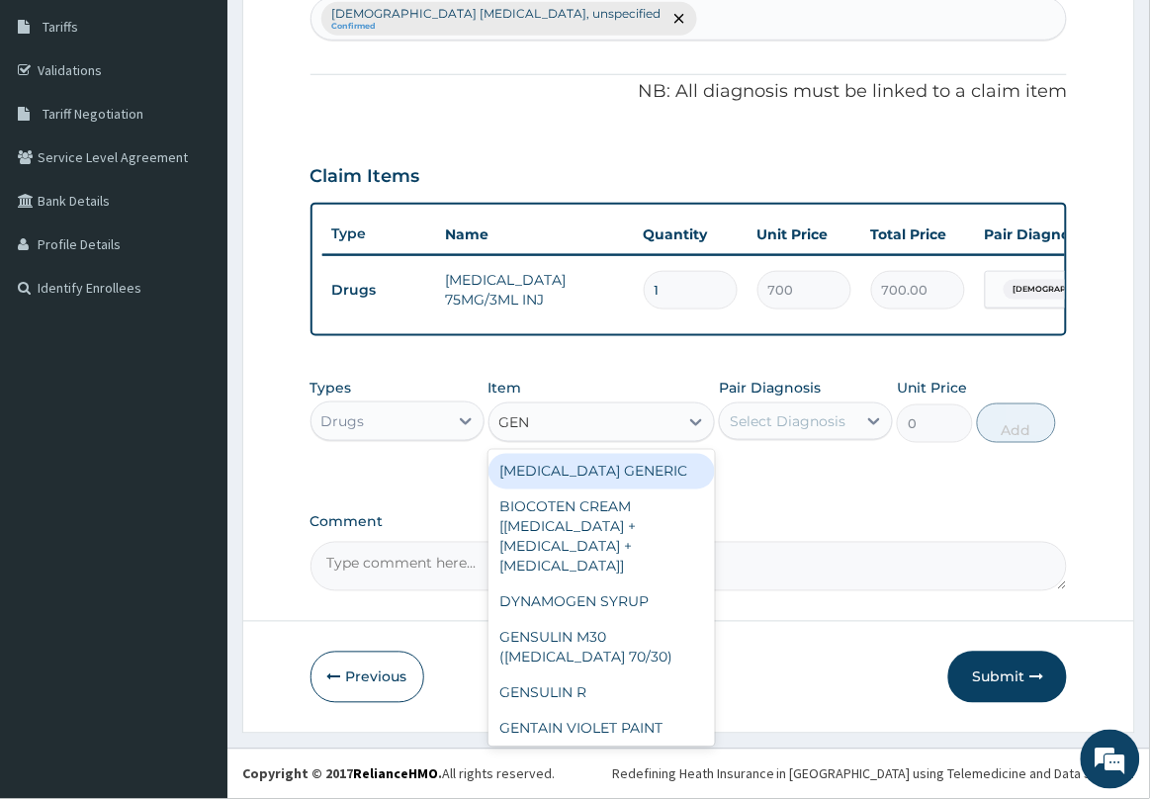
type input "GENT"
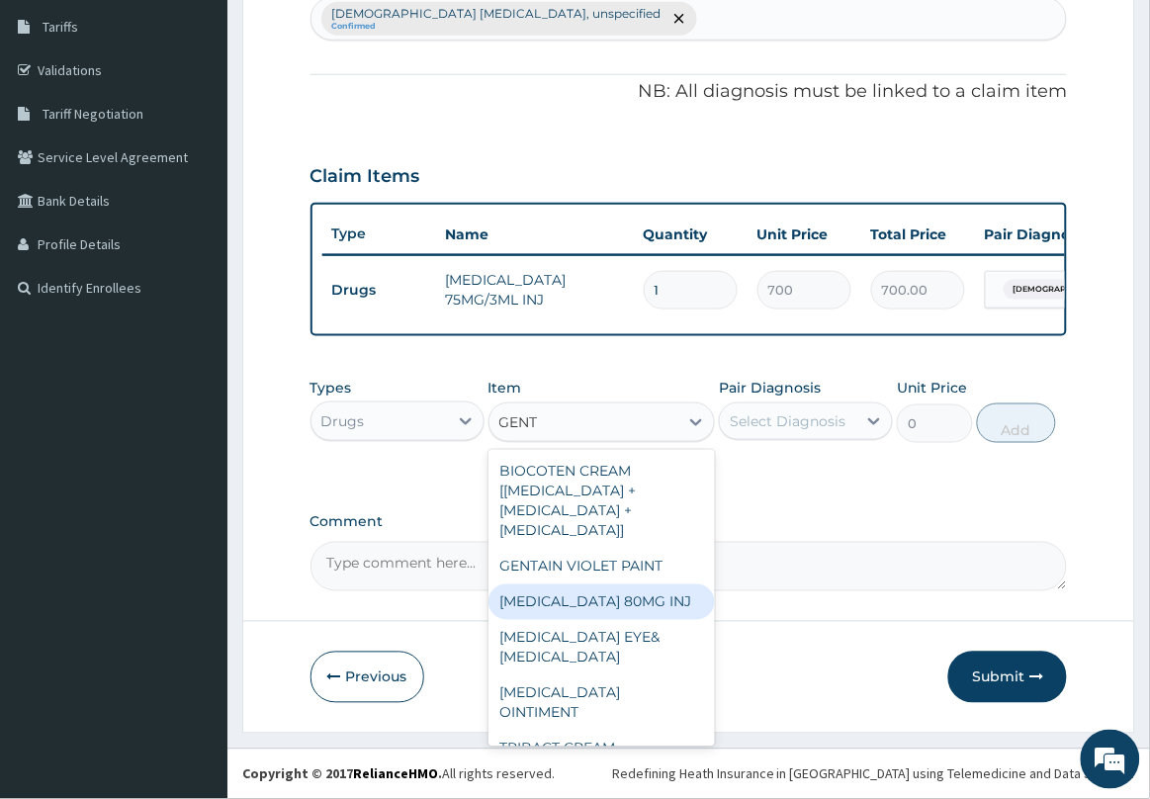
click at [662, 598] on div "GENTAMICIN 80MG INJ" at bounding box center [601, 602] width 227 height 36
type input "700"
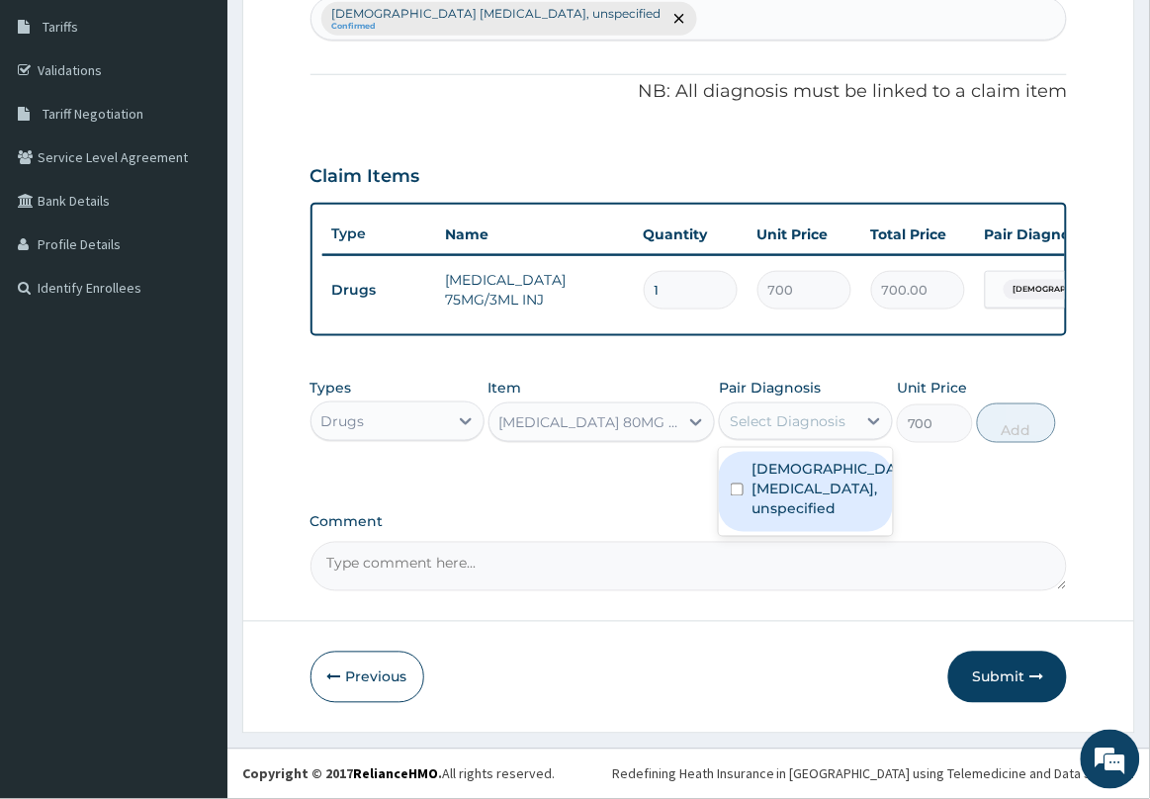
click at [836, 416] on div "Select Diagnosis" at bounding box center [788, 421] width 116 height 20
click at [784, 519] on label "Female pelvic inflammatory diseases, unspecified" at bounding box center [826, 489] width 150 height 59
checkbox input "true"
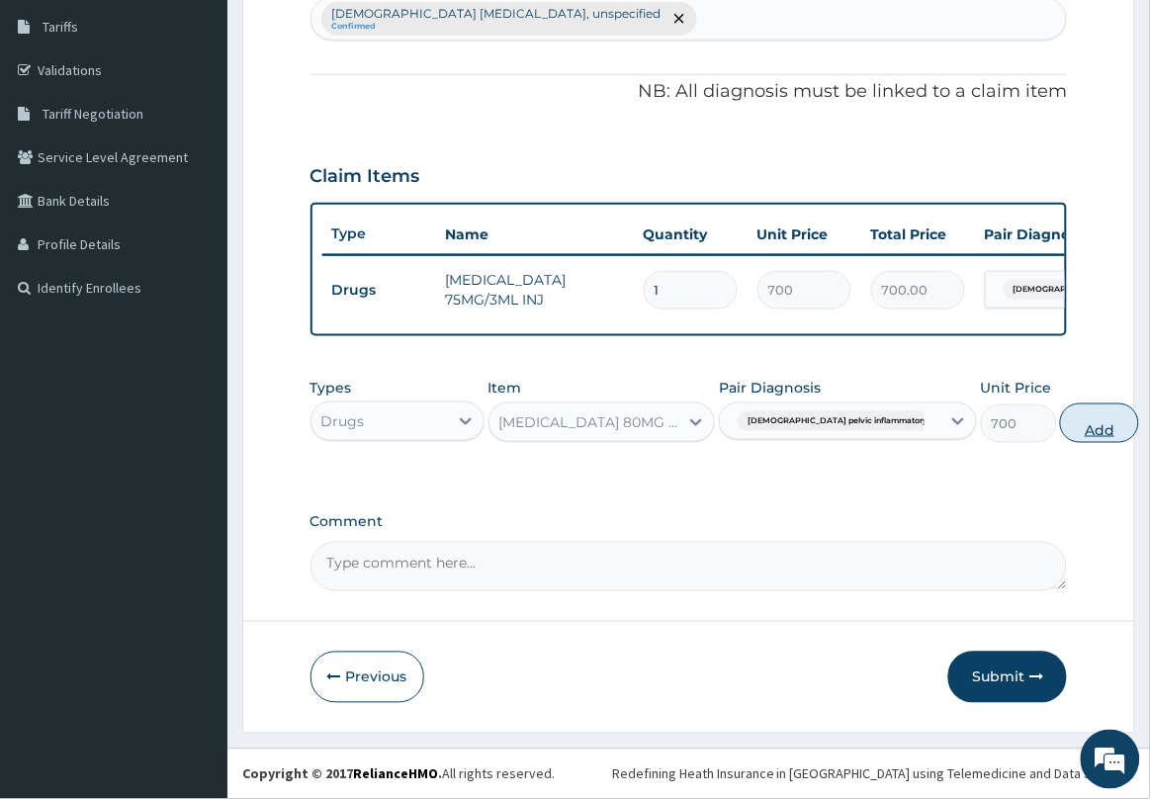
click at [1060, 432] on button "Add" at bounding box center [1099, 423] width 79 height 40
type input "0"
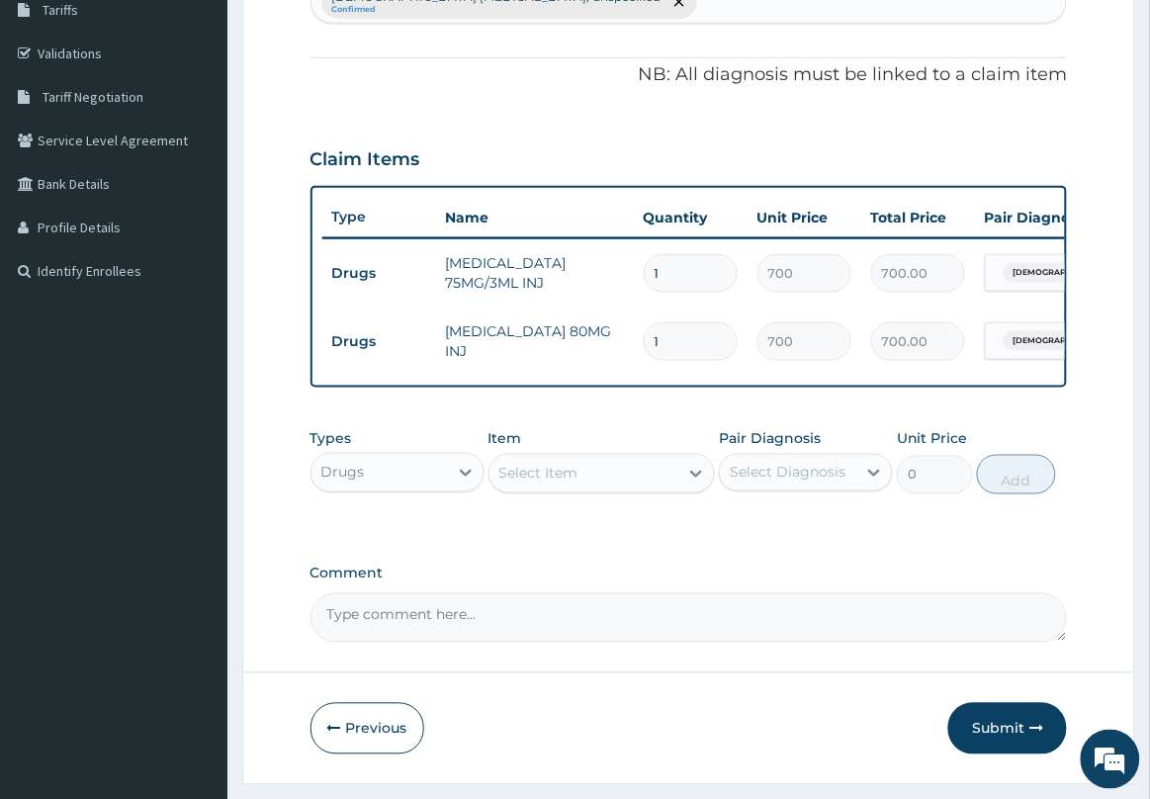
click at [673, 344] on input "1" at bounding box center [691, 341] width 94 height 39
type input "0.00"
type input "5"
type input "3500.00"
type input "5"
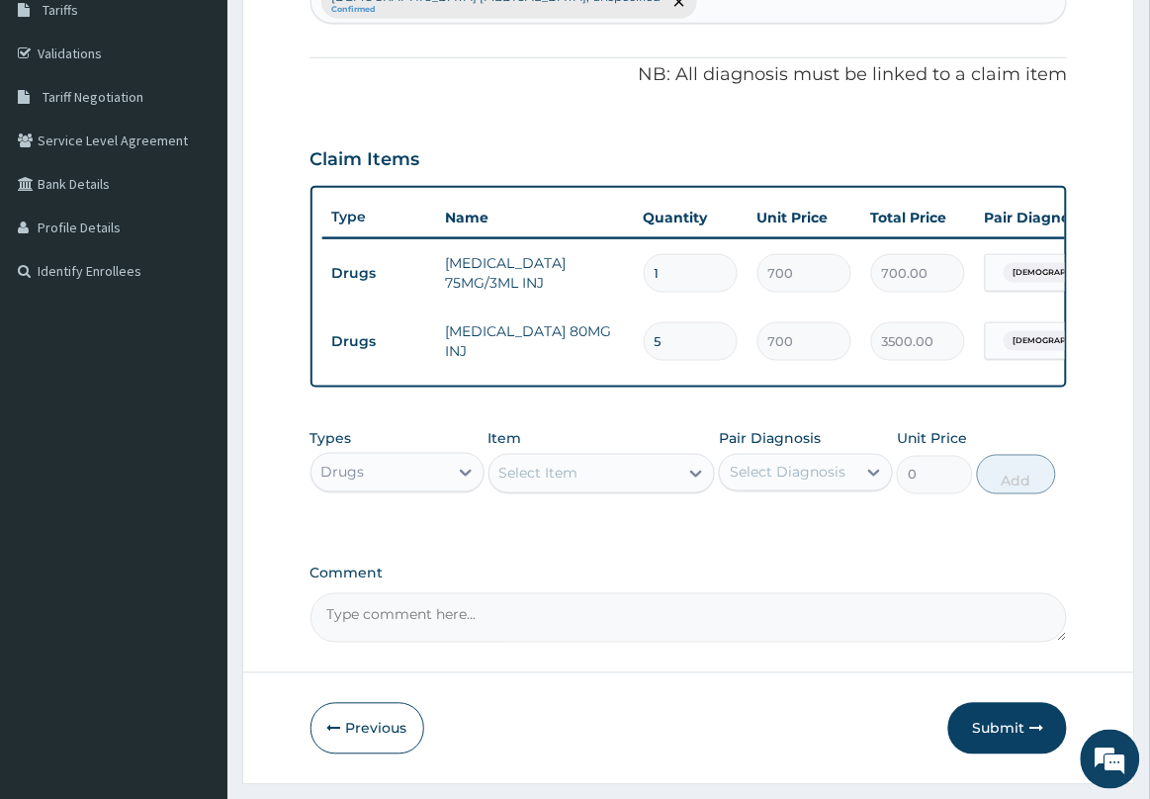
click at [615, 489] on div "Select Item" at bounding box center [584, 474] width 190 height 32
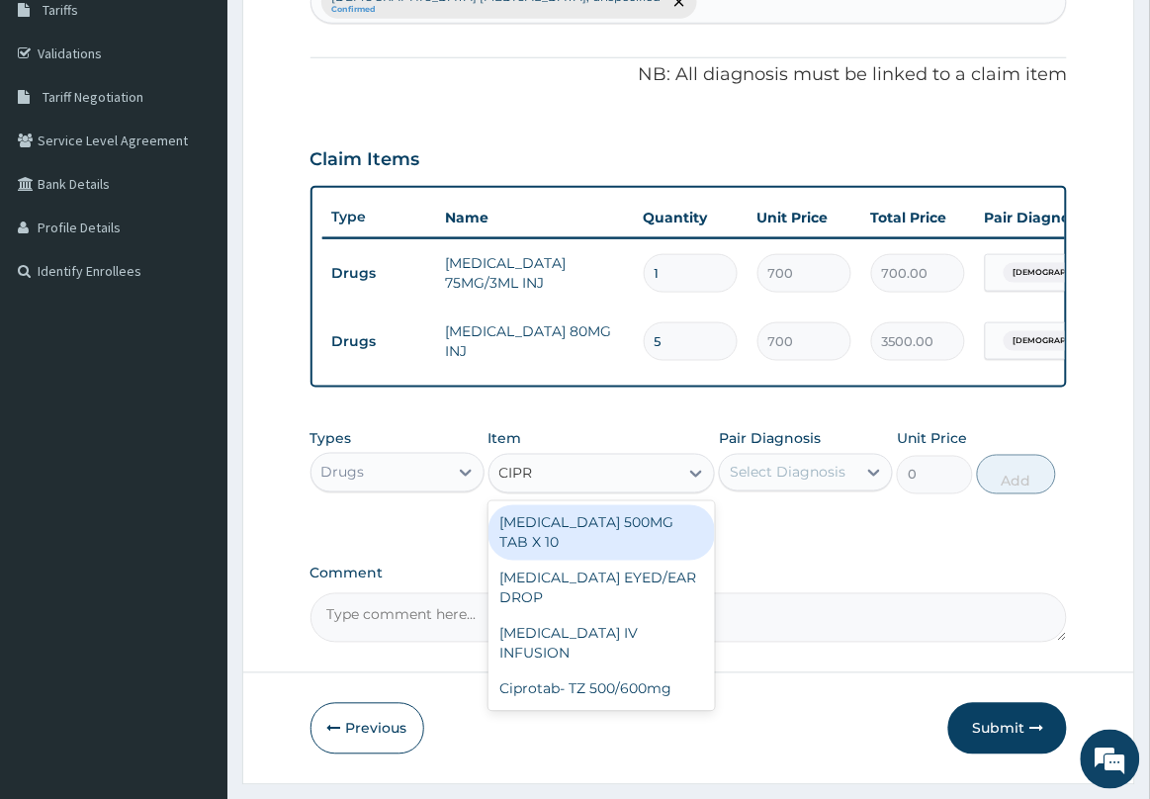
type input "CIPRO"
click at [663, 560] on div "CIPROFLOXACIN 500MG TAB X 10" at bounding box center [601, 532] width 227 height 55
type input "63"
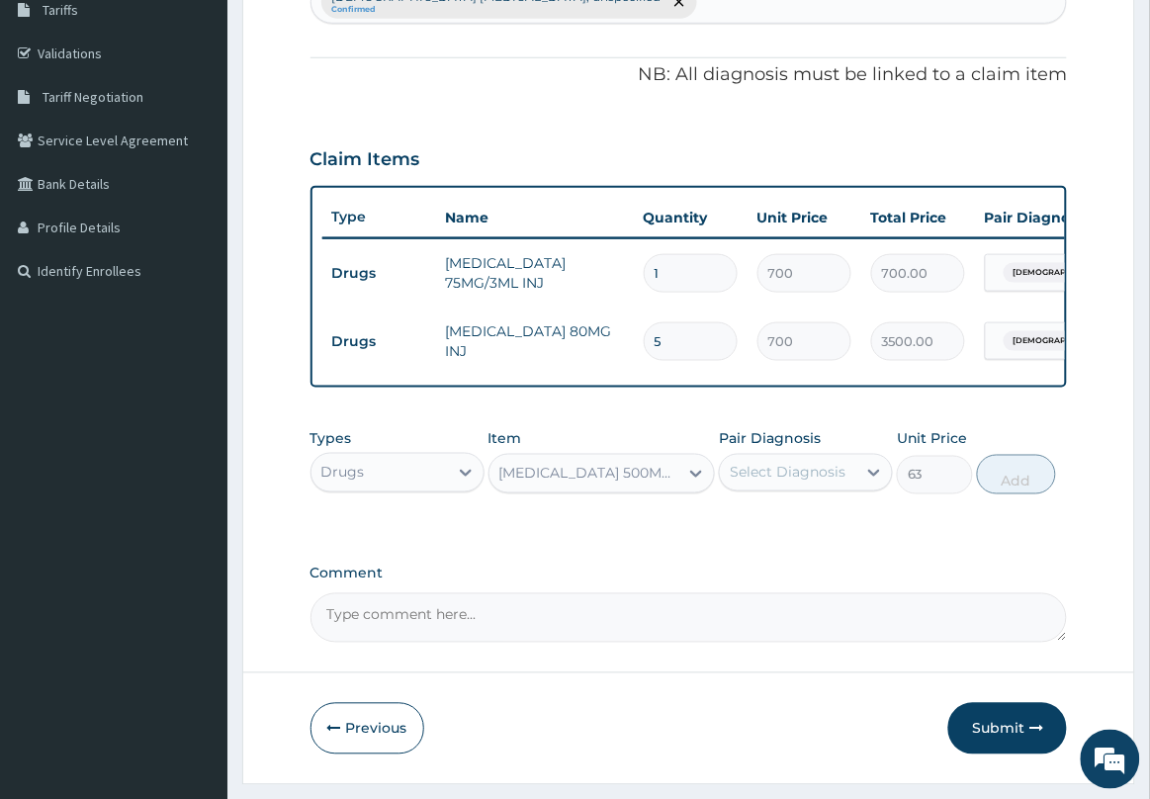
click at [776, 488] on div "Select Diagnosis" at bounding box center [788, 473] width 136 height 32
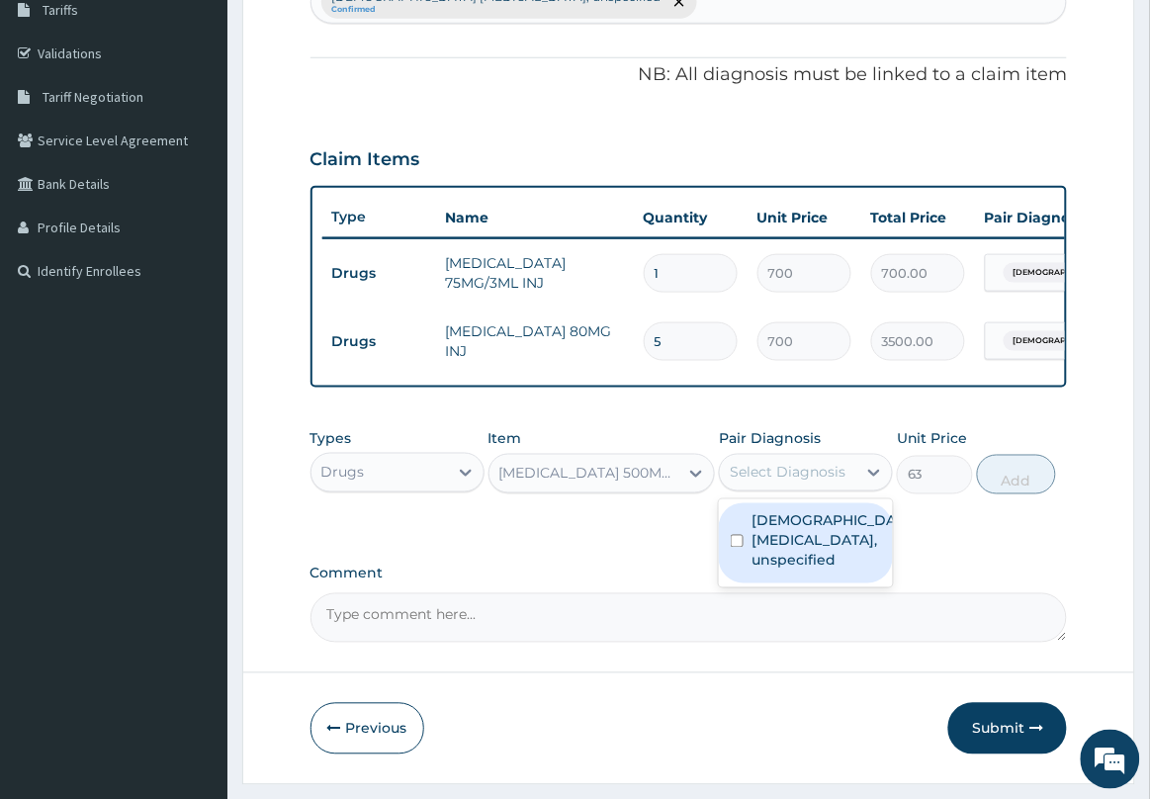
click at [787, 561] on label "Female pelvic inflammatory diseases, unspecified" at bounding box center [826, 540] width 150 height 59
checkbox input "true"
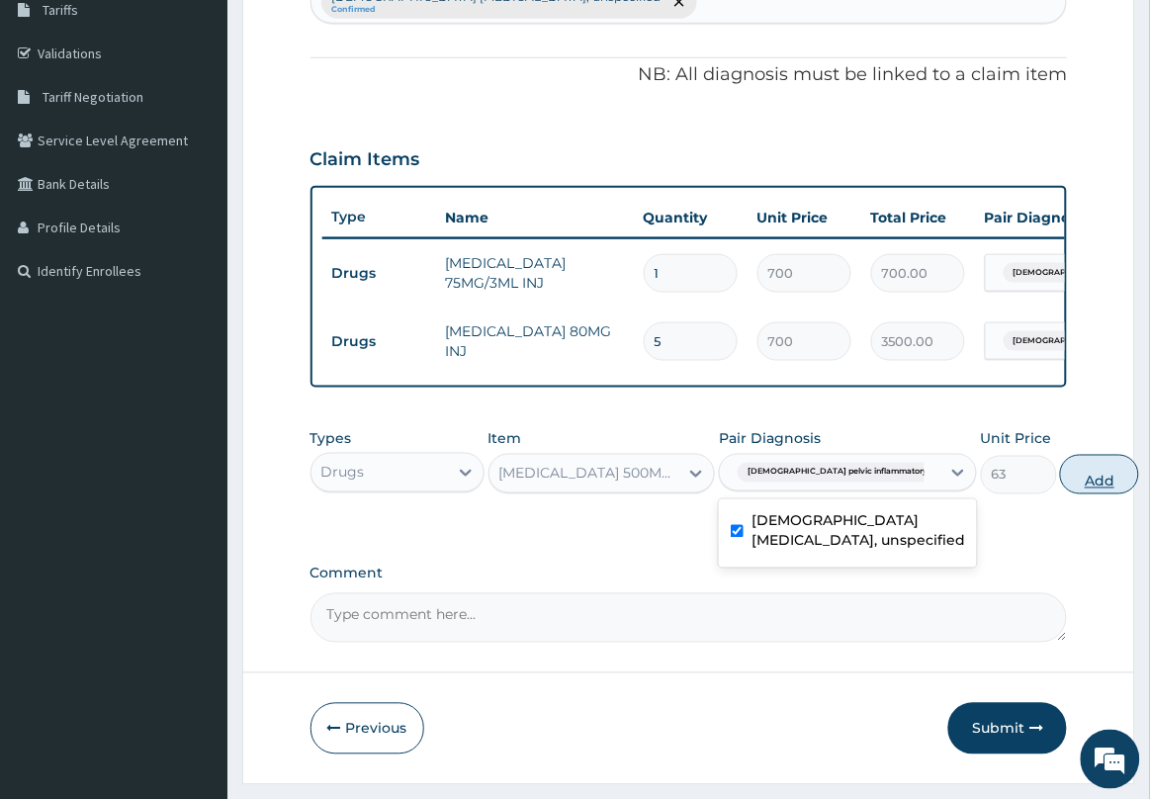
click at [1060, 494] on button "Add" at bounding box center [1099, 475] width 79 height 40
type input "0"
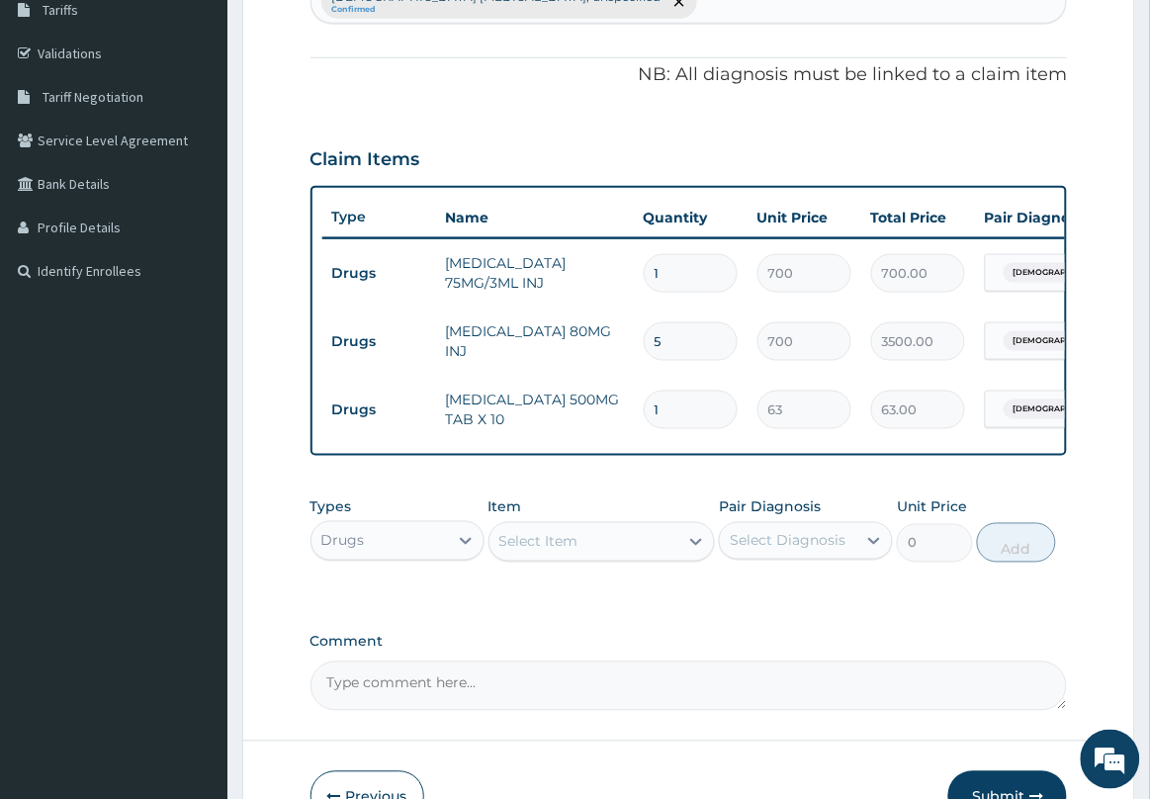
type input "10"
type input "630.00"
type input "10"
click at [552, 552] on div "Select Item" at bounding box center [538, 542] width 79 height 20
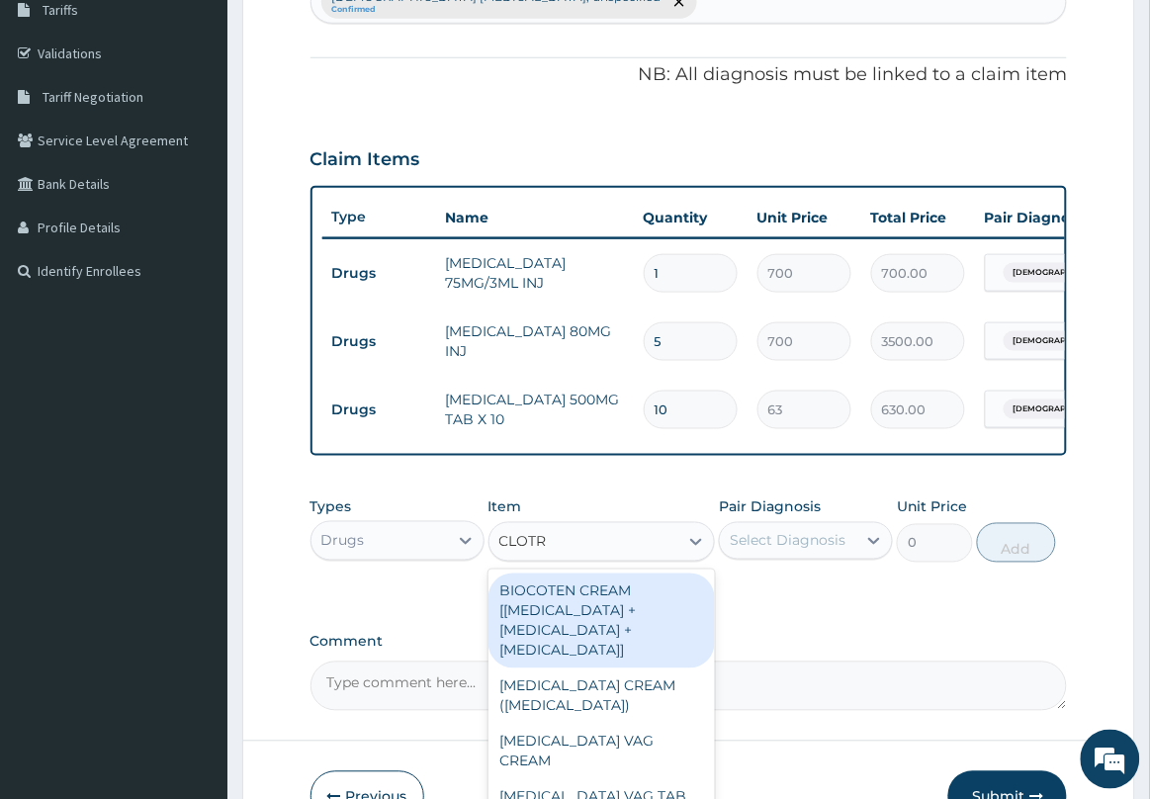
type input "CLOTRI"
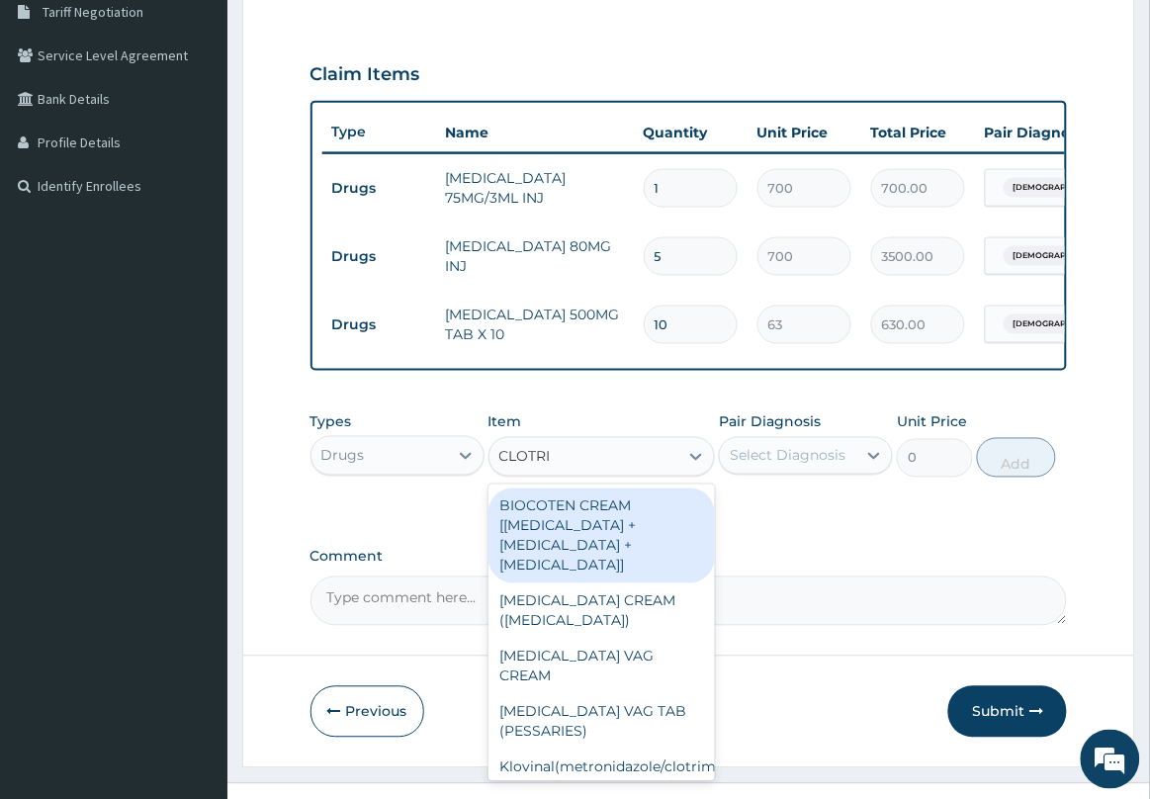
scroll to position [460, 0]
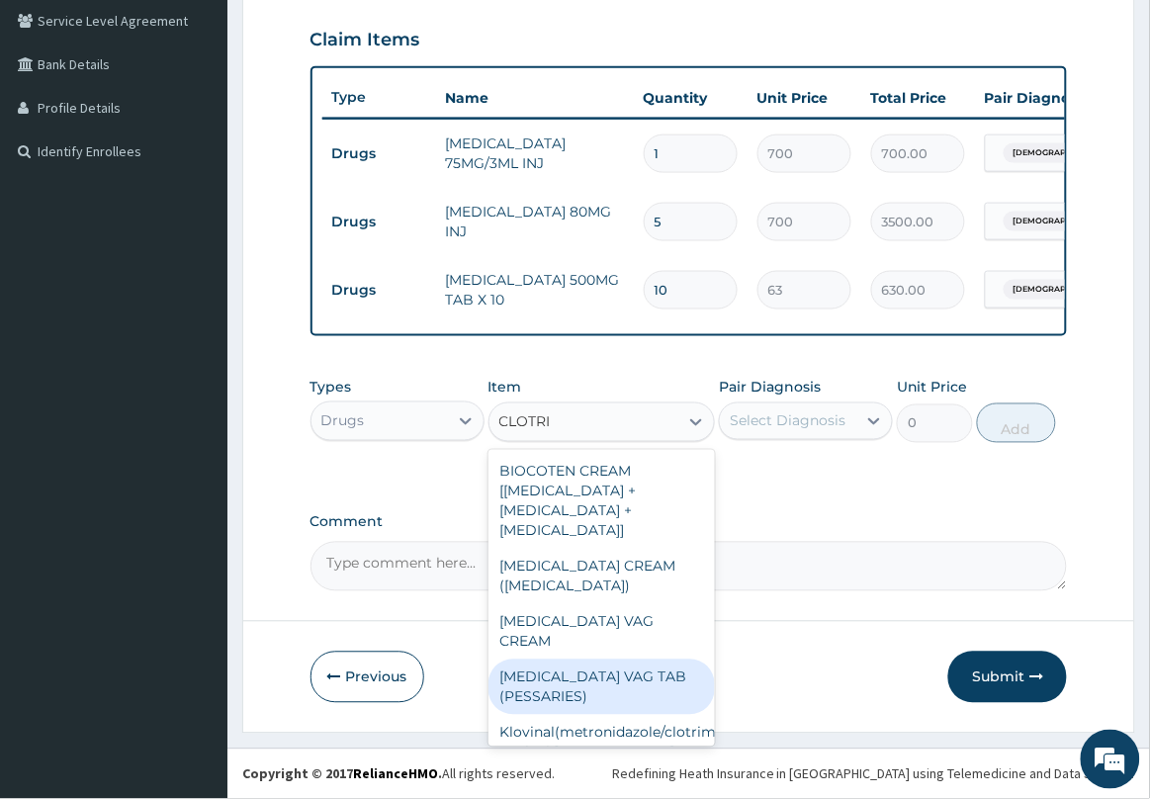
click at [621, 688] on div "CLOTRIMAZOLE VAG TAB (PESSARIES)" at bounding box center [601, 686] width 227 height 55
type input "288.74475"
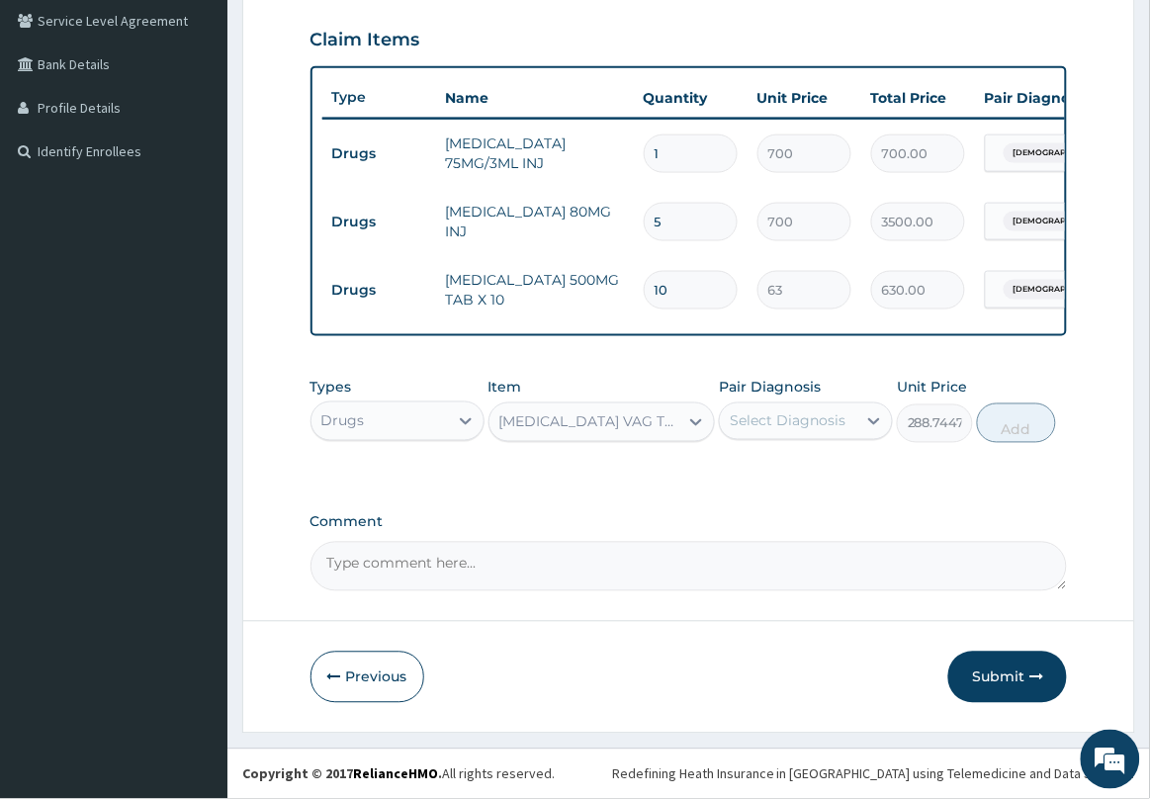
click at [817, 431] on div "Select Diagnosis" at bounding box center [788, 421] width 116 height 20
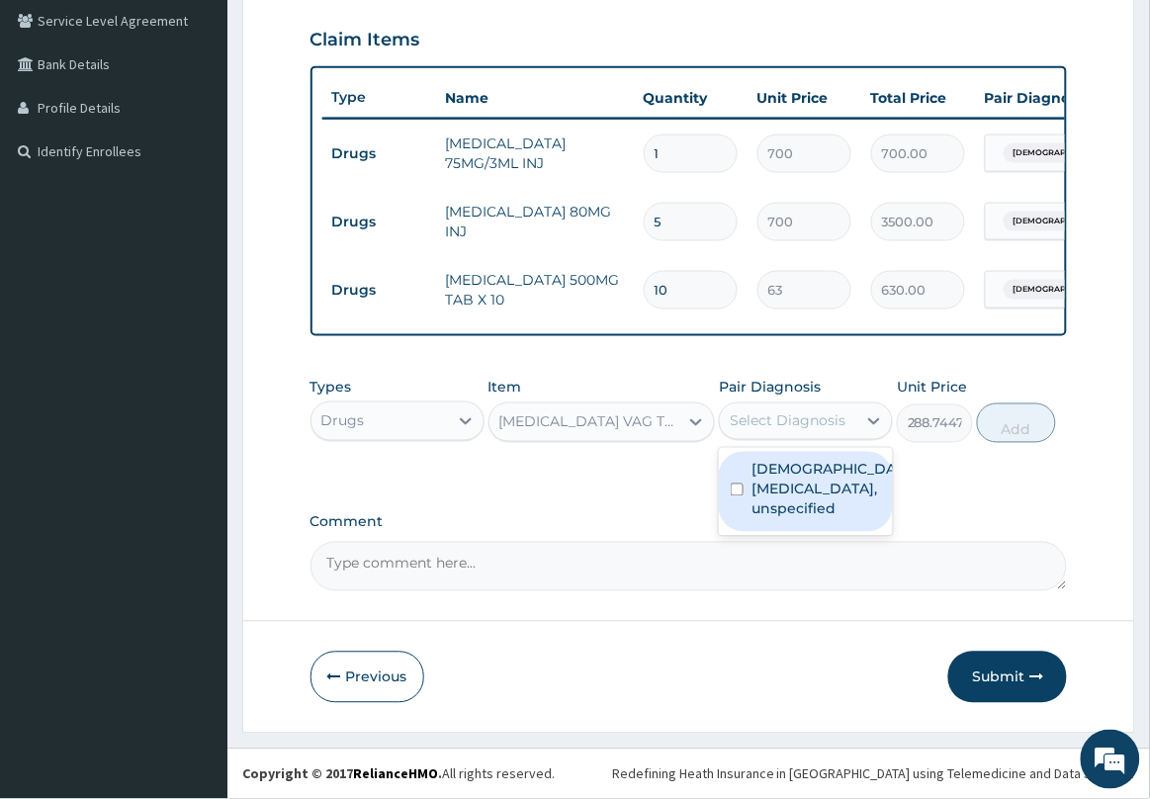
click at [799, 502] on label "Female pelvic inflammatory diseases, unspecified" at bounding box center [826, 489] width 150 height 59
checkbox input "true"
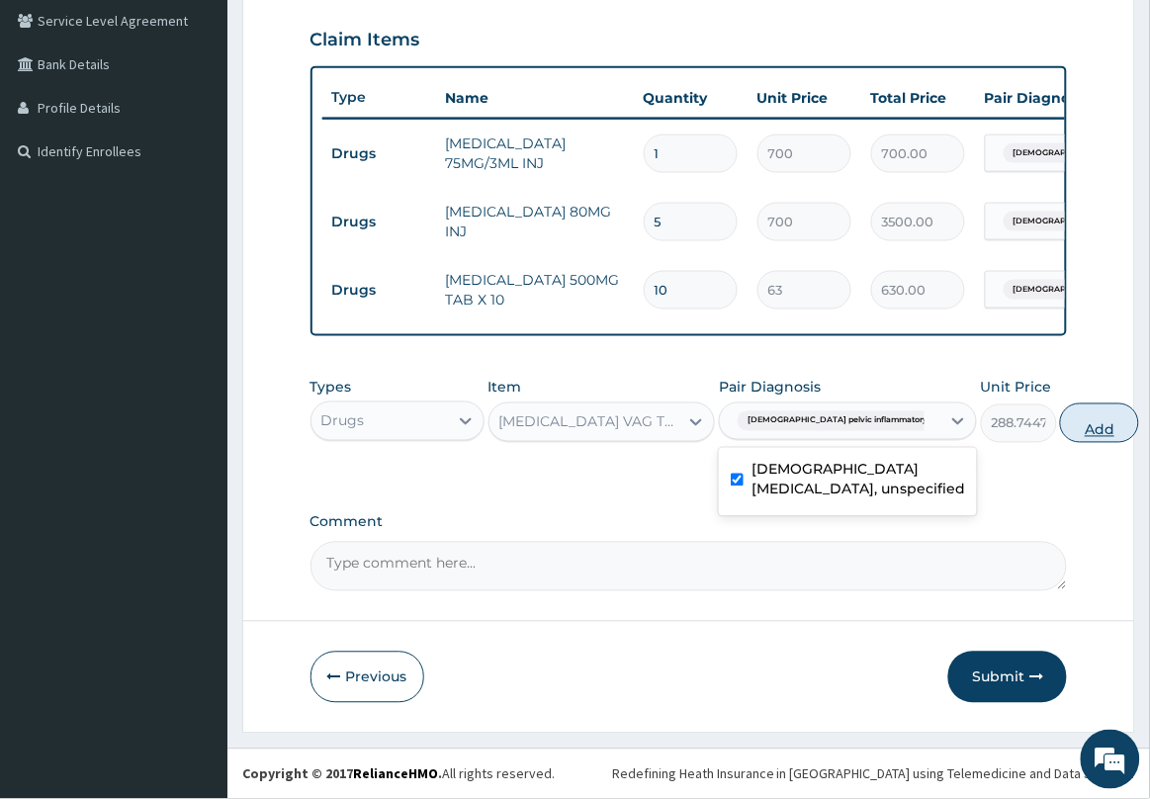
click at [1060, 432] on button "Add" at bounding box center [1099, 423] width 79 height 40
type input "0"
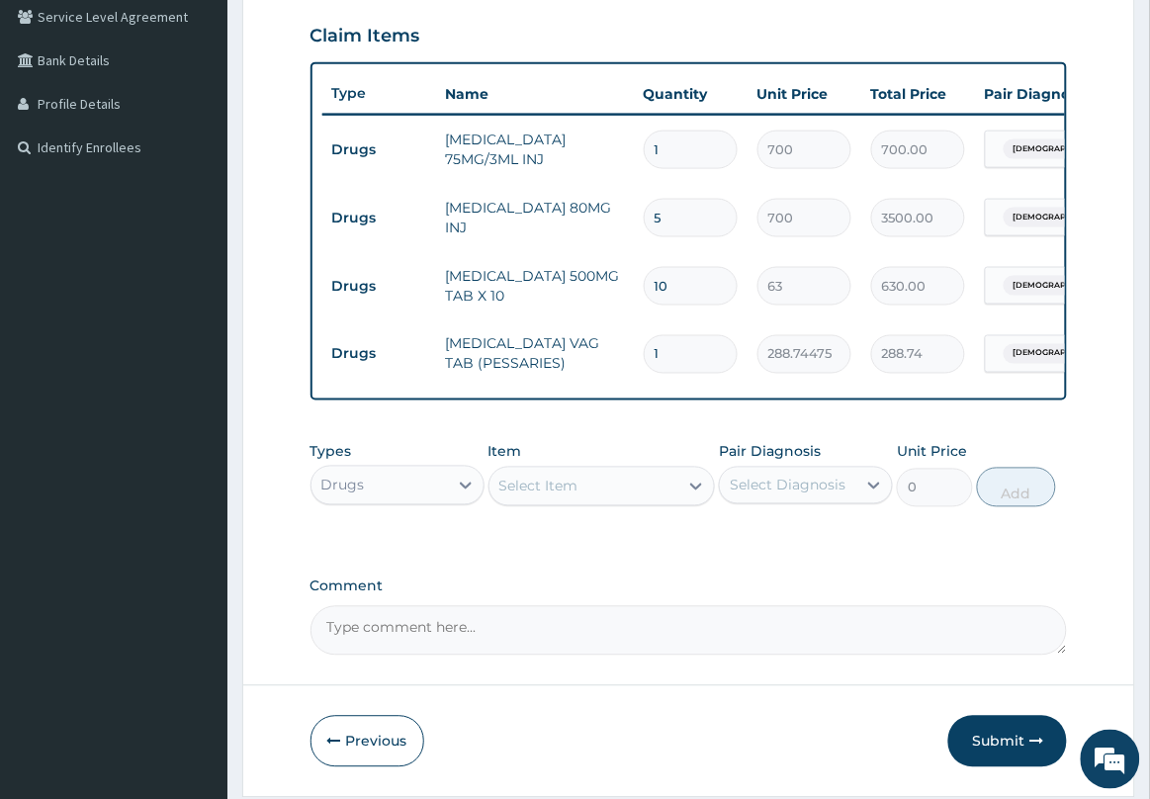
type input "0.00"
type input "6"
type input "1732.47"
type input "6"
click at [638, 502] on div "Select Item" at bounding box center [584, 487] width 190 height 32
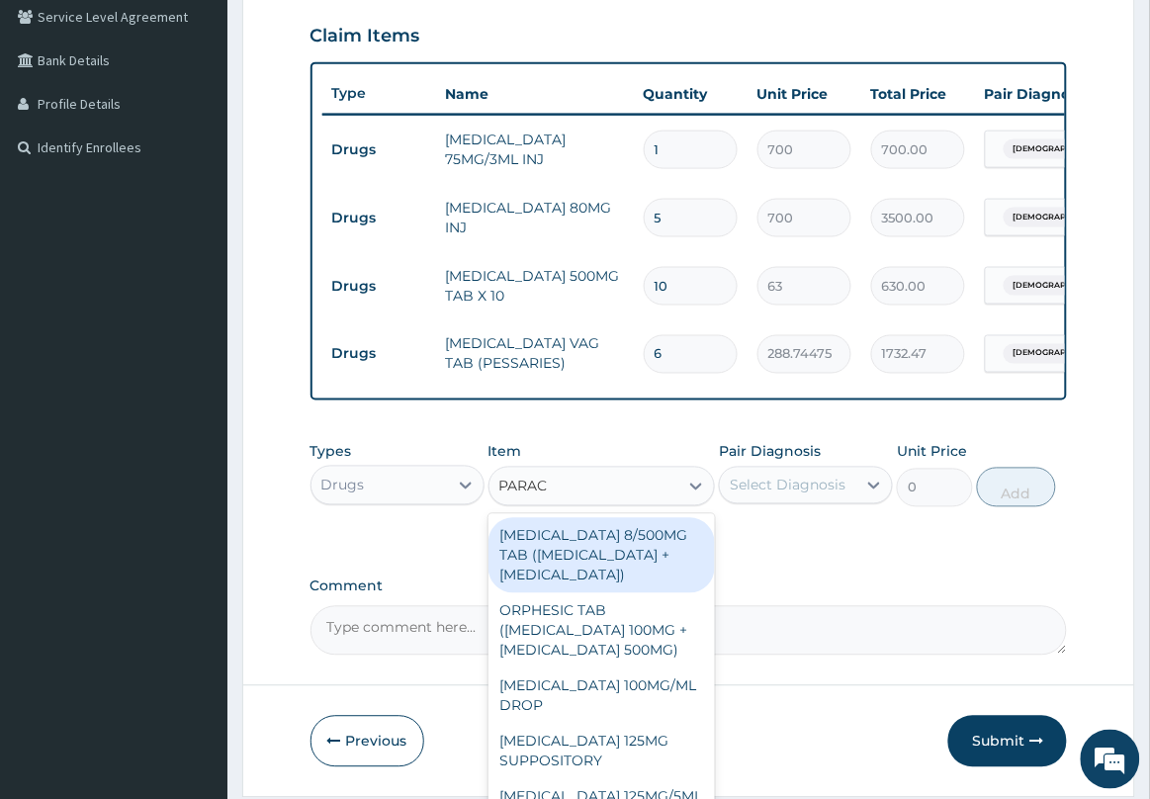
type input "PARACE"
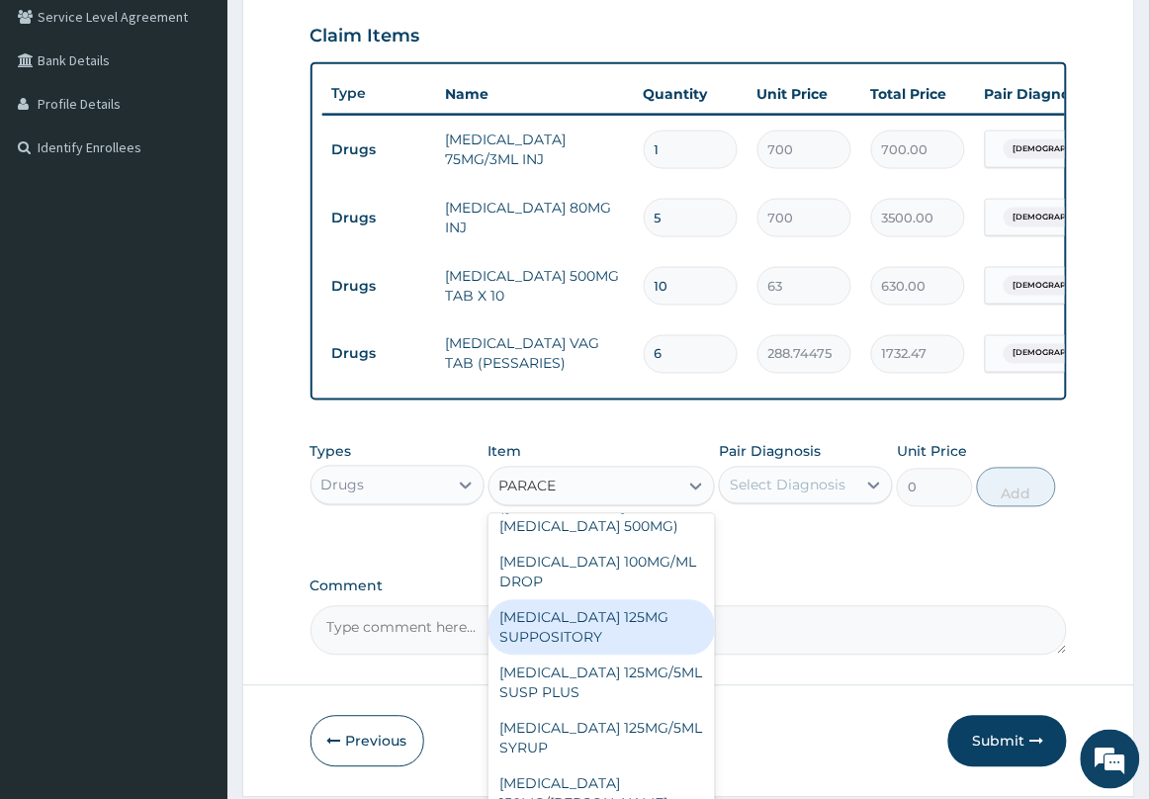
scroll to position [247, 0]
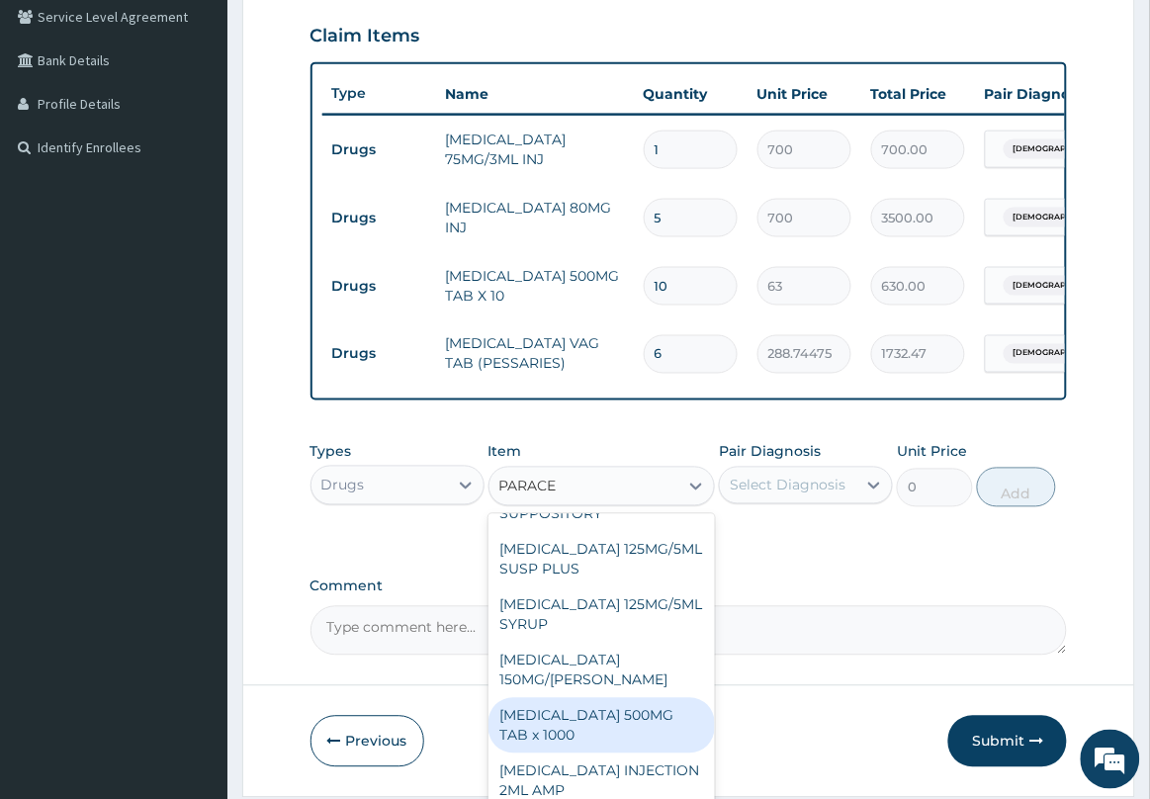
click at [601, 753] on div "PARACETAMOL 500MG TAB x 1000" at bounding box center [601, 725] width 227 height 55
type input "11.025"
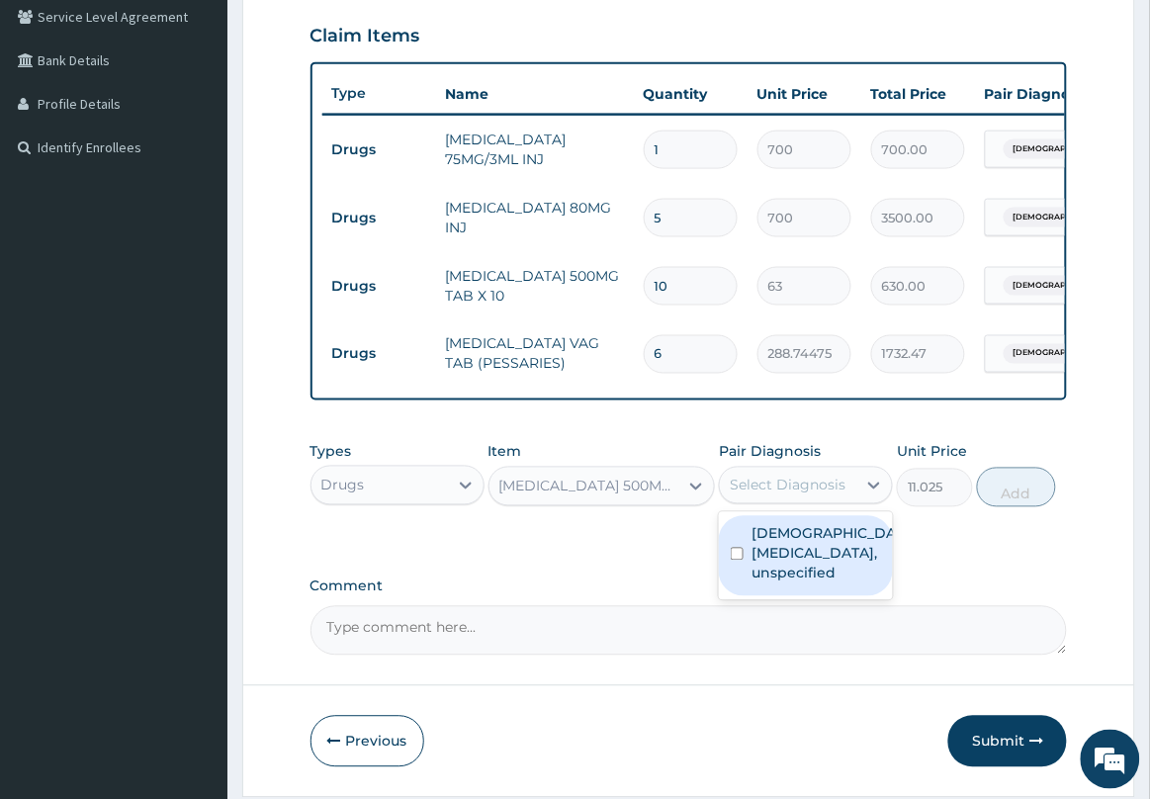
click at [801, 490] on div "Select Diagnosis" at bounding box center [788, 486] width 136 height 32
click at [798, 562] on label "Female pelvic inflammatory diseases, unspecified" at bounding box center [826, 553] width 150 height 59
checkbox input "true"
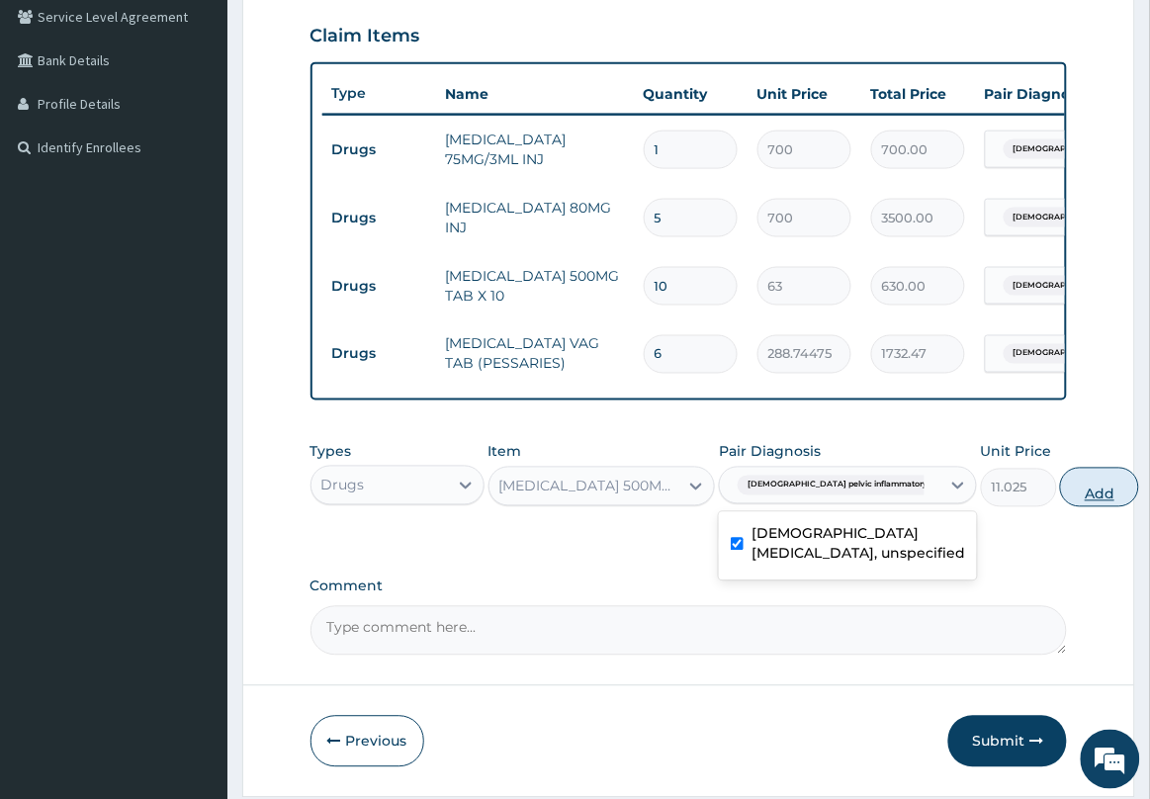
click at [1060, 507] on button "Add" at bounding box center [1099, 488] width 79 height 40
type input "0"
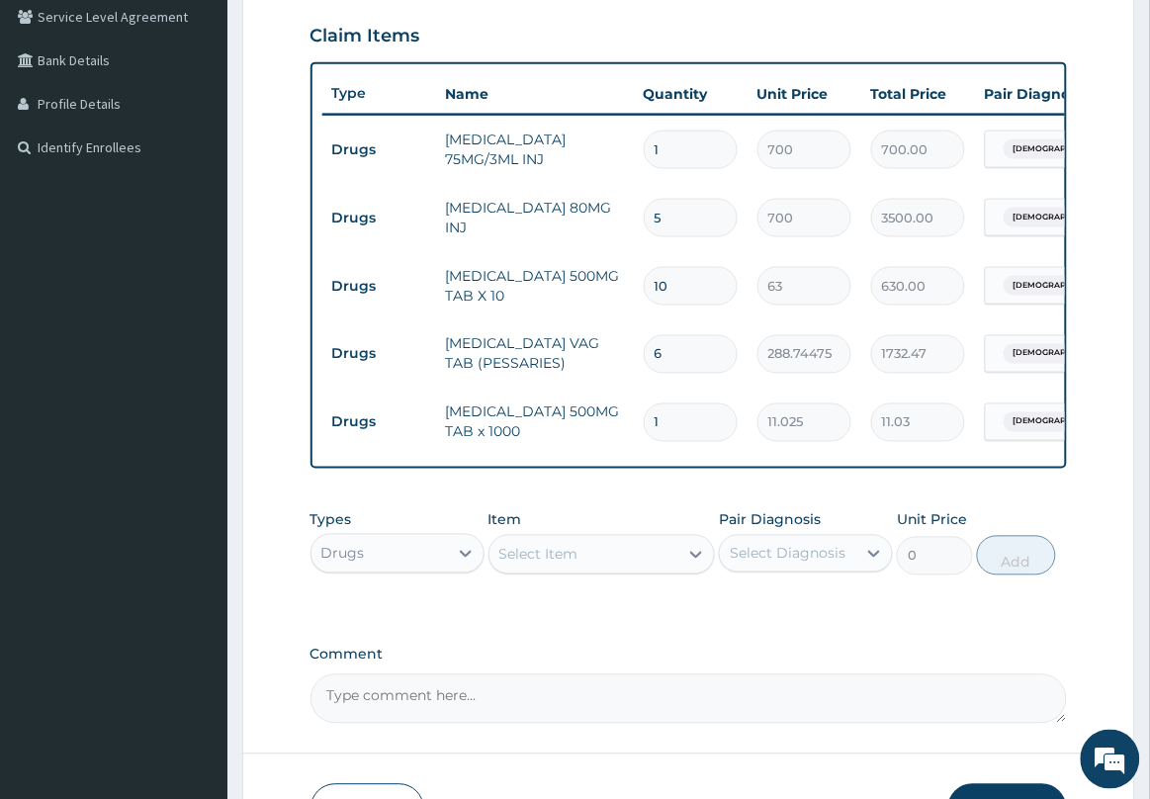
type input "18"
type input "198.45"
type input "18"
click at [641, 570] on div "Select Item" at bounding box center [584, 555] width 190 height 32
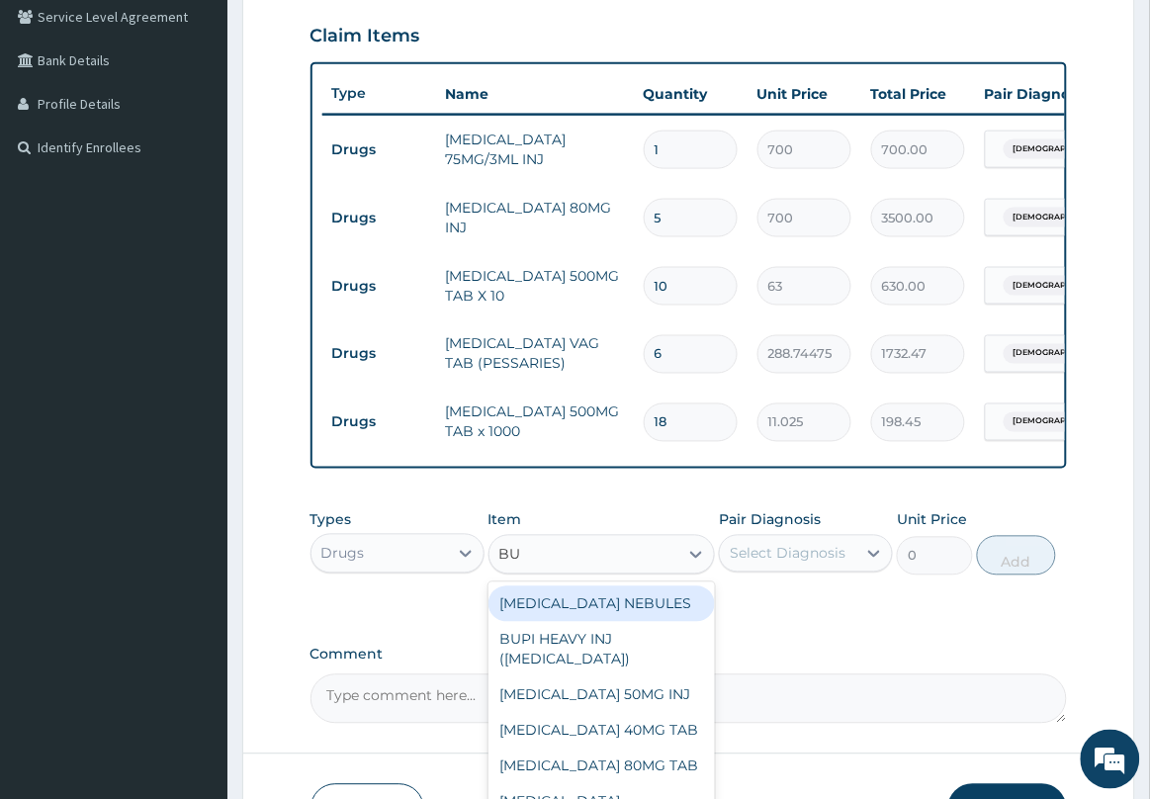
type input "BUS"
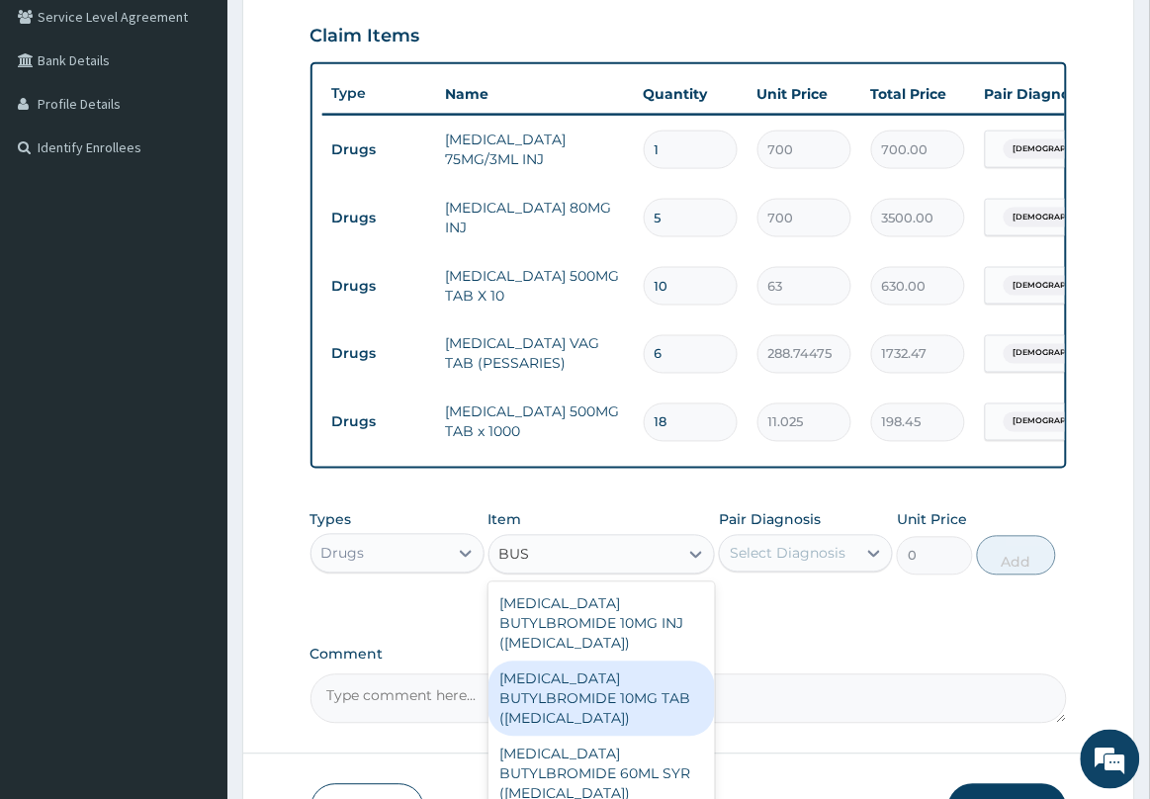
click at [614, 682] on div "HYOSCINE BUTYLBROMIDE 10MG TAB (BUSCOPAN)" at bounding box center [601, 698] width 227 height 75
type input "52.5"
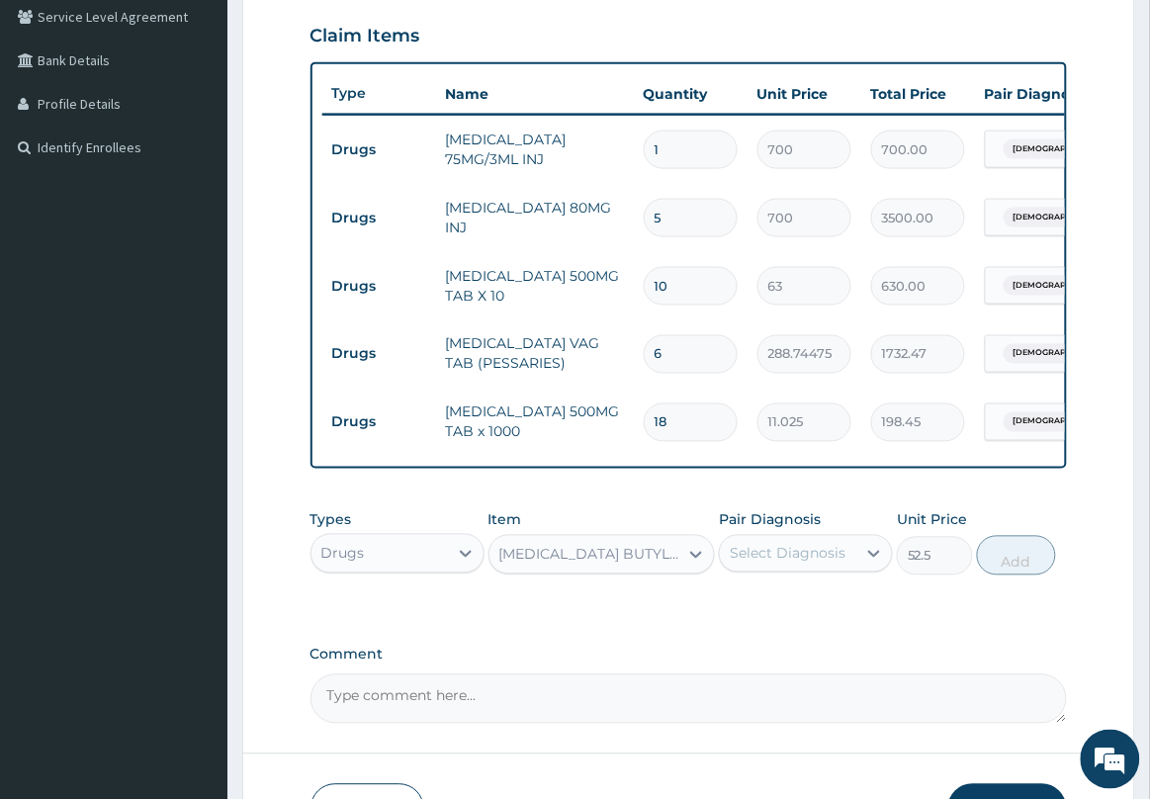
click at [828, 564] on div "Select Diagnosis" at bounding box center [788, 554] width 116 height 20
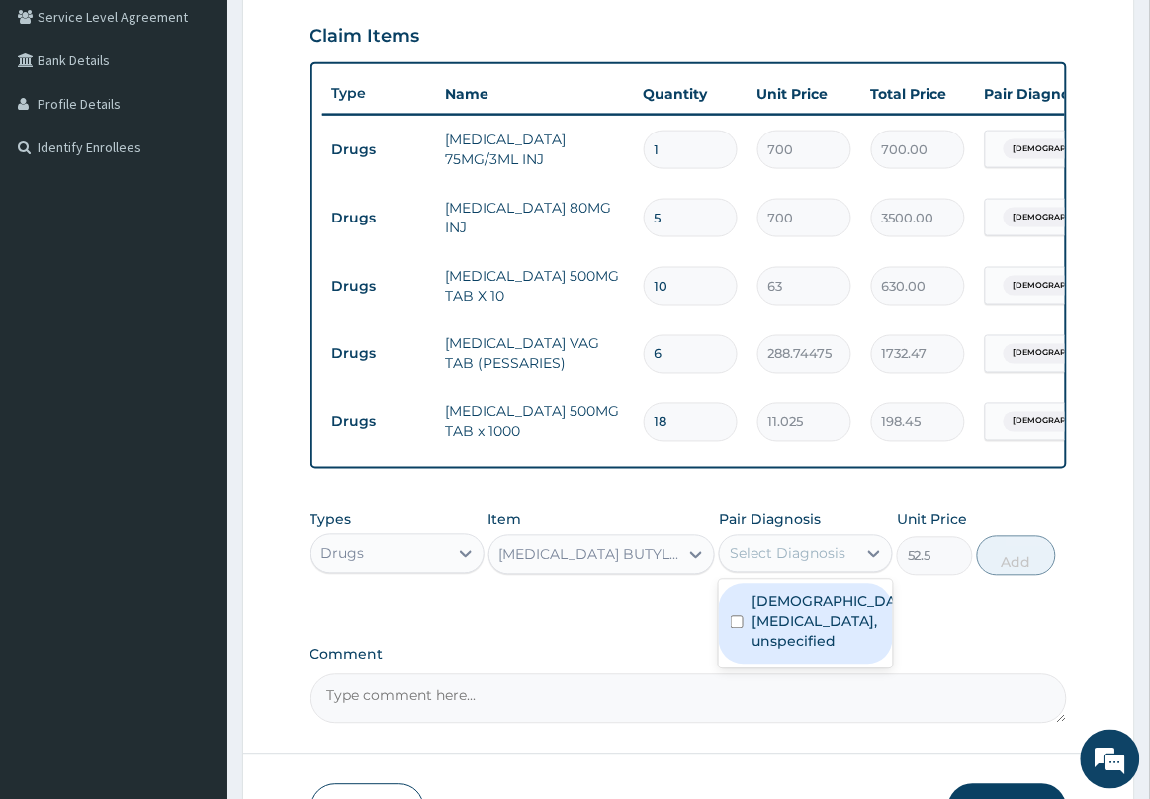
click at [781, 649] on label "Female pelvic inflammatory diseases, unspecified" at bounding box center [826, 621] width 150 height 59
checkbox input "true"
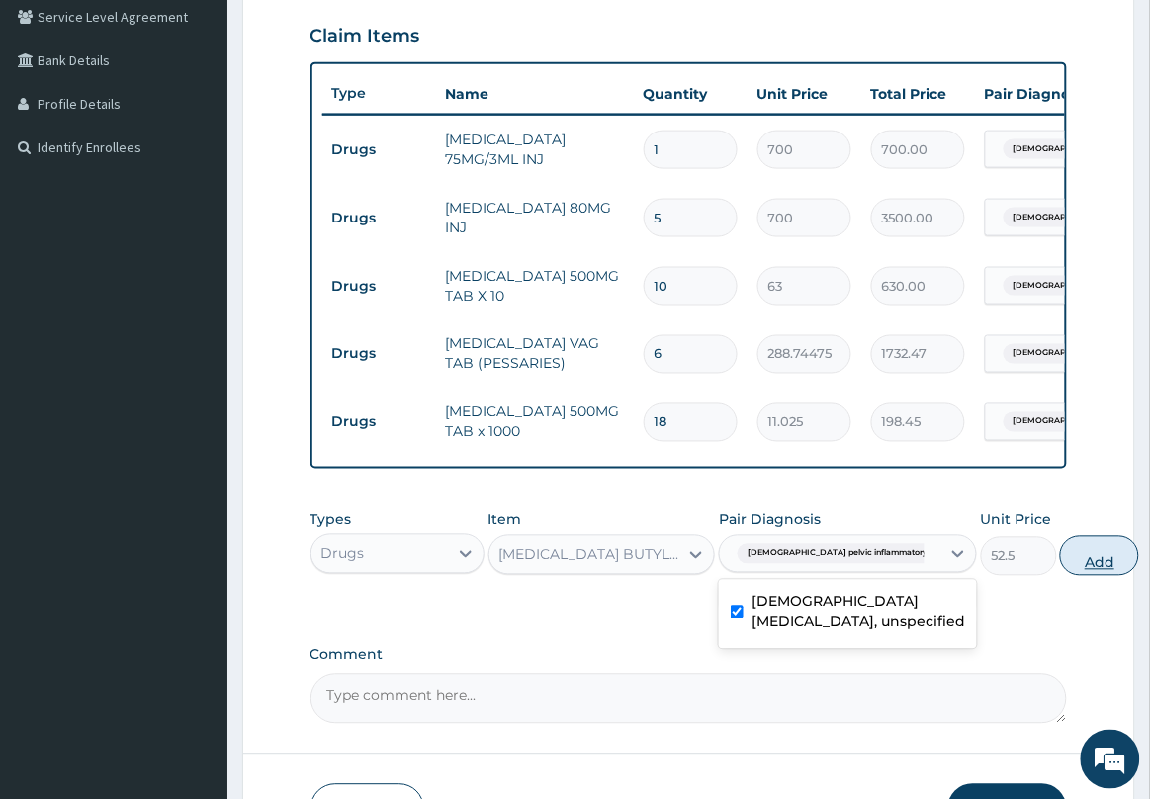
click at [1060, 565] on button "Add" at bounding box center [1099, 556] width 79 height 40
type input "0"
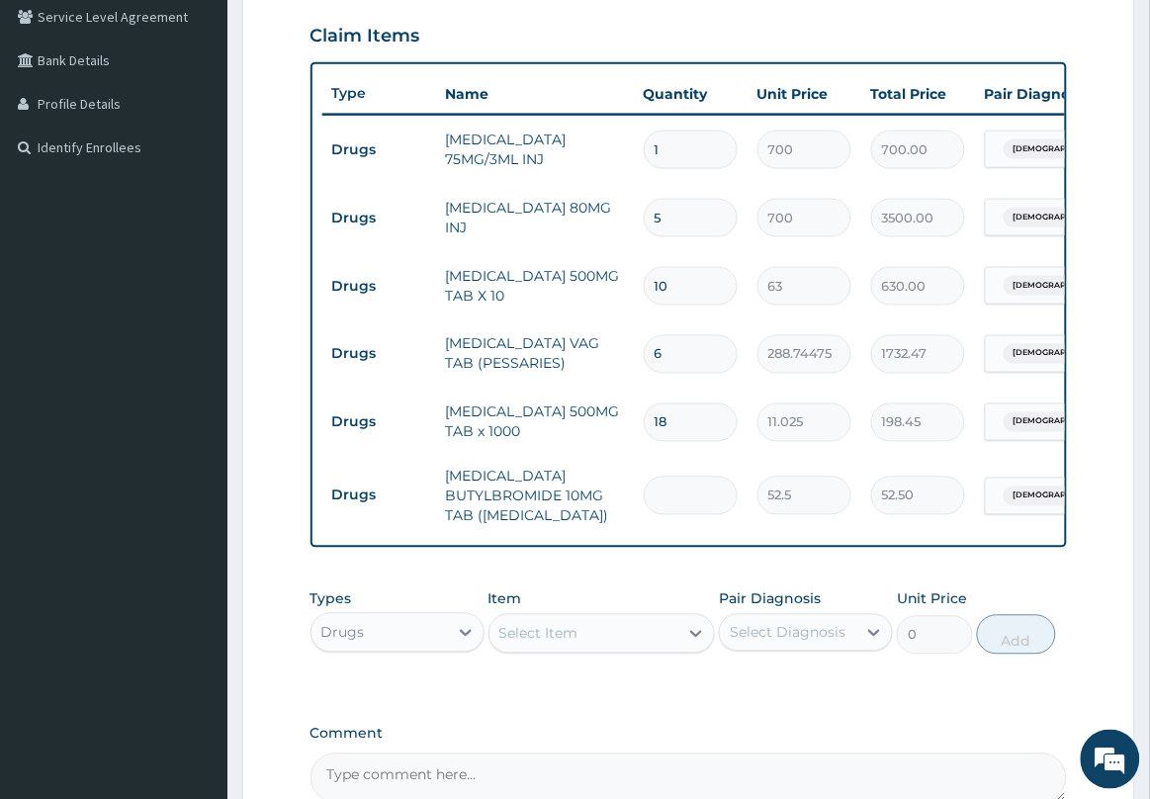
type input "0.00"
type input "6"
type input "315.00"
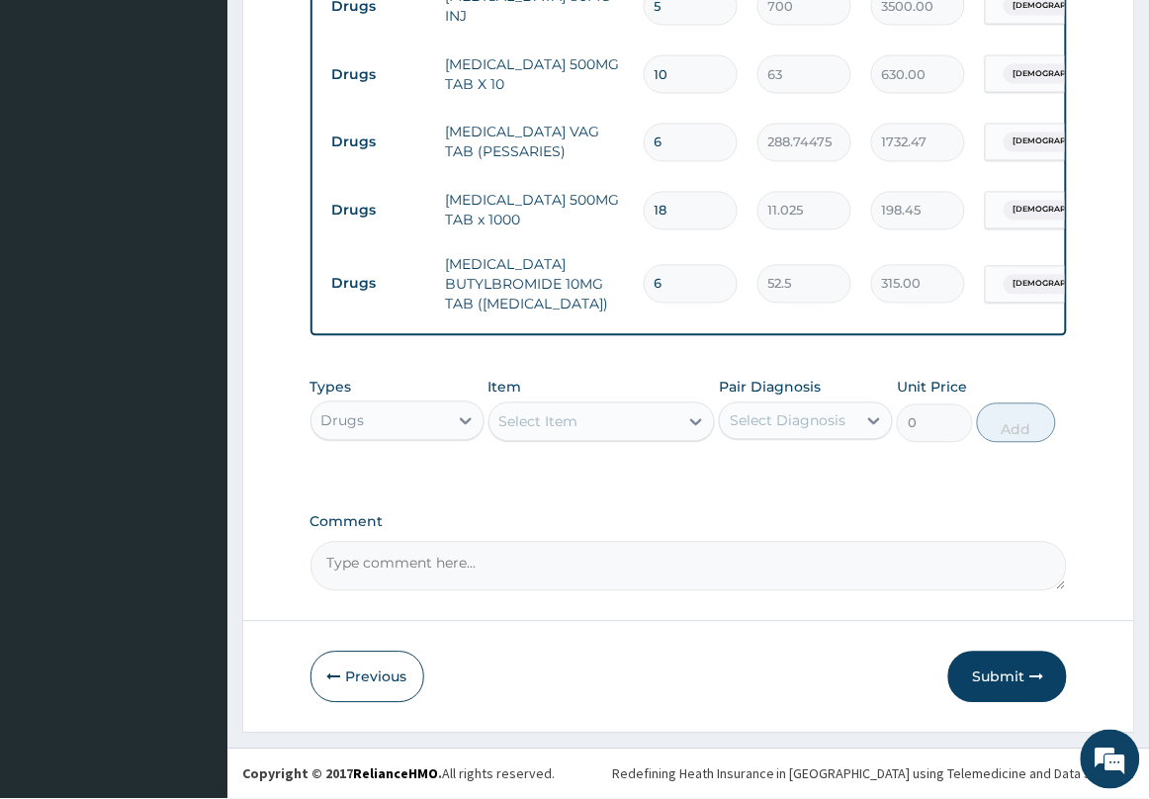
scroll to position [688, 0]
type input "6"
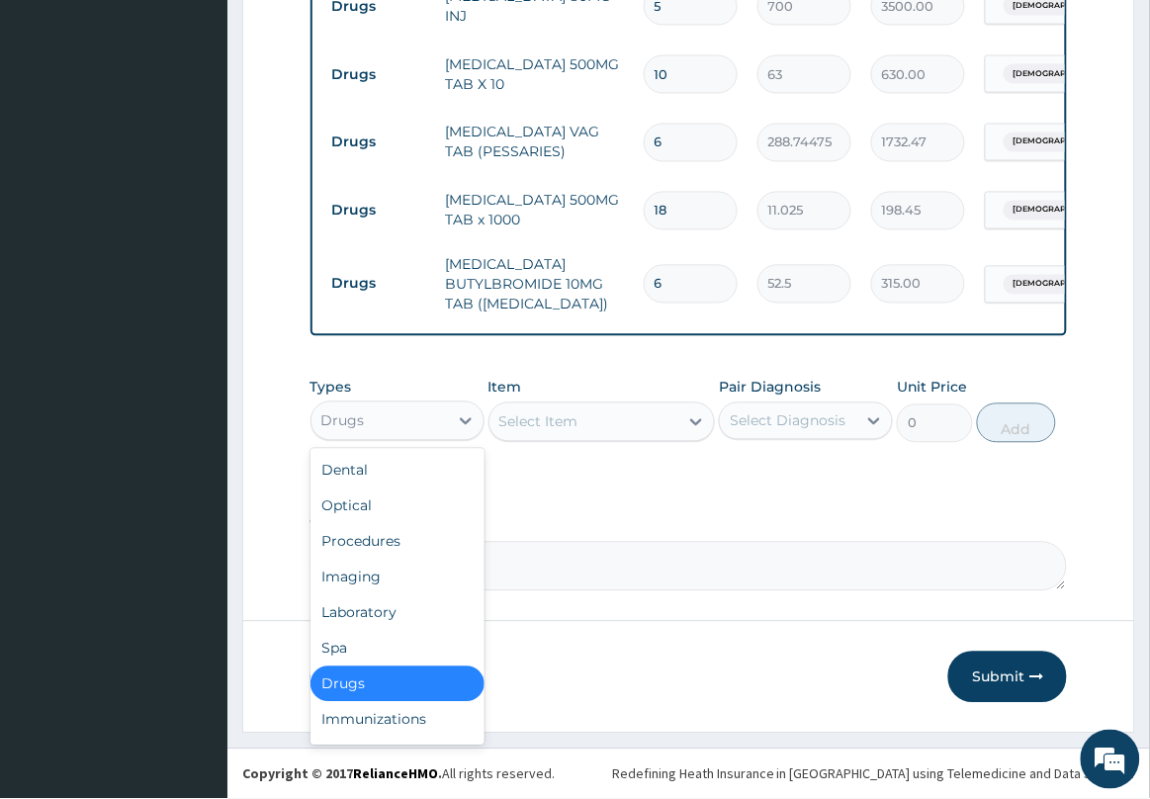
click at [446, 425] on div "Drugs" at bounding box center [379, 421] width 136 height 32
click at [402, 521] on div "Optical" at bounding box center [397, 506] width 174 height 36
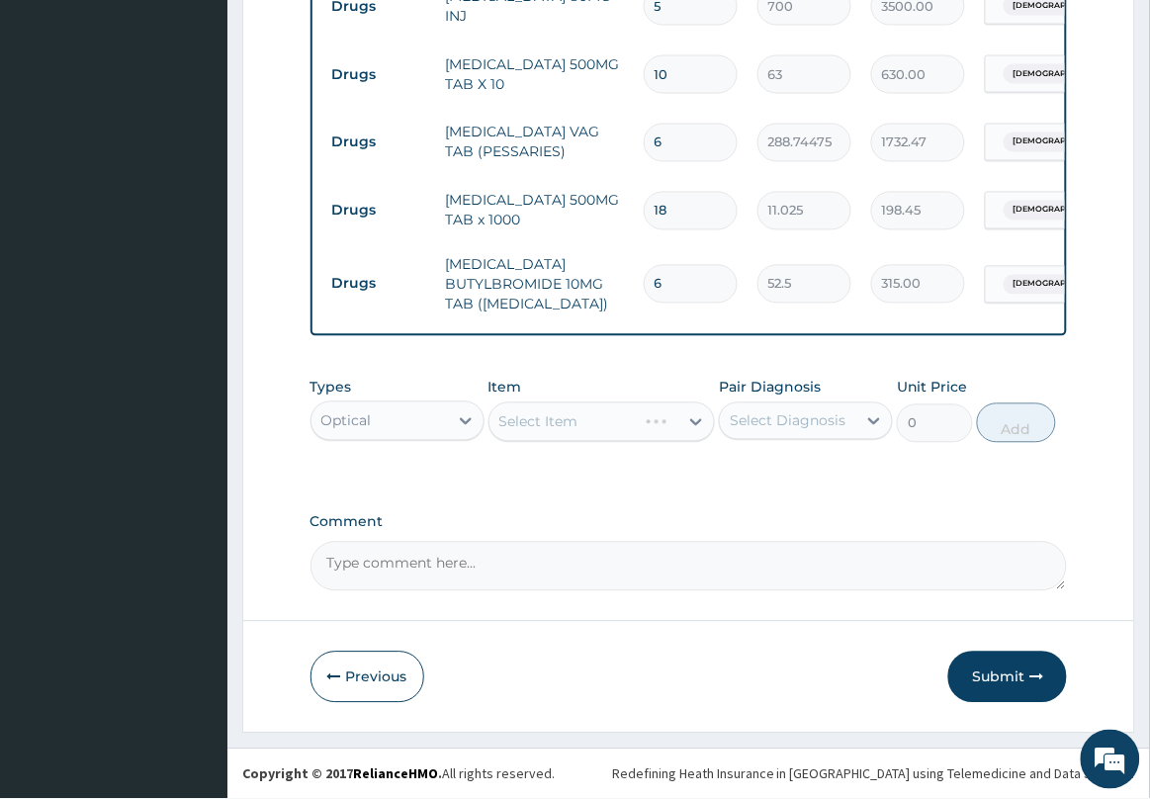
click at [440, 423] on div "Optical" at bounding box center [379, 421] width 136 height 32
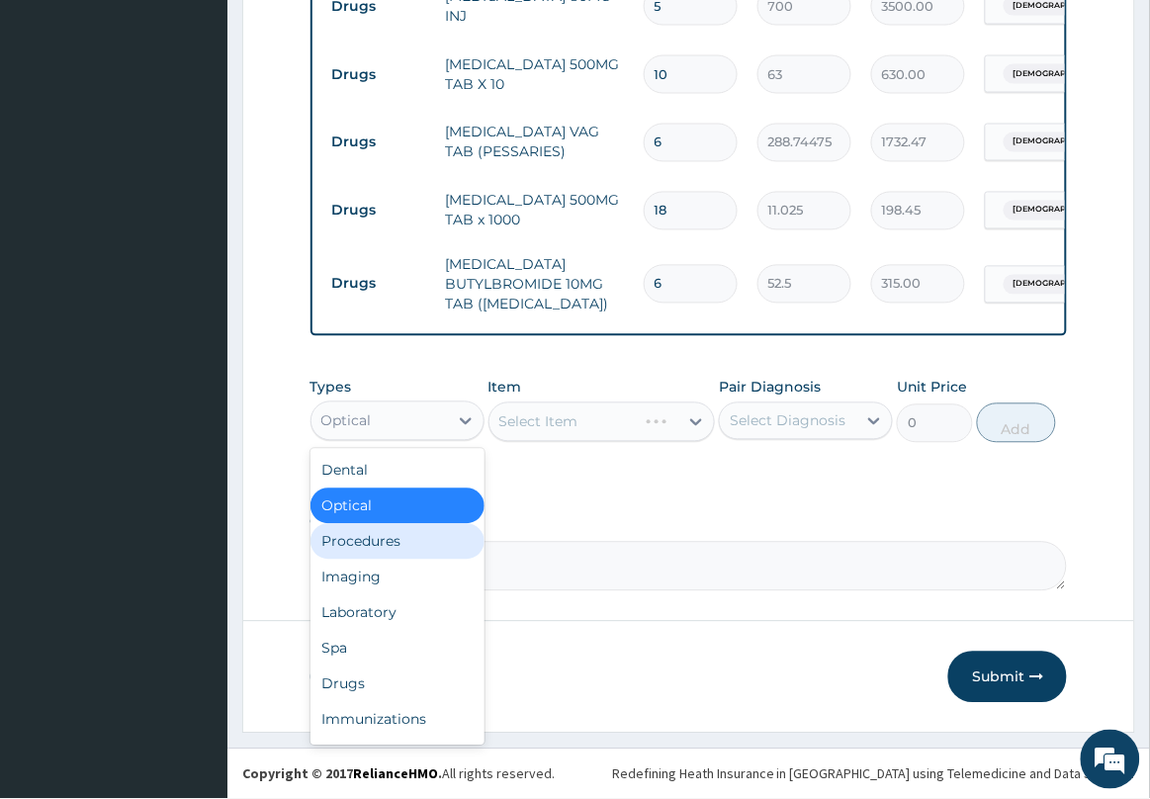
click at [401, 545] on div "Procedures" at bounding box center [397, 542] width 174 height 36
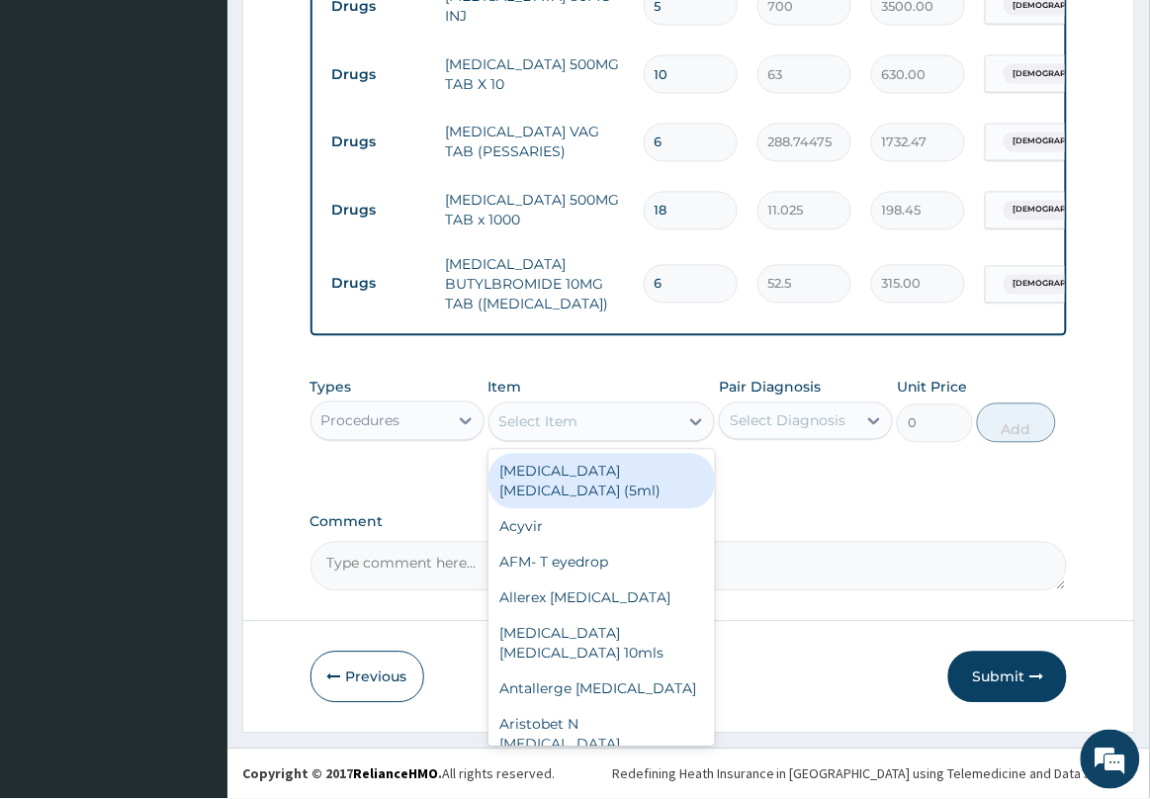
click at [605, 430] on div "Select Item" at bounding box center [584, 422] width 190 height 32
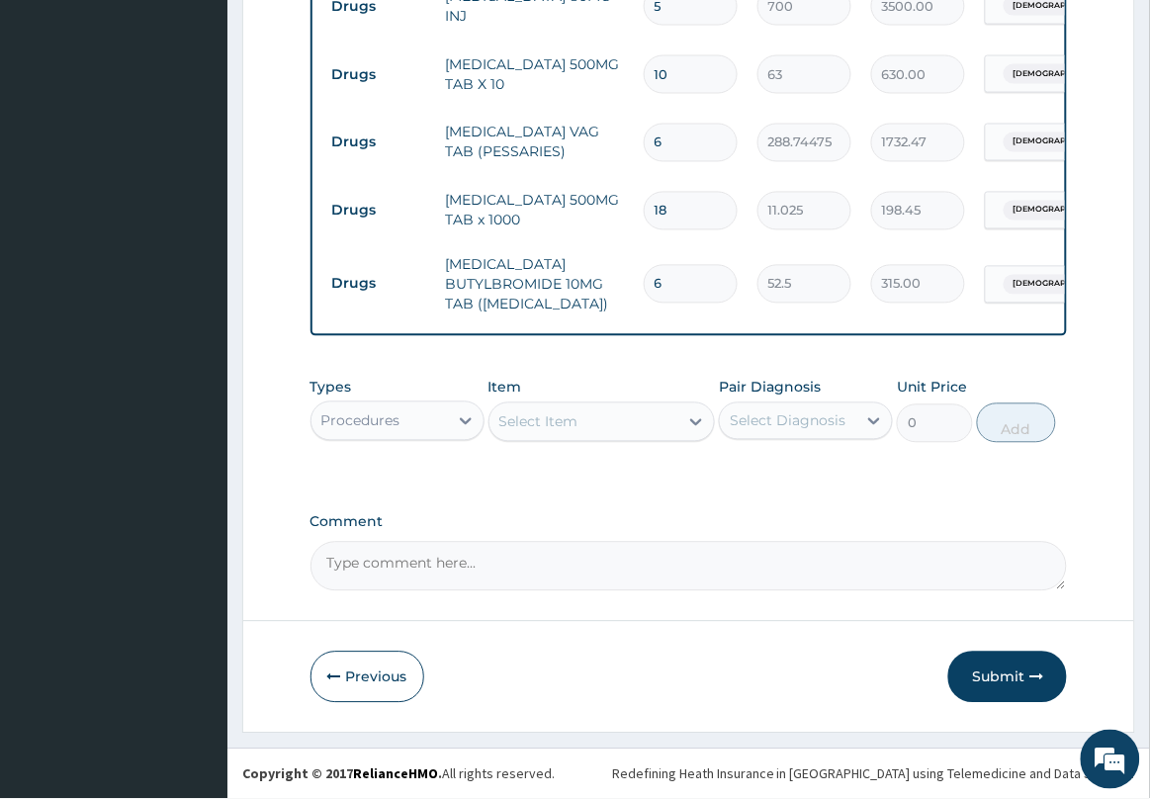
click at [638, 426] on div "Select Item" at bounding box center [584, 422] width 190 height 32
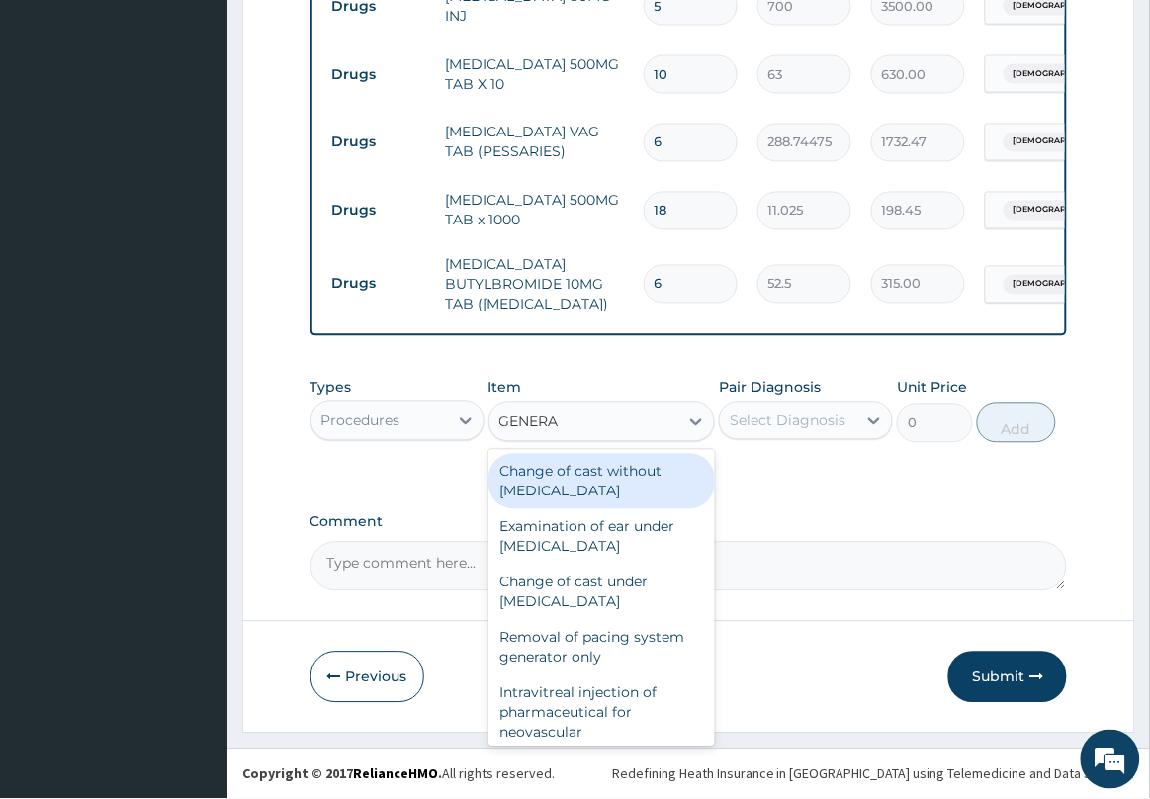
type input "GENERAL"
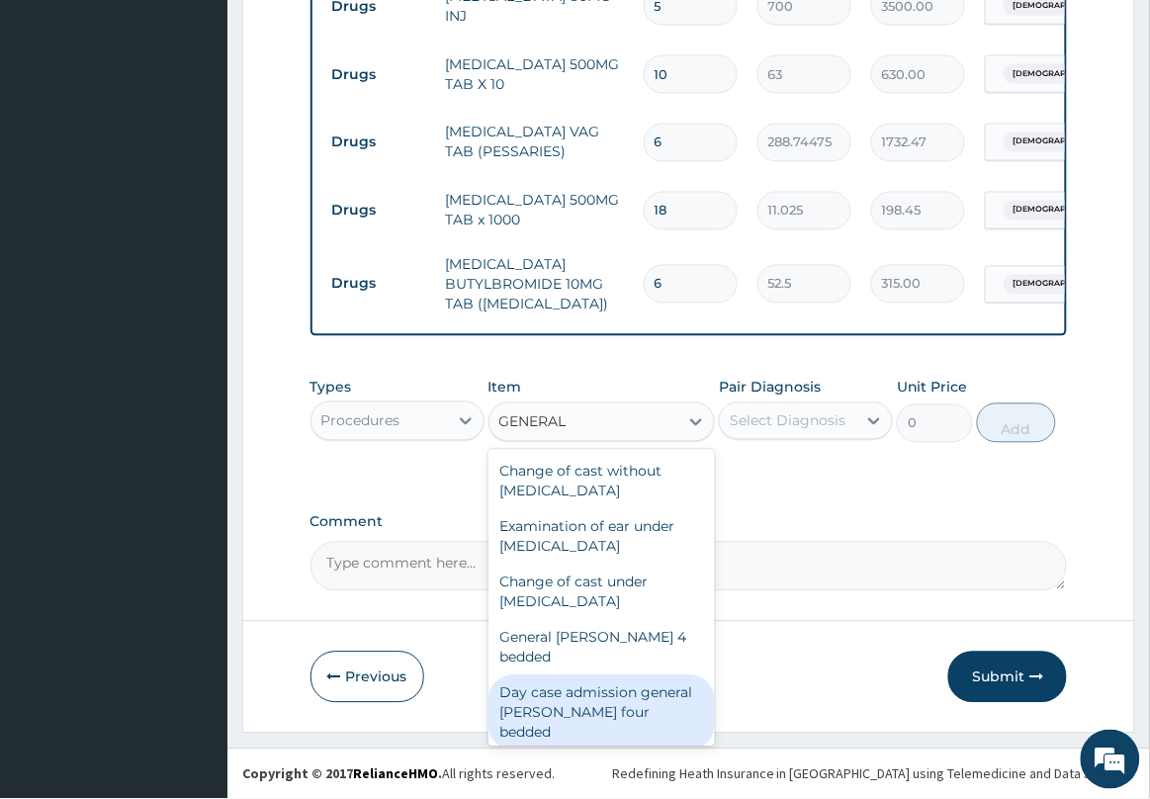
scroll to position [124, 0]
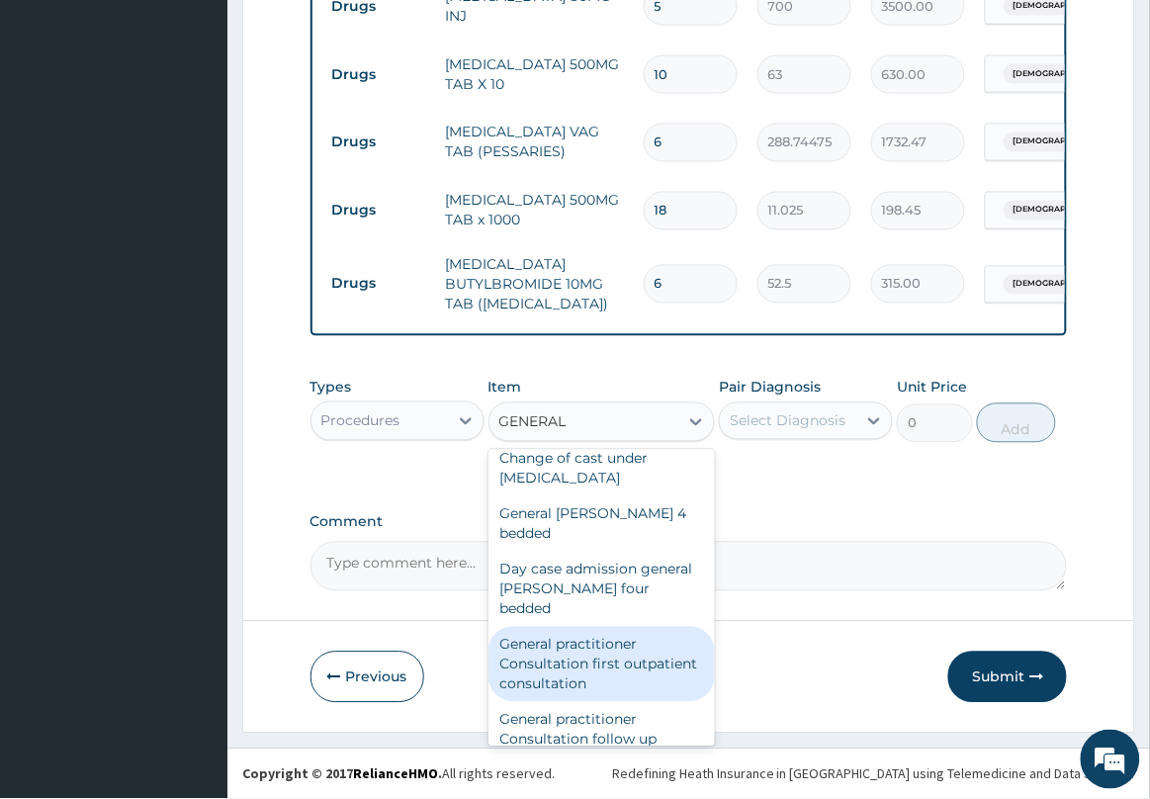
click at [610, 629] on div "General practitioner Consultation first outpatient consultation" at bounding box center [601, 664] width 227 height 75
type input "2500"
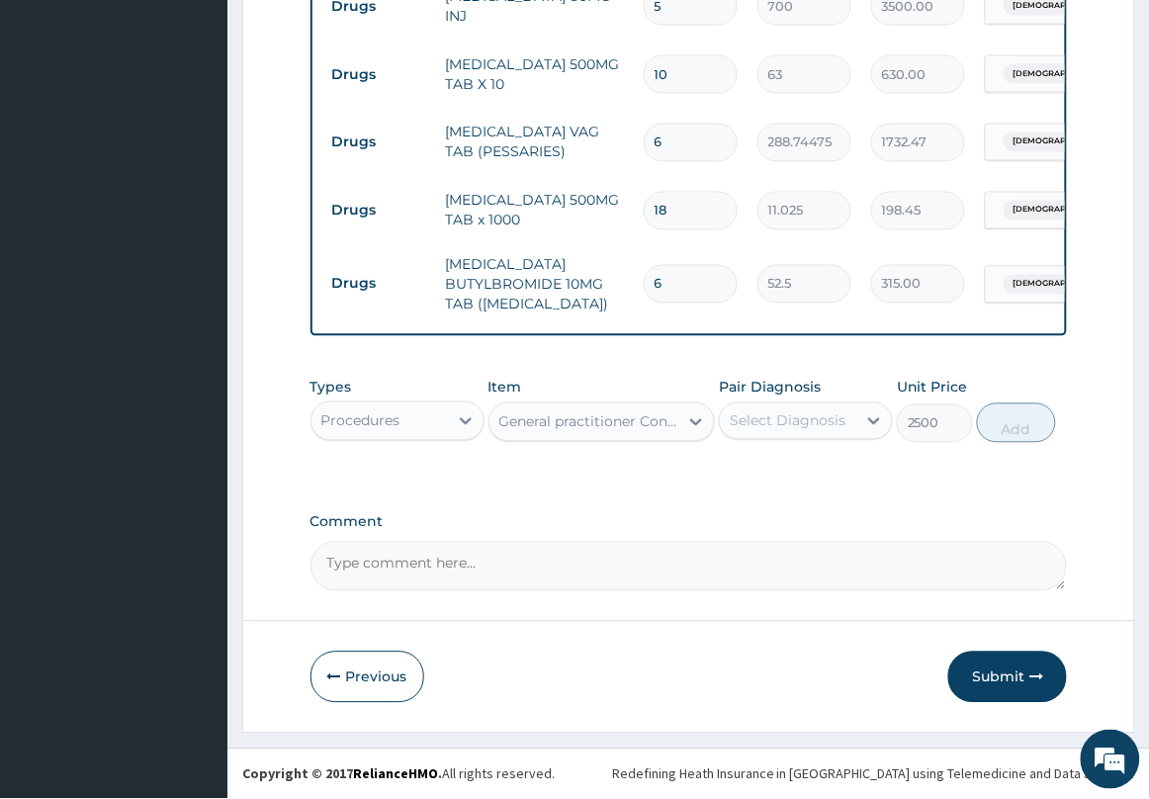
click at [833, 418] on div "Select Diagnosis" at bounding box center [788, 421] width 116 height 20
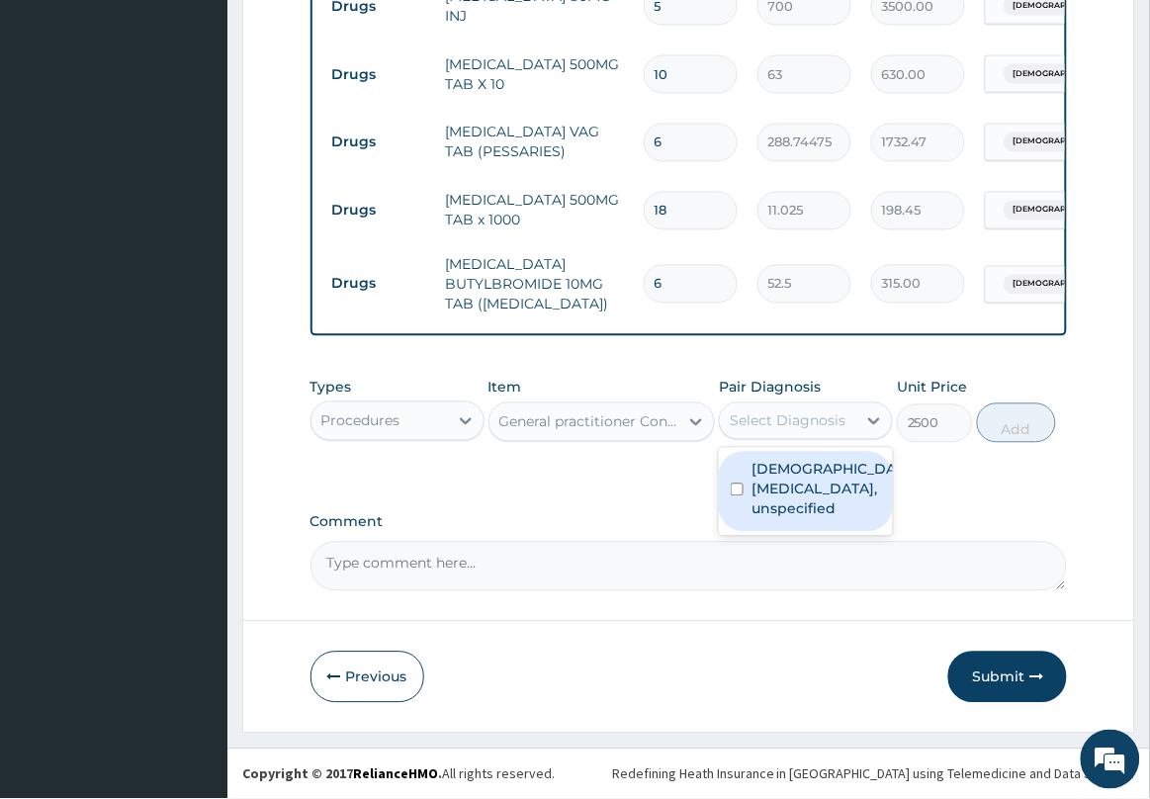
drag, startPoint x: 801, startPoint y: 477, endPoint x: 868, endPoint y: 470, distance: 67.6
click at [801, 478] on label "Female pelvic inflammatory diseases, unspecified" at bounding box center [826, 489] width 150 height 59
checkbox input "true"
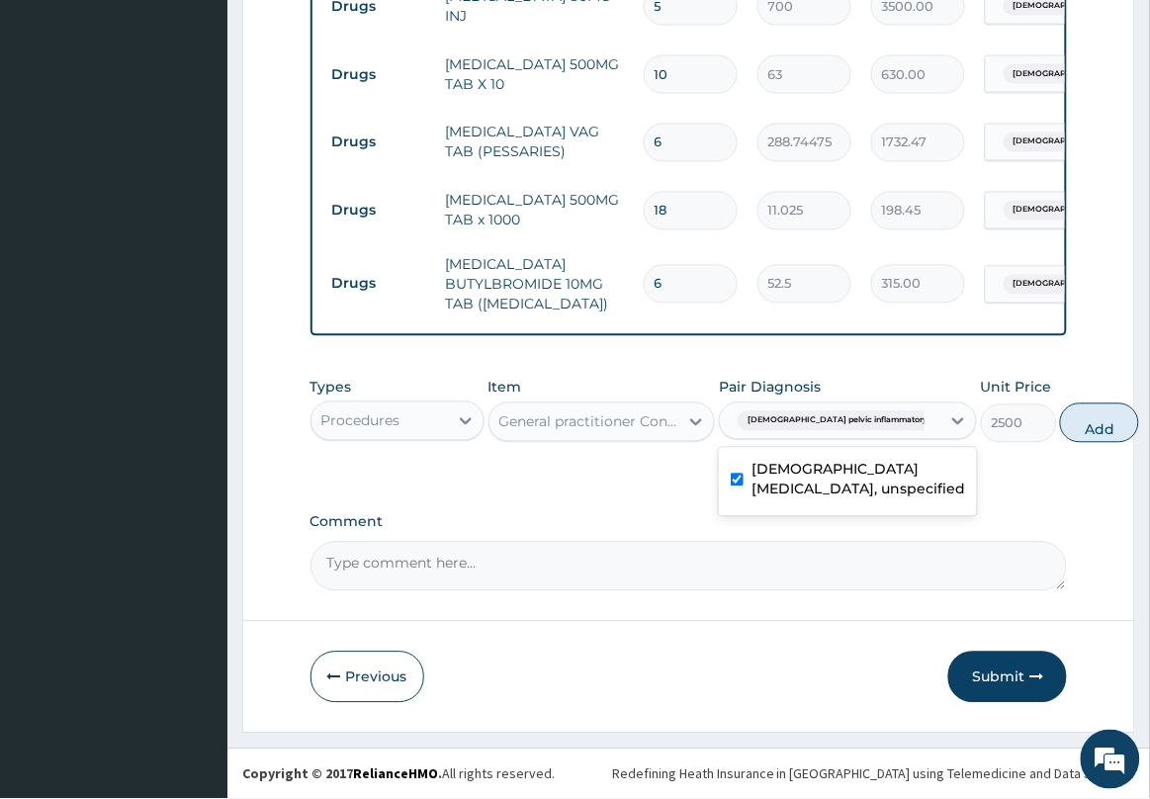
click at [1060, 425] on button "Add" at bounding box center [1099, 423] width 79 height 40
type input "0"
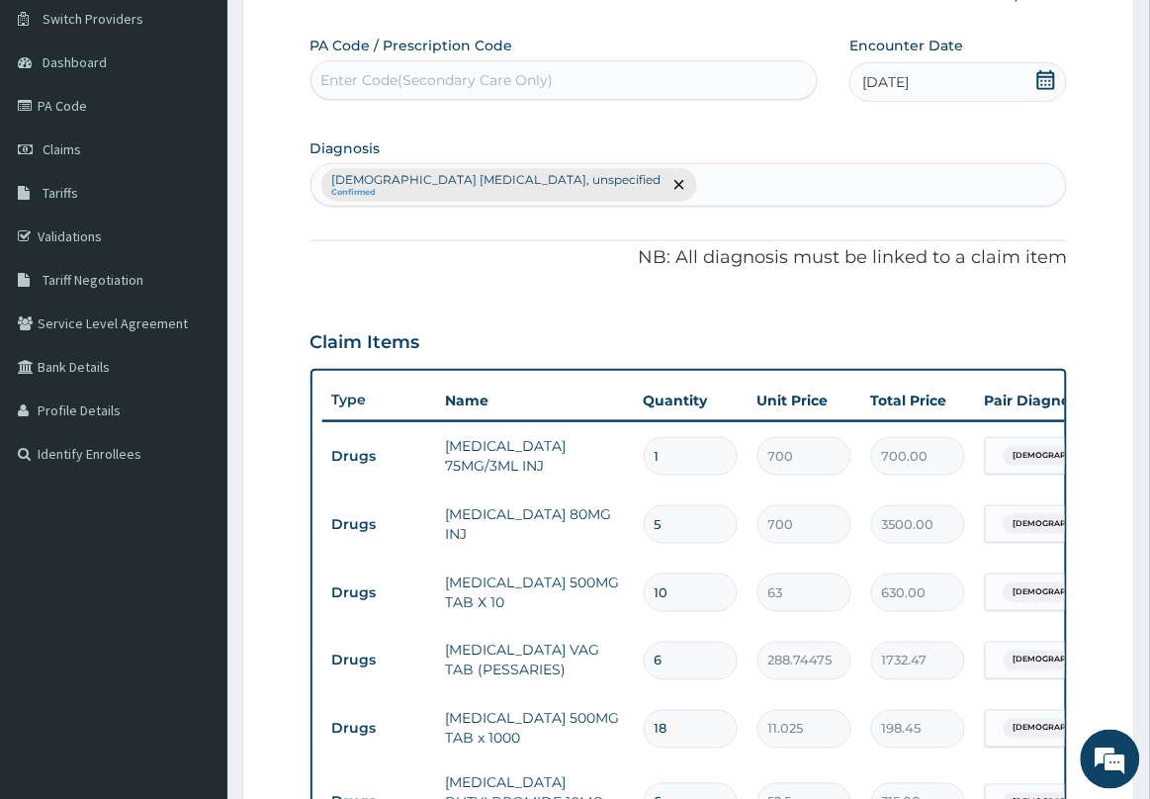
scroll to position [0, 0]
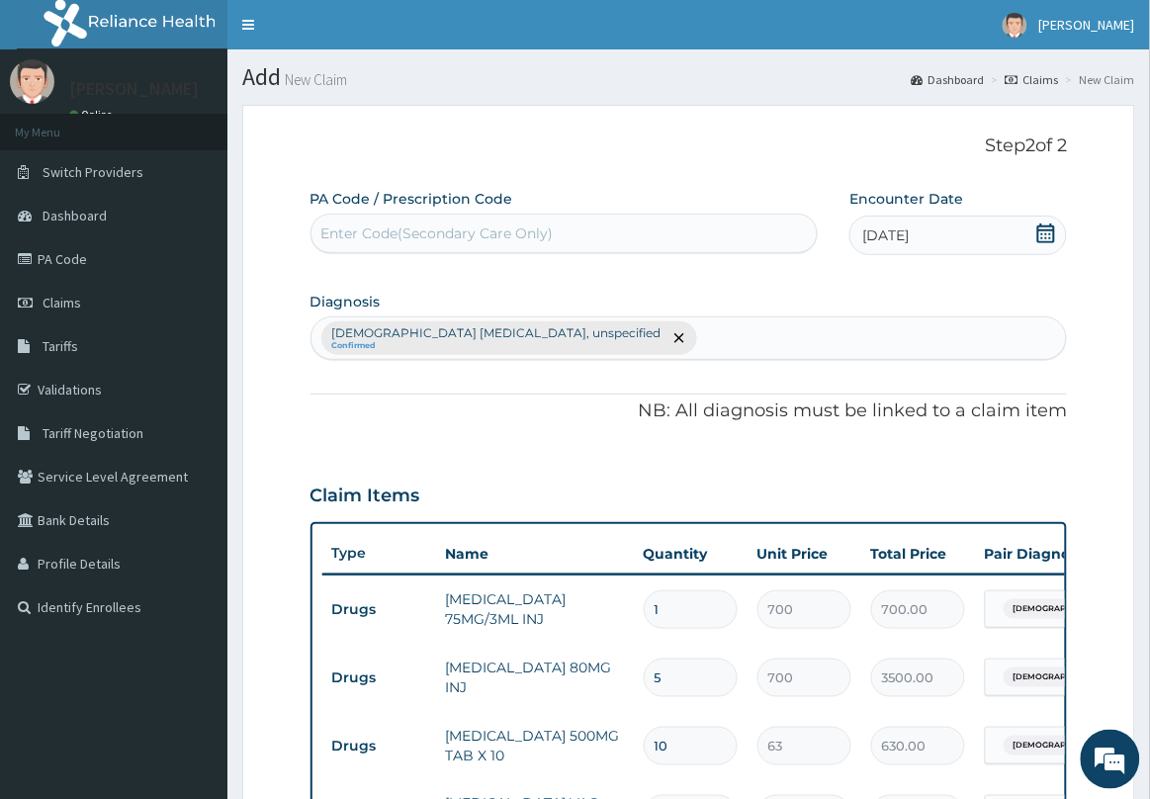
click at [440, 230] on div "Enter Code(Secondary Care Only)" at bounding box center [437, 233] width 232 height 20
paste input "PA/C9D200"
type input "PA/C9D200"
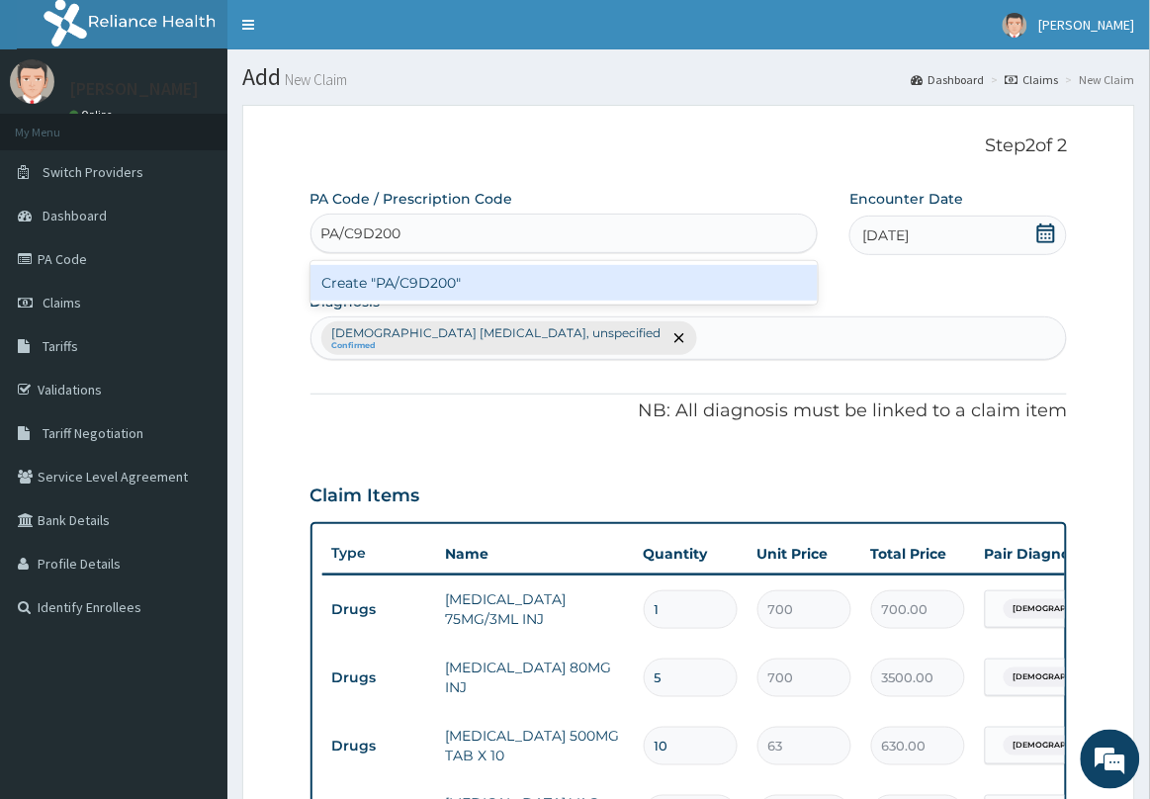
click at [411, 289] on div "Create "PA/C9D200"" at bounding box center [564, 283] width 508 height 36
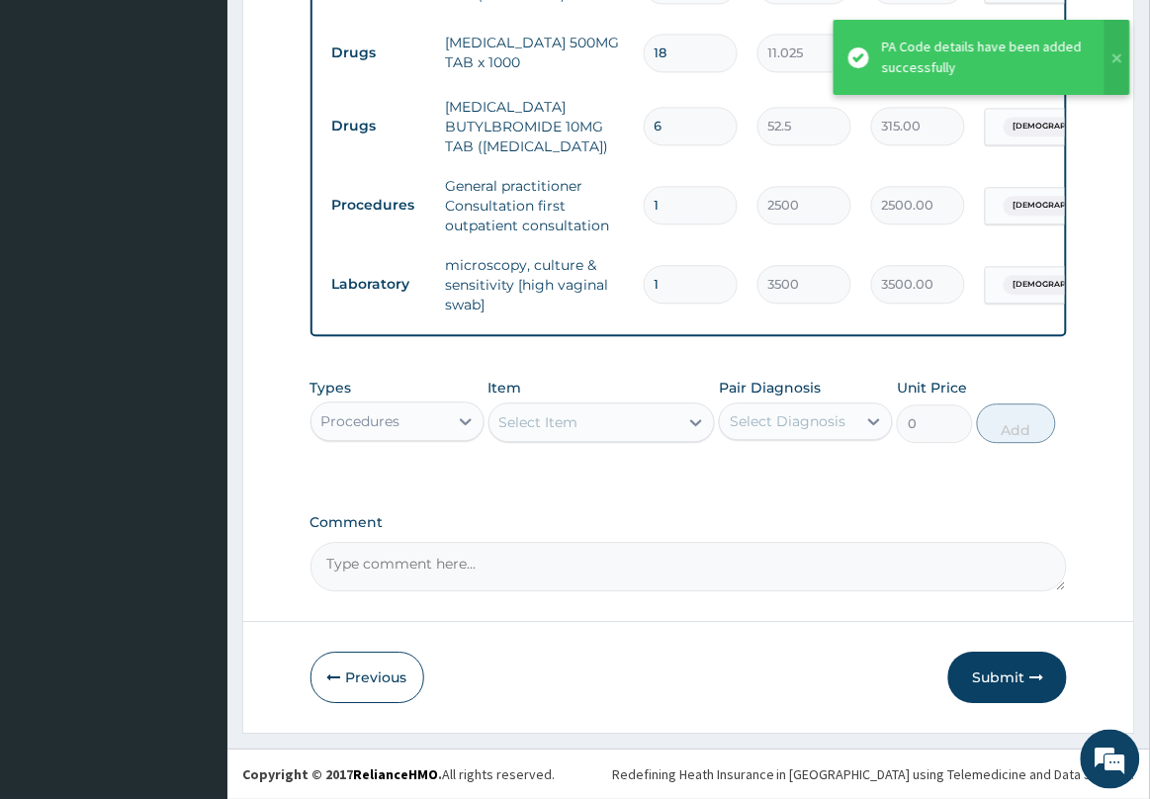
scroll to position [836, 0]
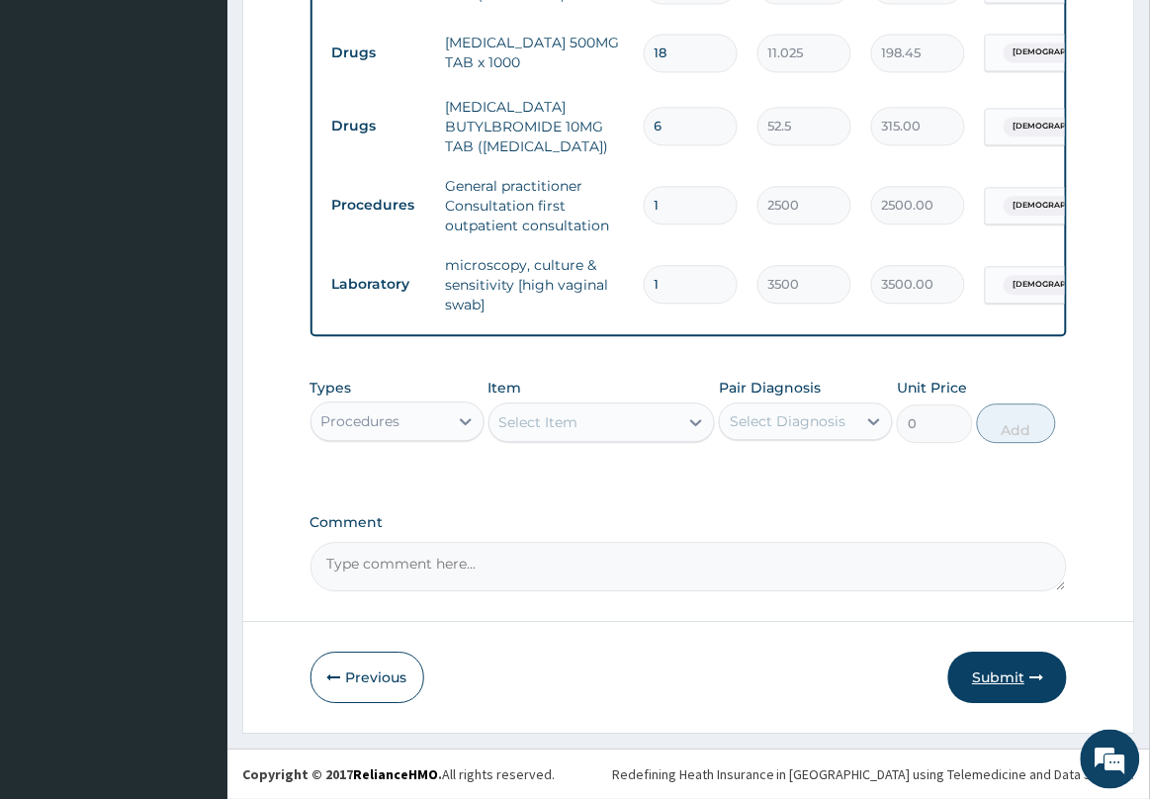
click at [1000, 680] on button "Submit" at bounding box center [1007, 677] width 119 height 51
